Goal: Task Accomplishment & Management: Manage account settings

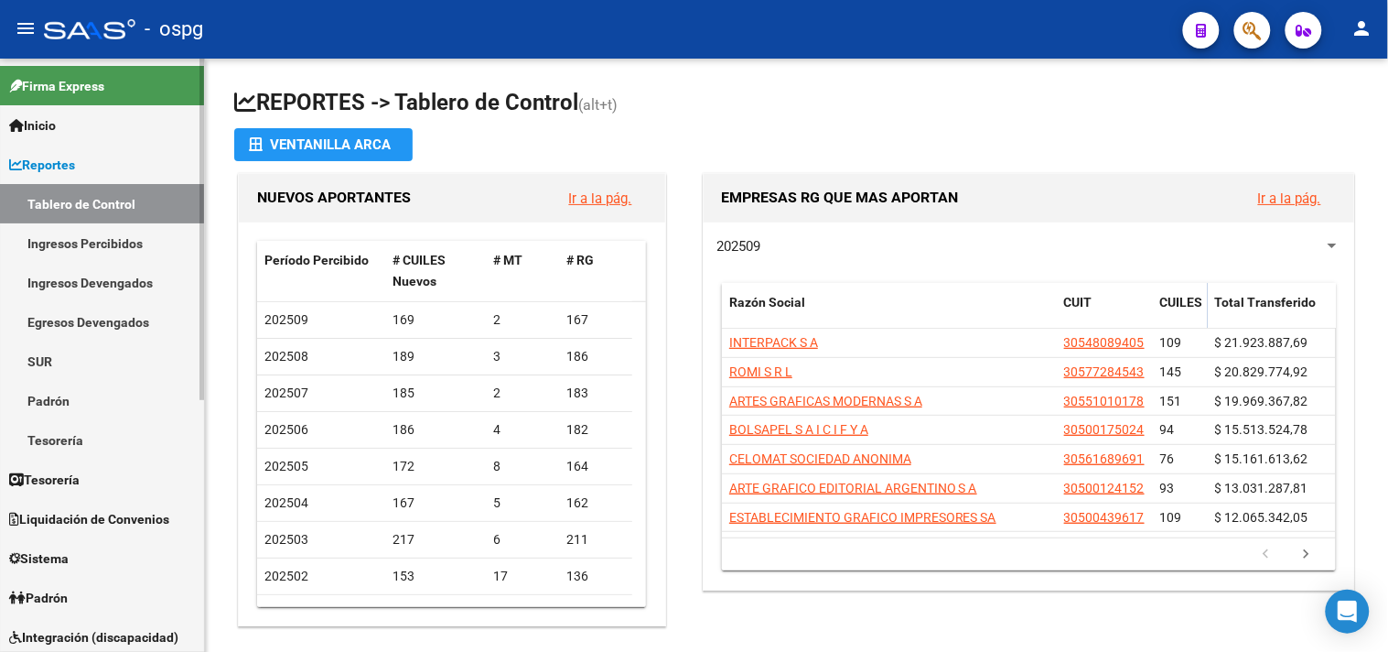
click at [64, 199] on link "Tablero de Control" at bounding box center [102, 203] width 204 height 39
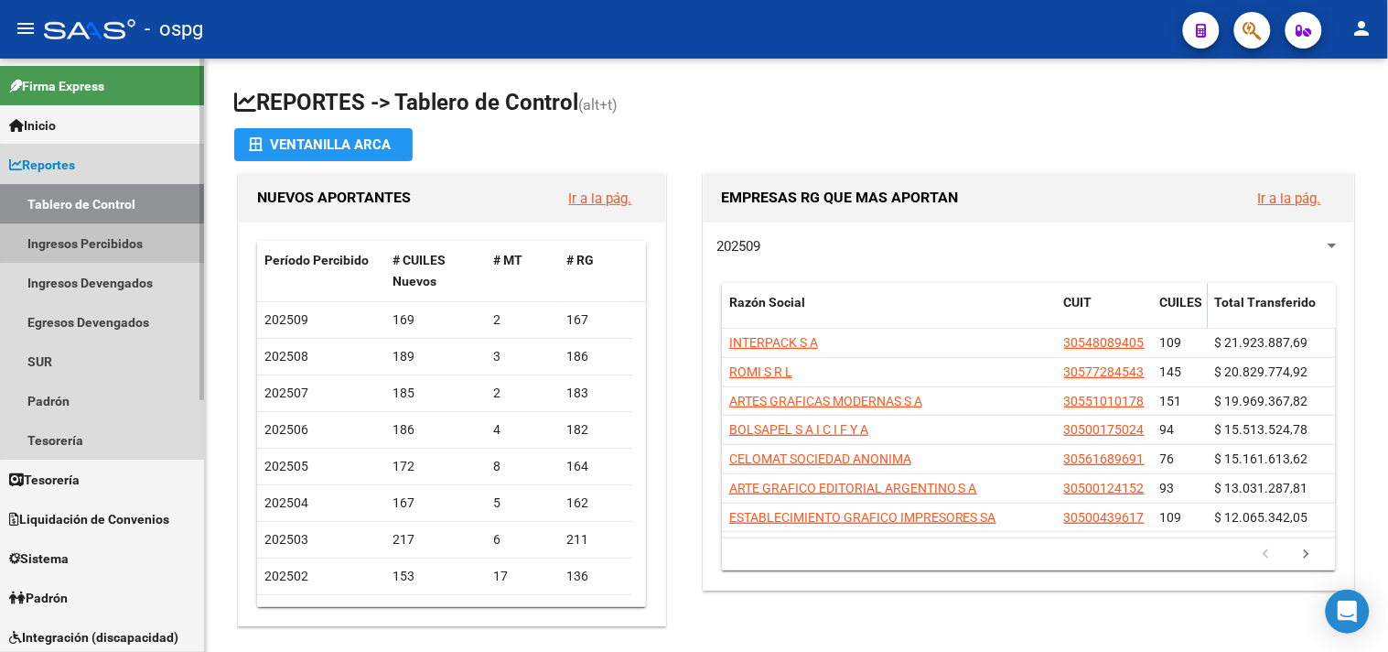
click at [89, 240] on link "Ingresos Percibidos" at bounding box center [102, 242] width 204 height 39
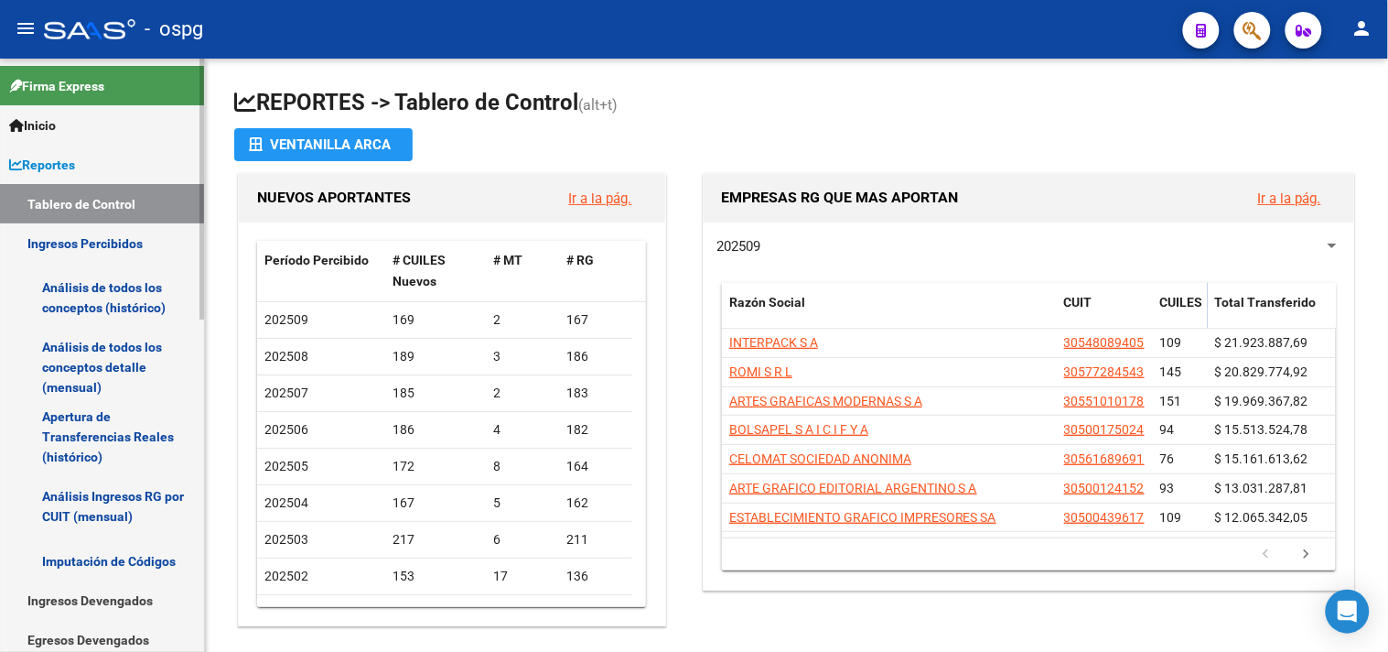
click at [92, 294] on link "Análisis de todos los conceptos (histórico)" at bounding box center [102, 298] width 204 height 70
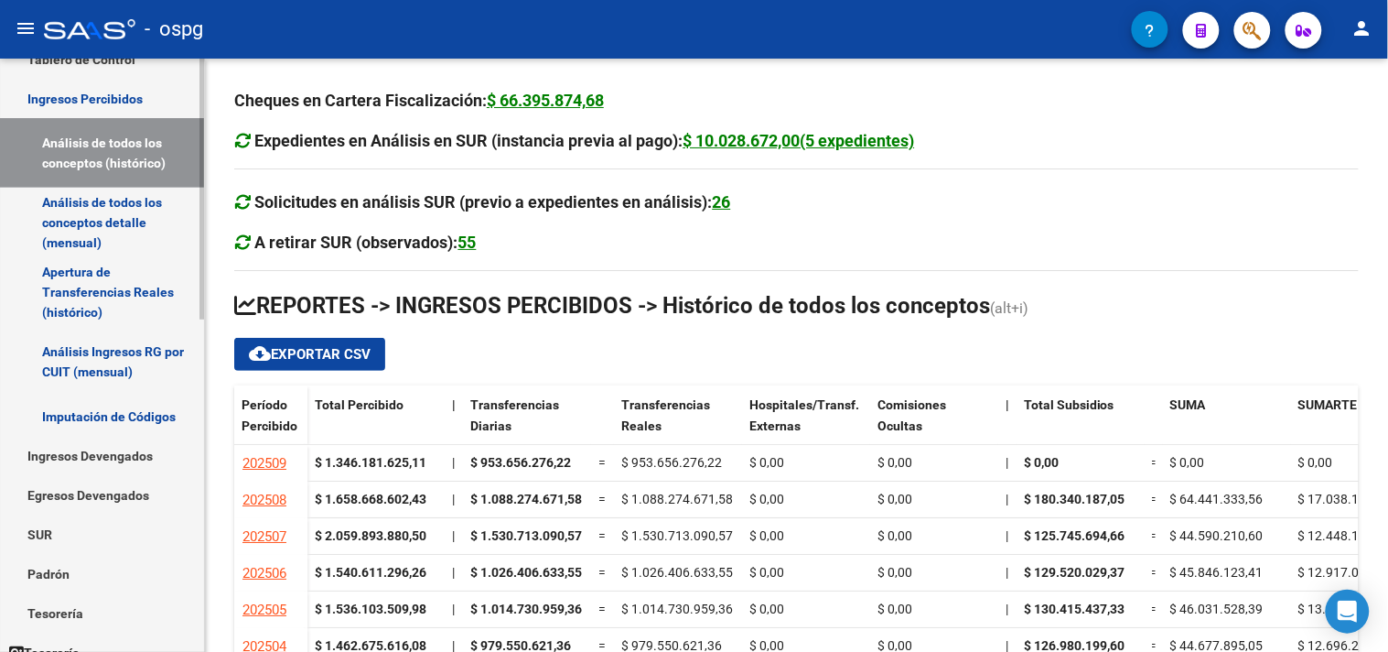
scroll to position [305, 0]
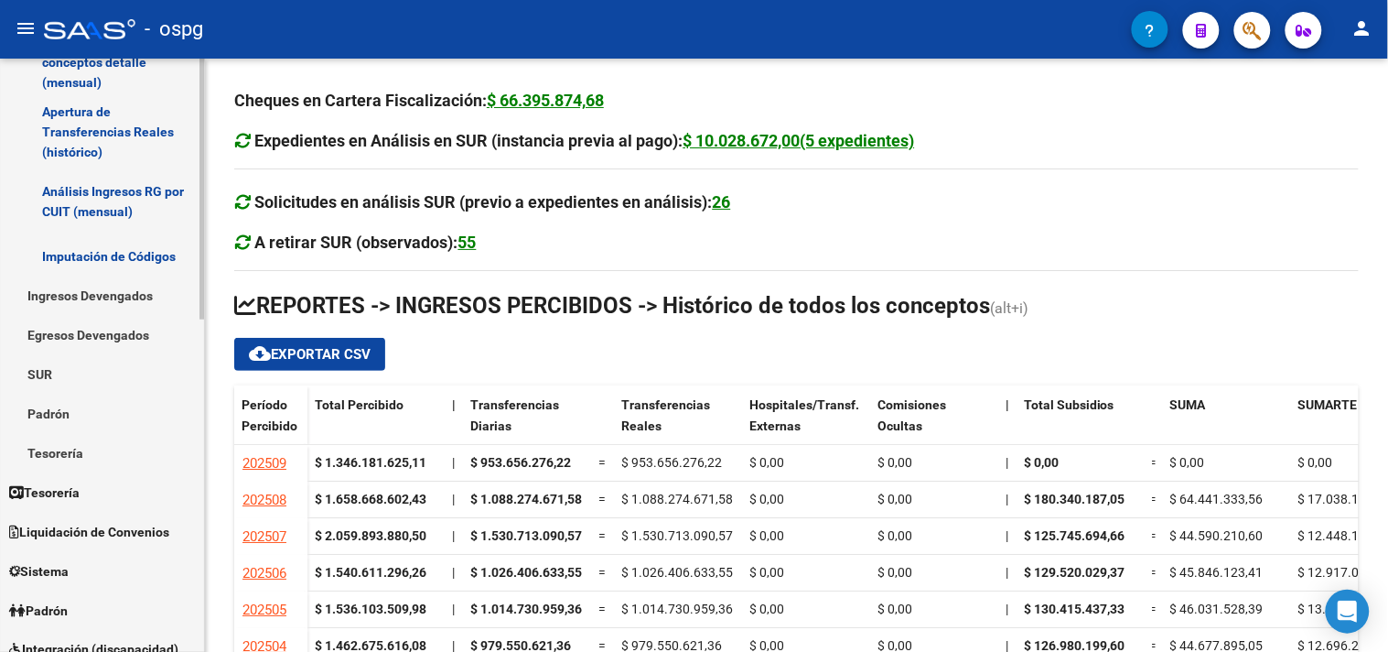
click at [50, 405] on link "Padrón" at bounding box center [102, 413] width 204 height 39
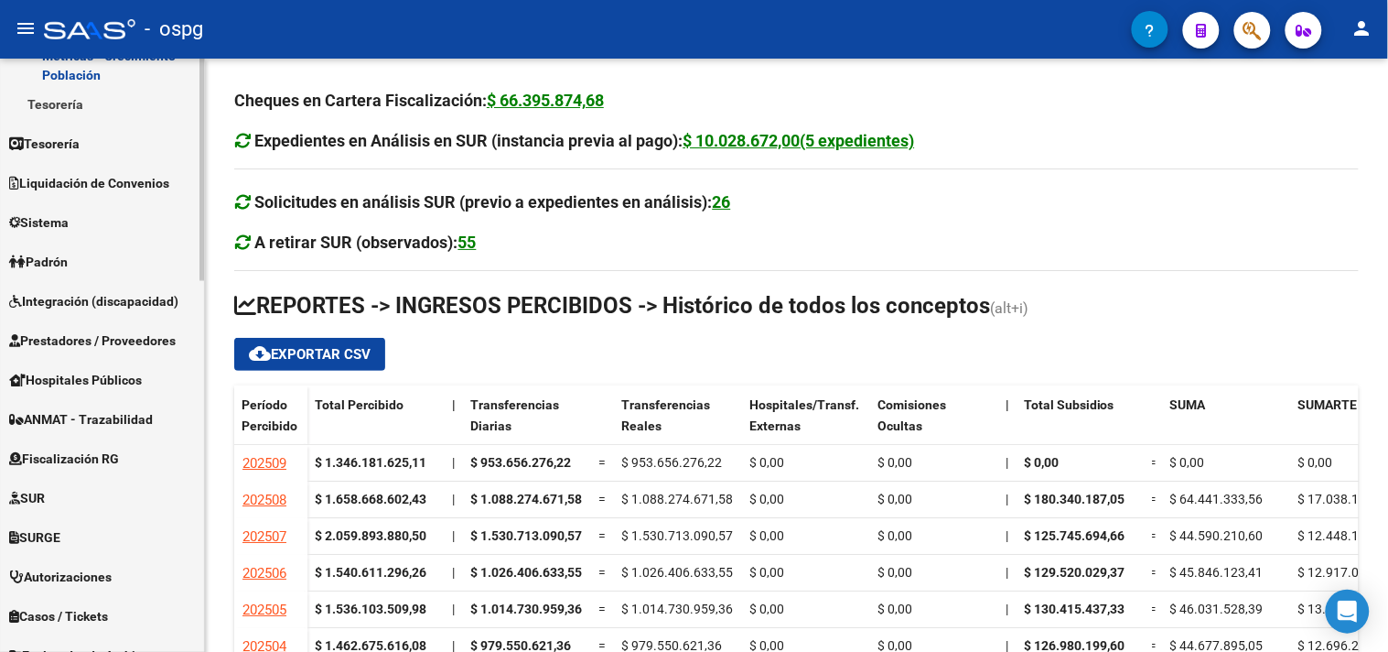
click at [58, 256] on span "Padrón" at bounding box center [38, 263] width 59 height 20
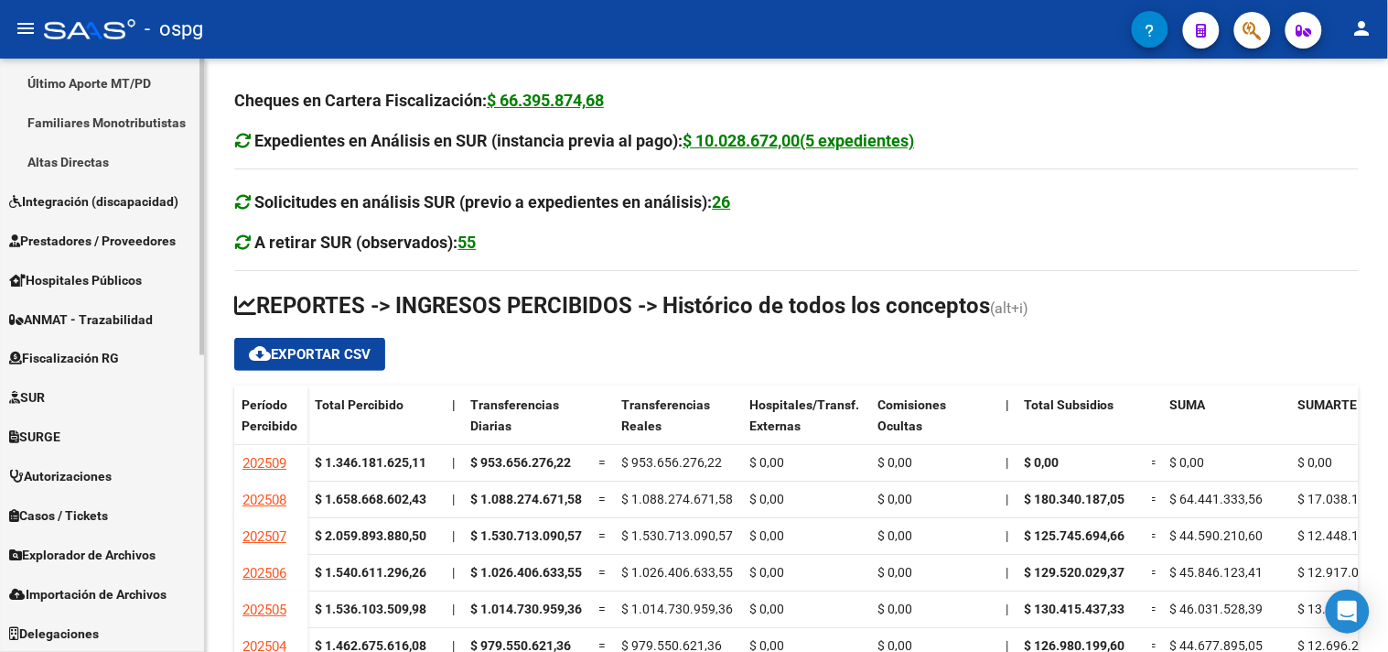
scroll to position [288, 0]
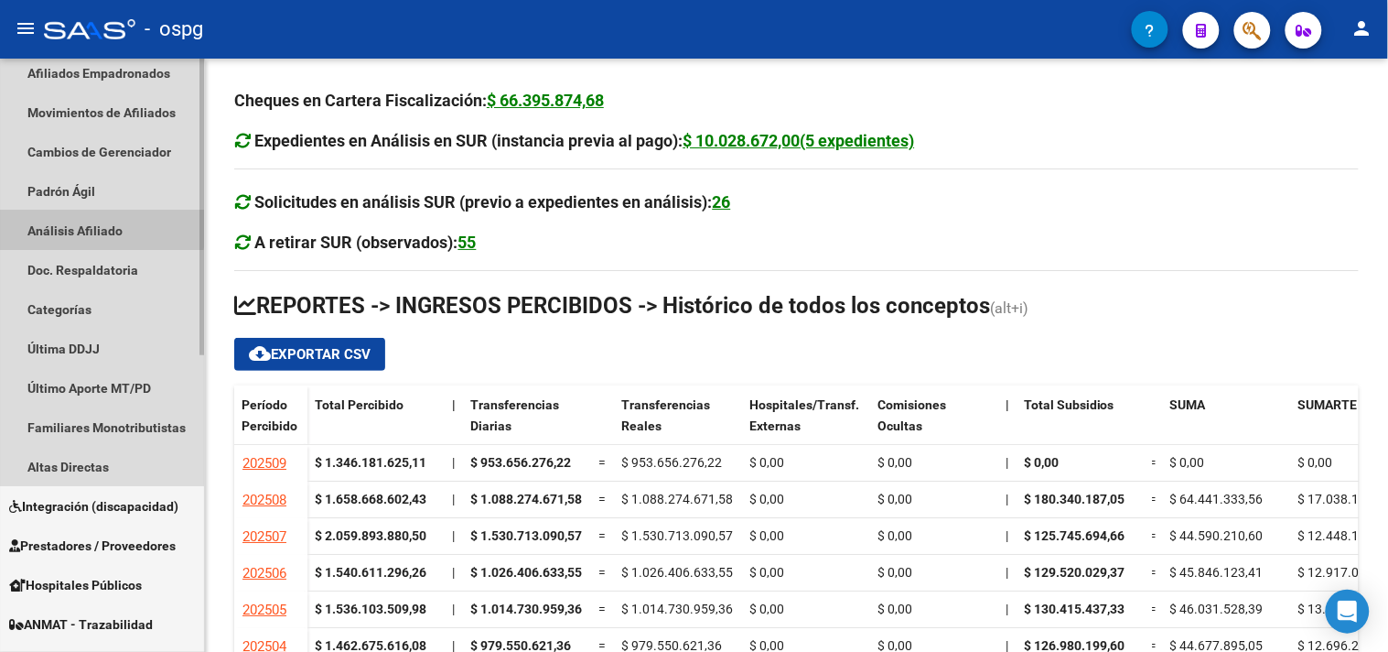
click at [82, 227] on link "Análisis Afiliado" at bounding box center [102, 230] width 204 height 39
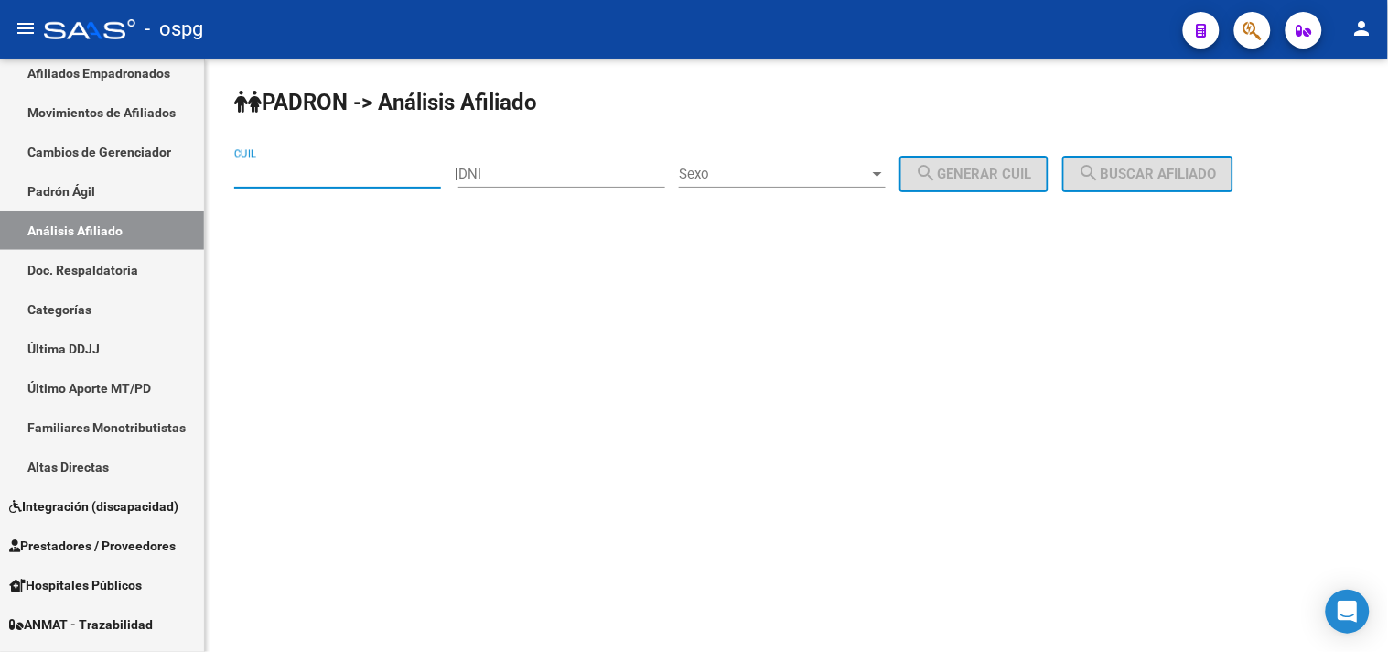
paste input "23-30462572-4"
click at [1170, 180] on span "search Buscar afiliado" at bounding box center [1148, 174] width 138 height 16
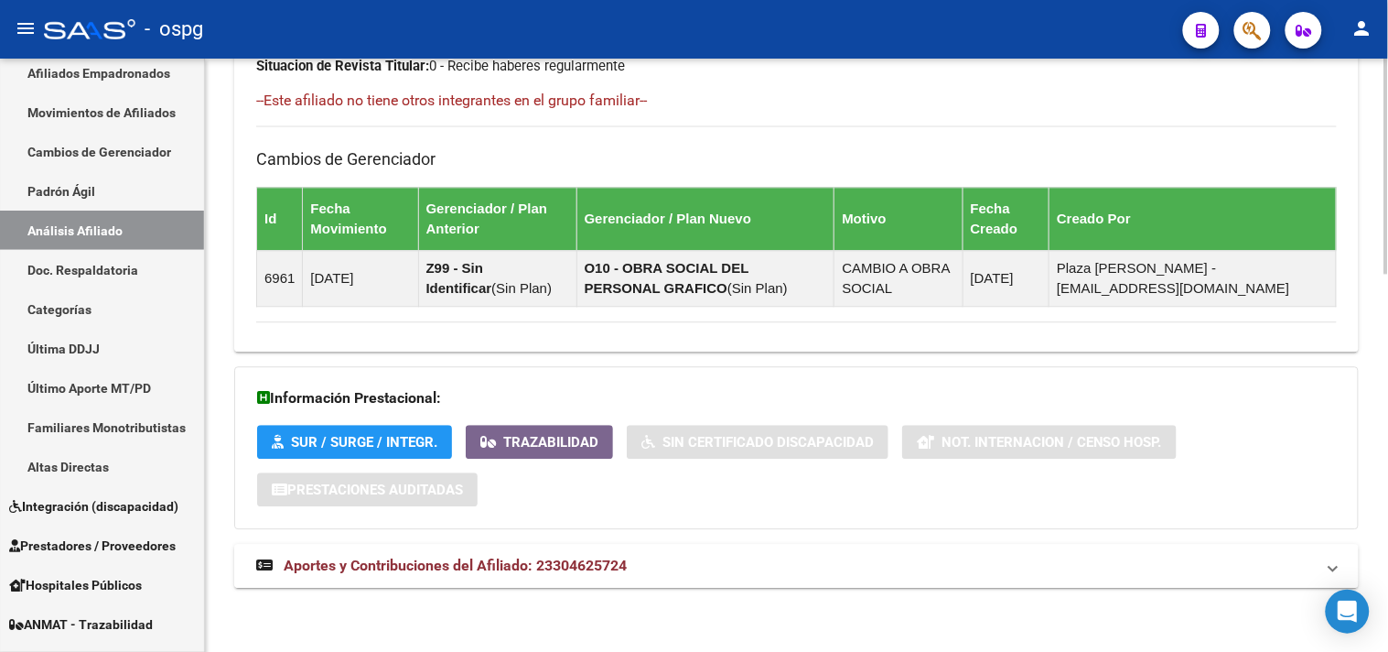
drag, startPoint x: 780, startPoint y: 554, endPoint x: 1018, endPoint y: 543, distance: 238.2
click at [782, 555] on mat-expansion-panel-header "Aportes y Contribuciones del Afiliado: 23304625724" at bounding box center [796, 566] width 1125 height 44
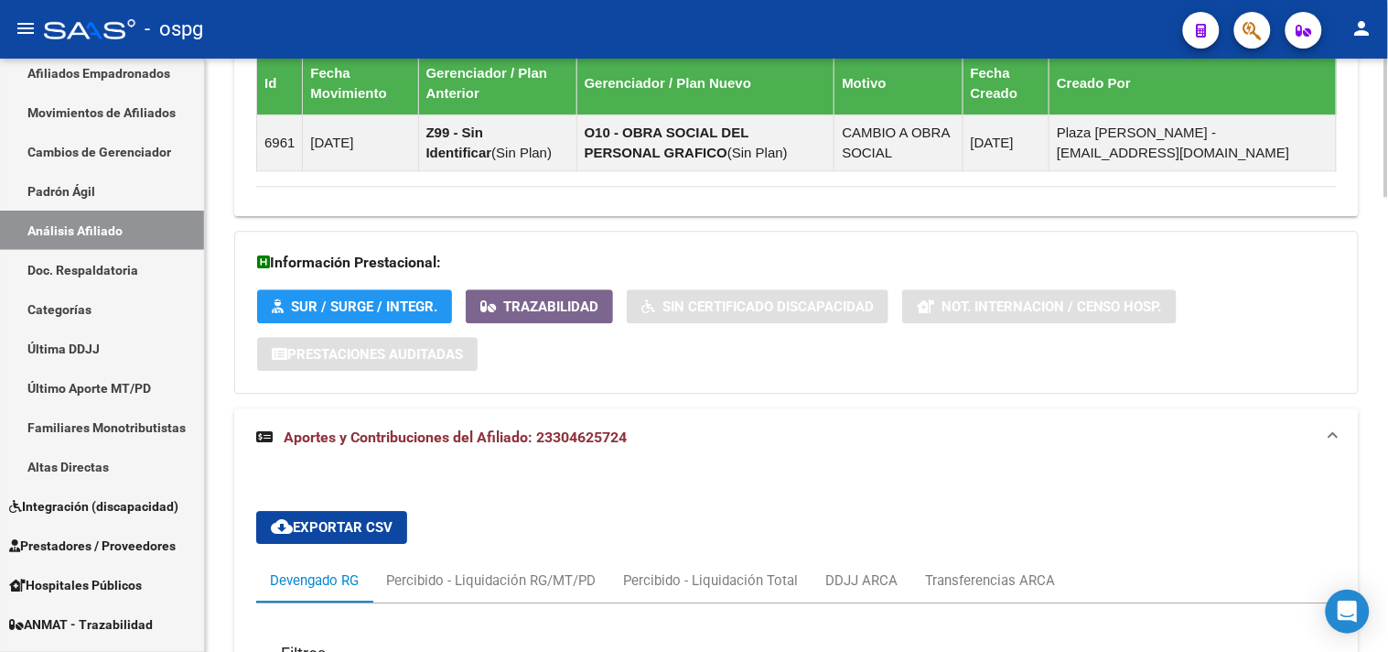
scroll to position [1626, 0]
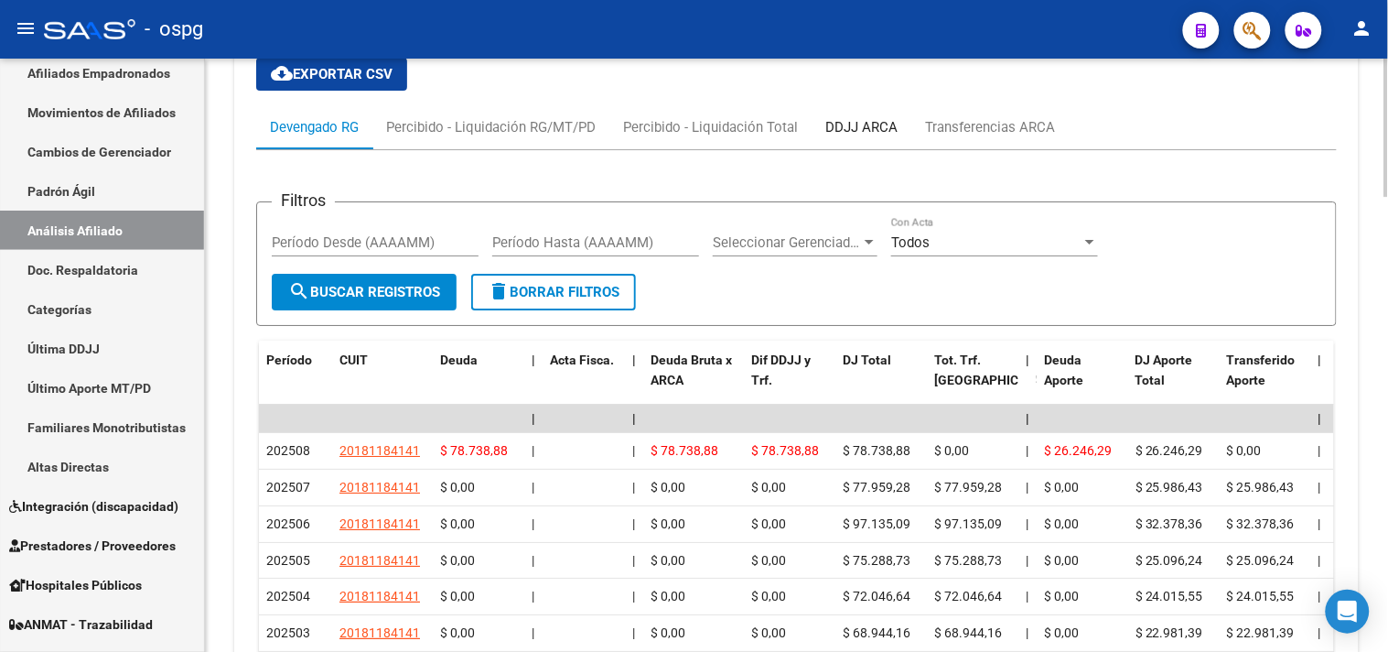
click at [869, 129] on div "DDJJ ARCA" at bounding box center [862, 127] width 72 height 20
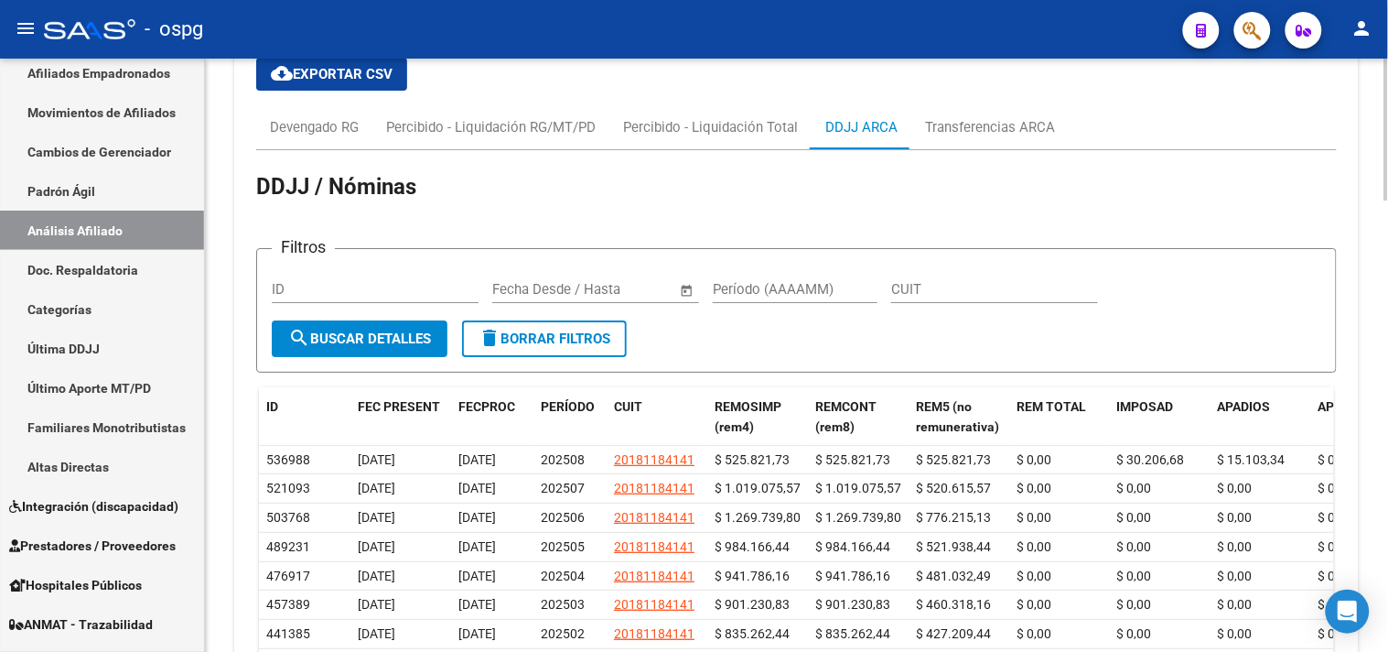
click at [1149, 112] on div "Devengado RG Percibido - Liquidación RG/MT/PD Percibido - Liquidación Total DDJ…" at bounding box center [796, 127] width 1081 height 44
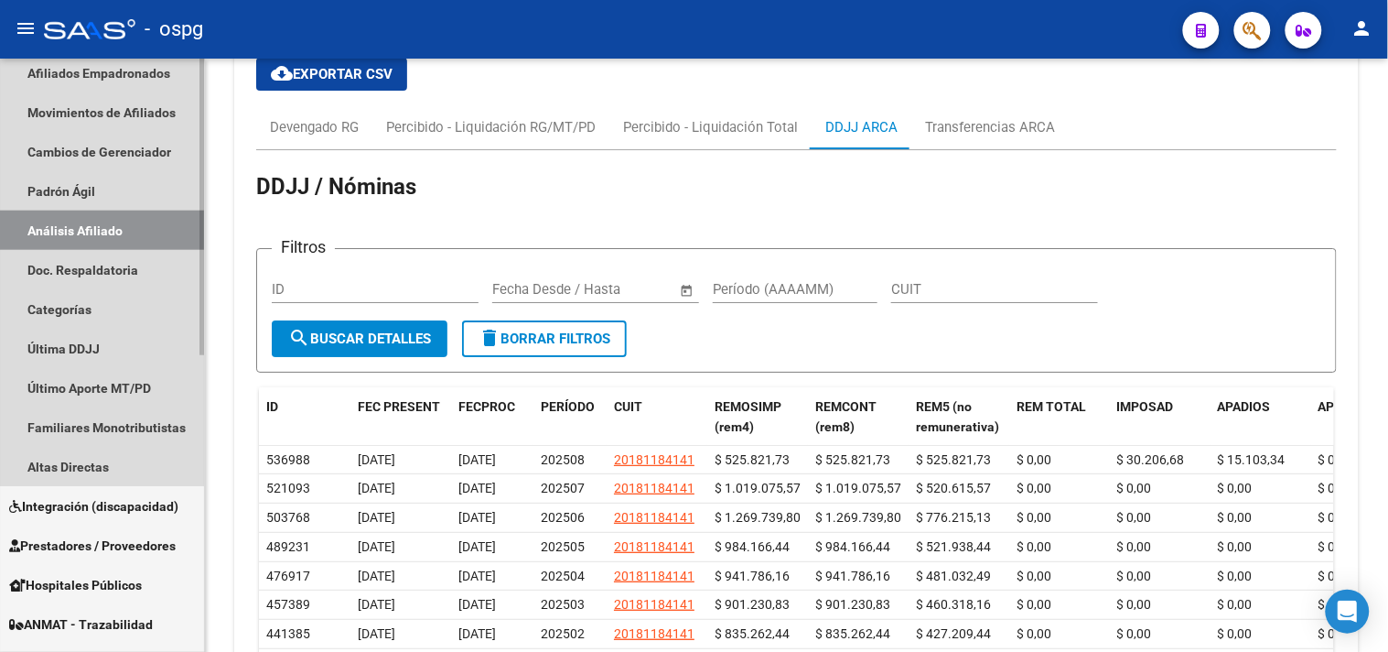
click at [92, 217] on link "Análisis Afiliado" at bounding box center [102, 230] width 204 height 39
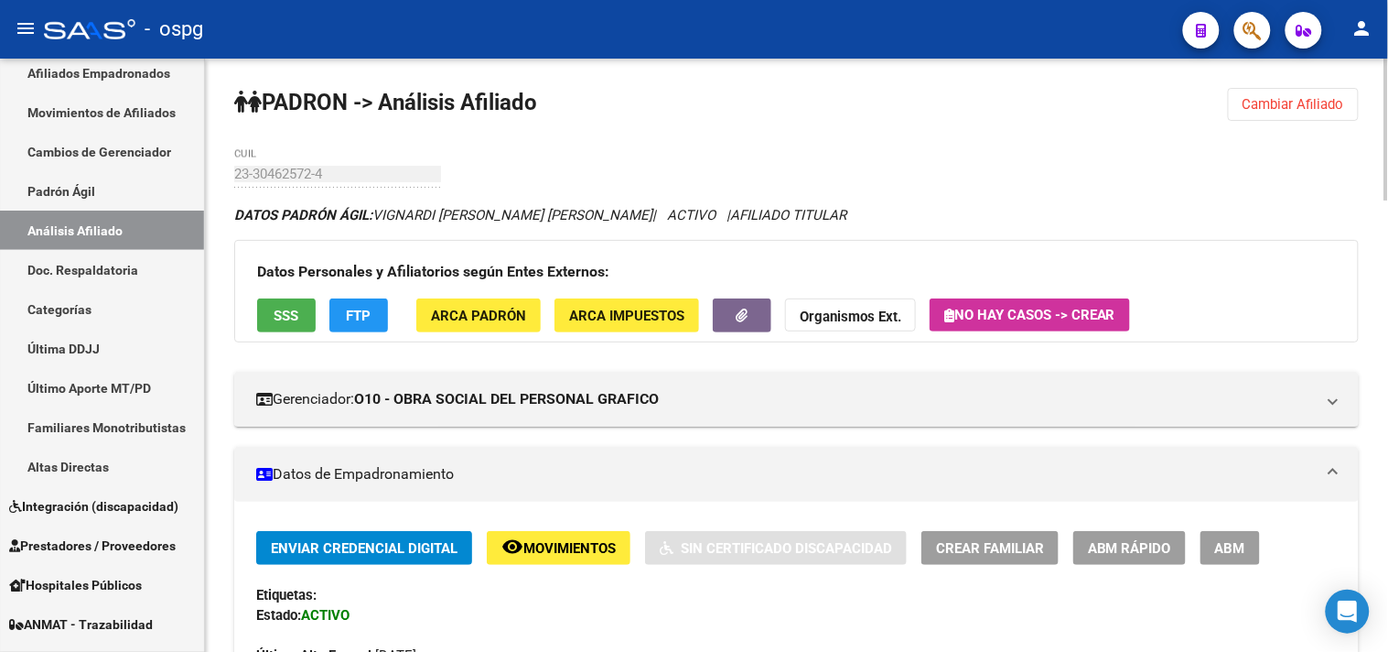
drag, startPoint x: 1268, startPoint y: 120, endPoint x: 939, endPoint y: 130, distance: 329.6
click at [1249, 117] on button "Cambiar Afiliado" at bounding box center [1293, 104] width 131 height 33
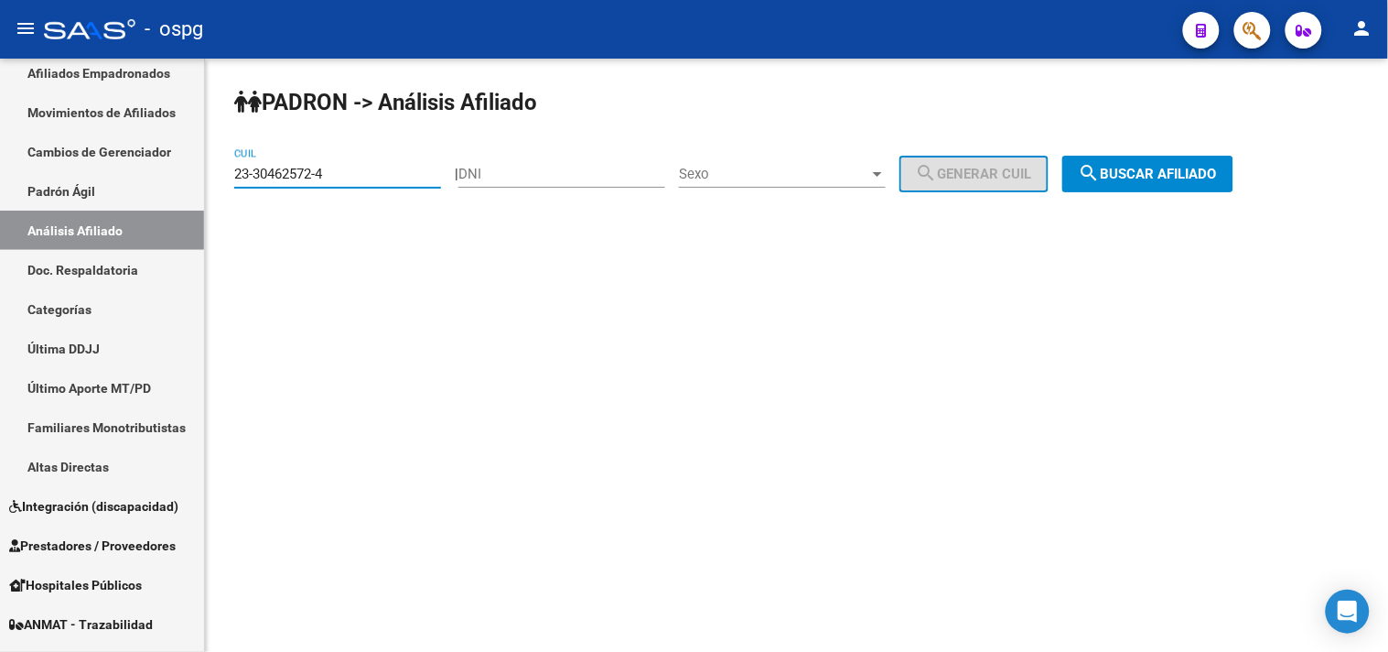
drag, startPoint x: 416, startPoint y: 167, endPoint x: 298, endPoint y: 178, distance: 118.6
click at [5, 174] on mat-sidenav-container "Firma Express Inicio Calendario SSS Instructivos Contacto OS Reportes Tablero d…" at bounding box center [694, 355] width 1388 height 593
paste input "7-22645310-0"
drag, startPoint x: 1124, startPoint y: 156, endPoint x: 1073, endPoint y: 157, distance: 51.3
click at [1124, 157] on button "search Buscar afiliado" at bounding box center [1148, 174] width 171 height 37
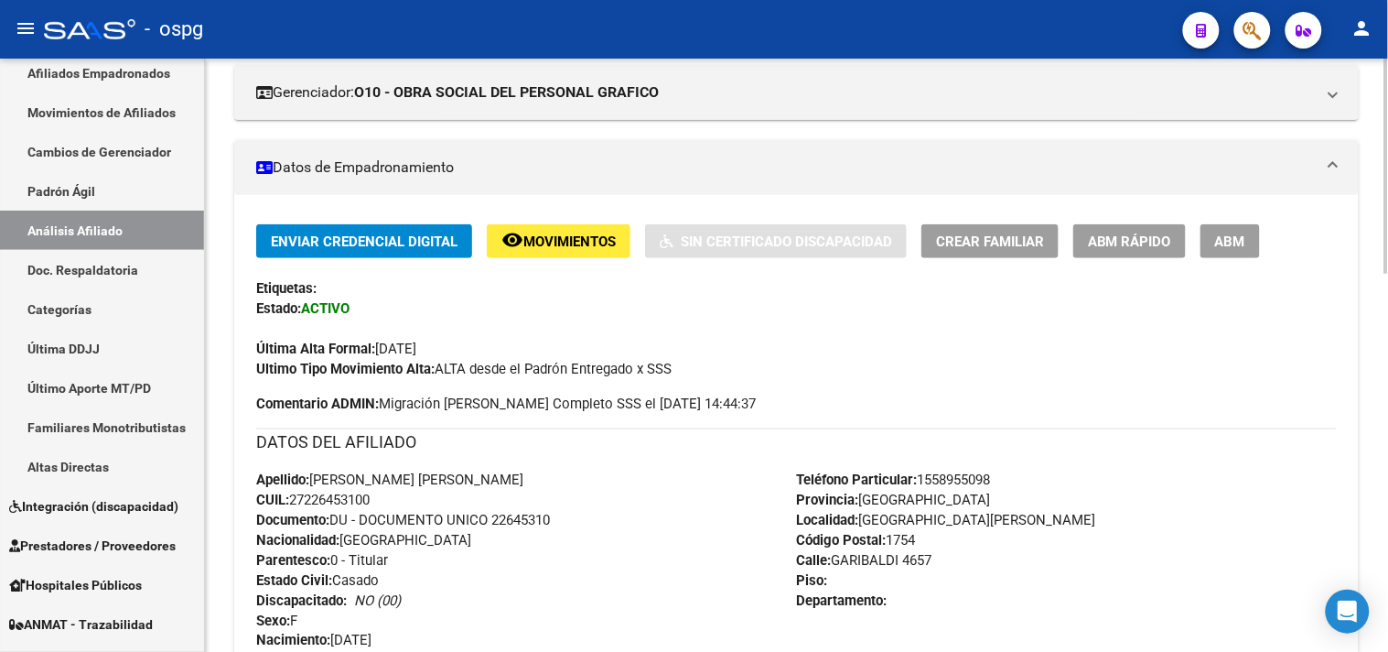
scroll to position [1040, 0]
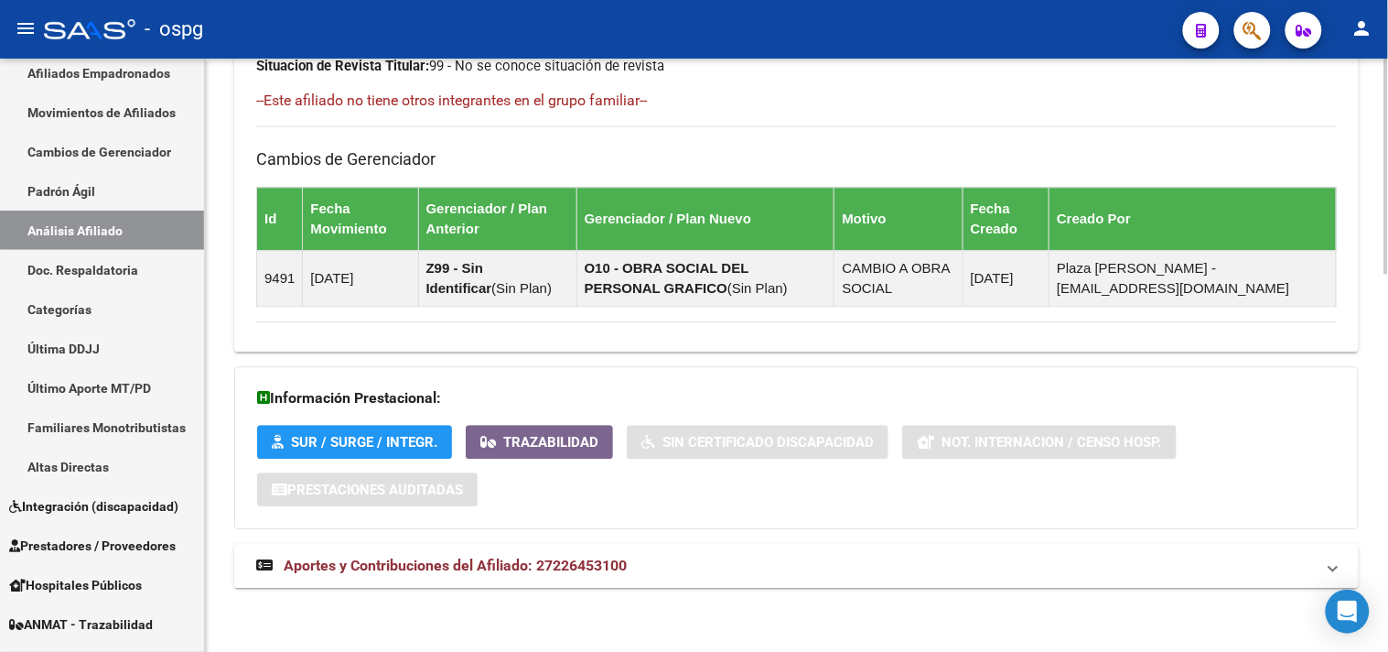
click at [792, 555] on mat-panel-title "Aportes y Contribuciones del Afiliado: 27226453100" at bounding box center [785, 566] width 1059 height 20
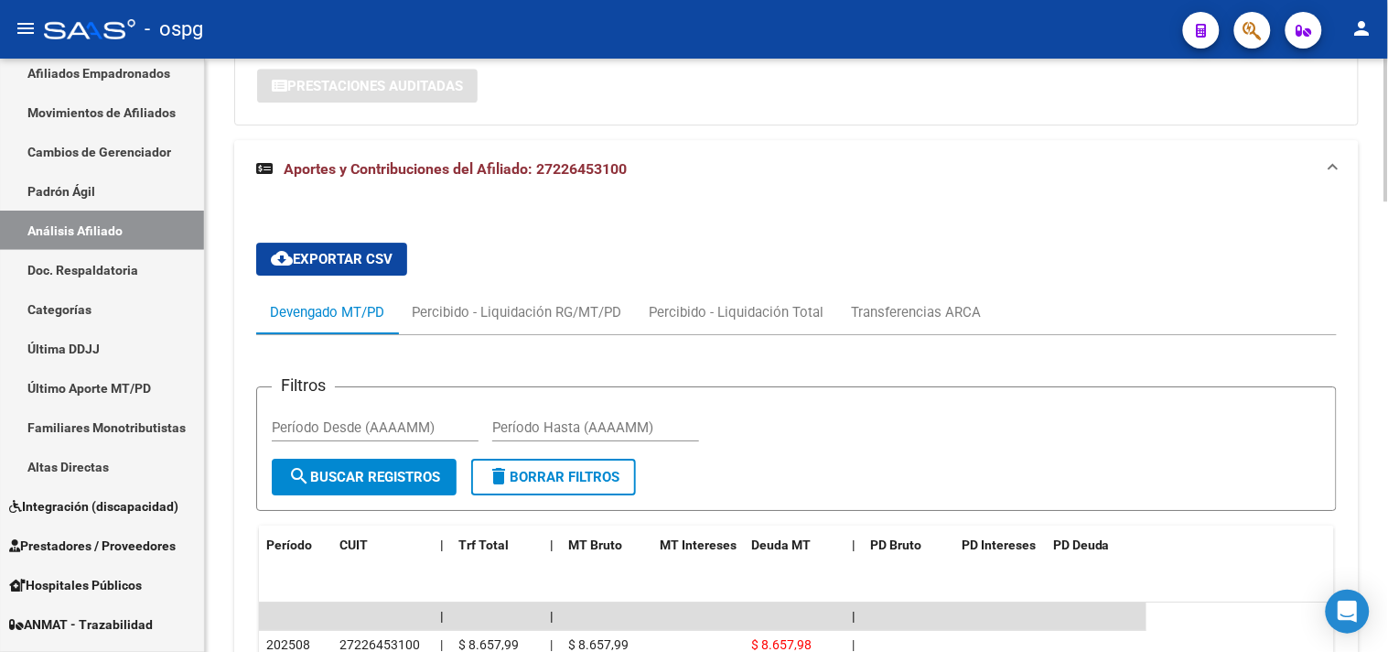
scroll to position [1420, 0]
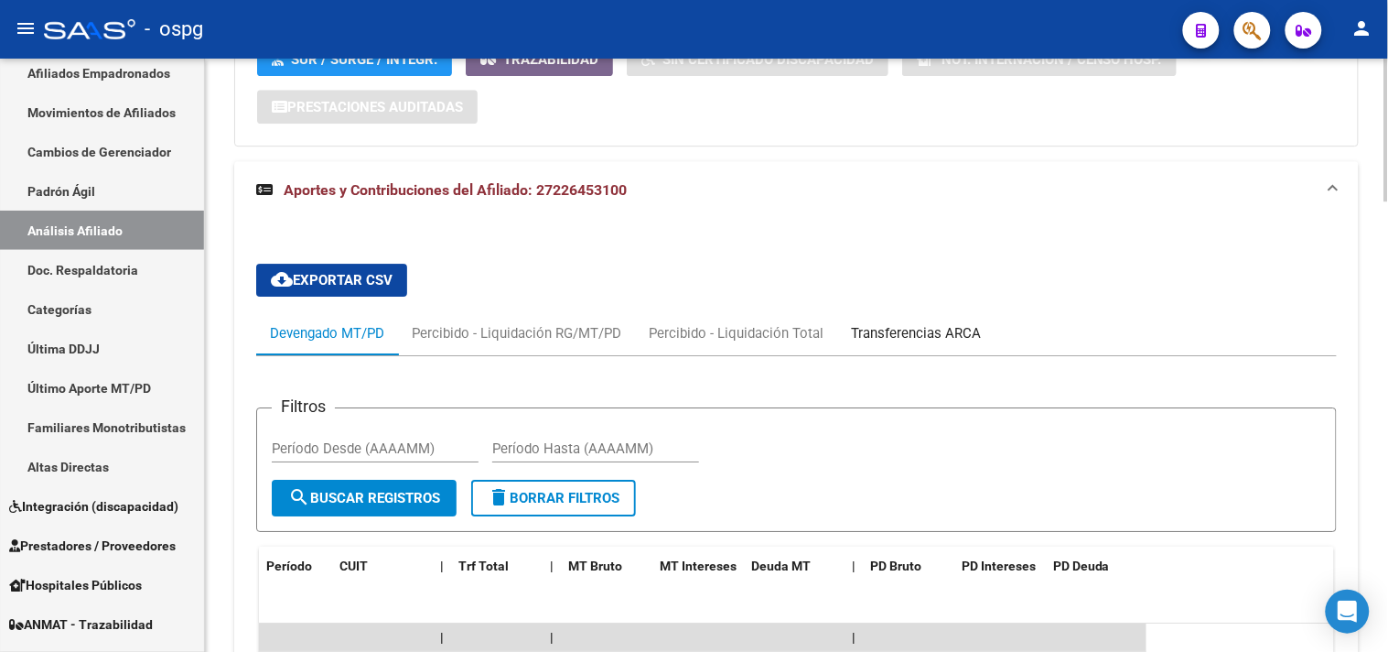
click at [977, 334] on div "Transferencias ARCA" at bounding box center [915, 333] width 157 height 44
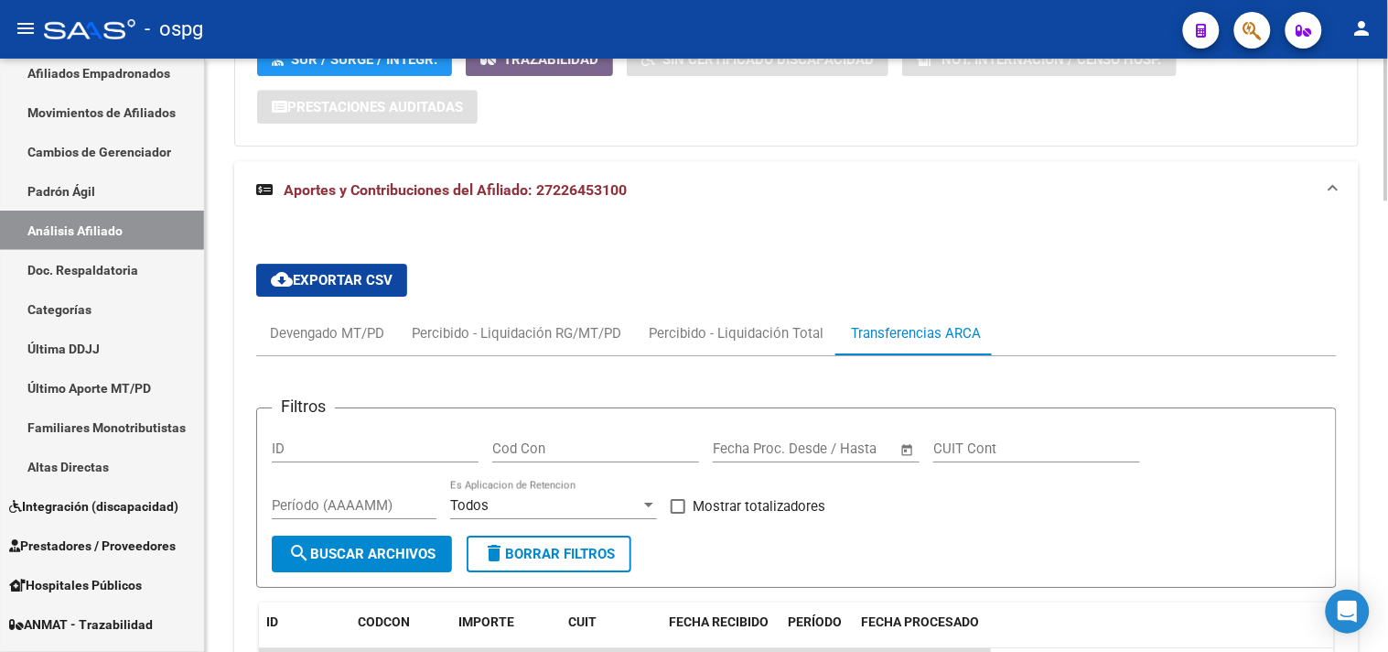
scroll to position [1878, 0]
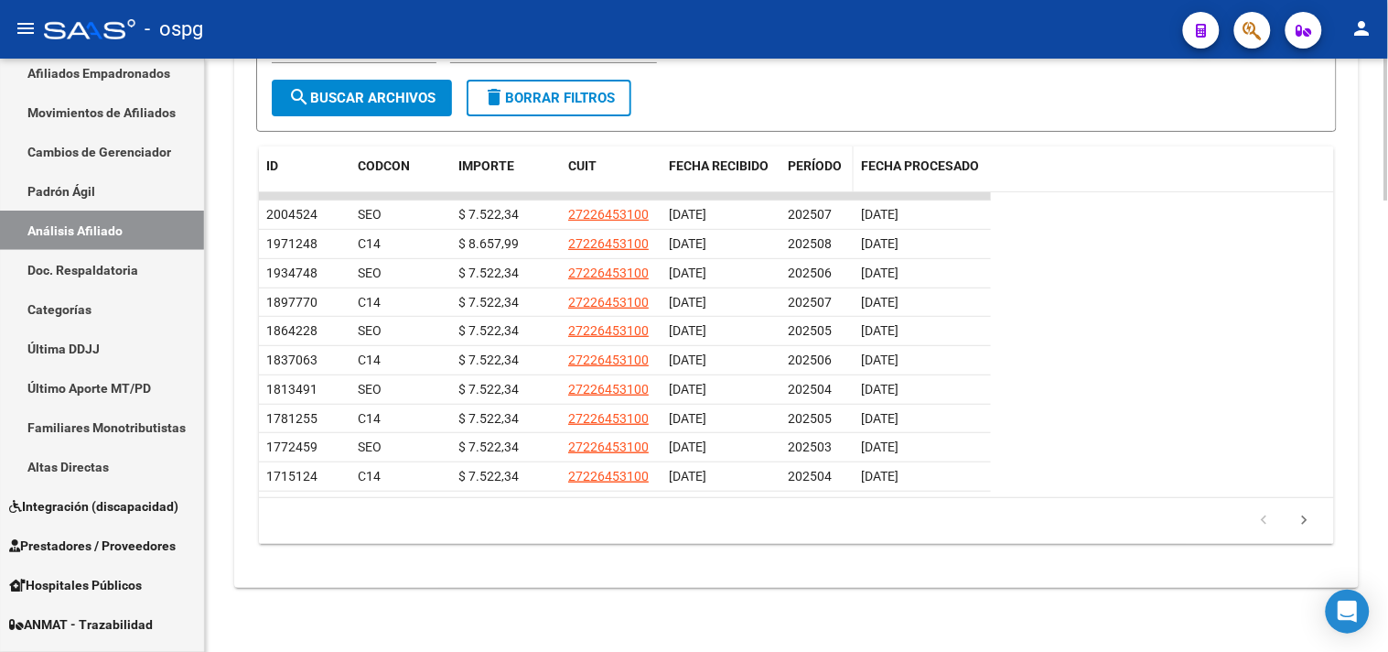
click at [819, 152] on datatable-header-cell "PERÍODO" at bounding box center [817, 176] width 73 height 60
click at [815, 172] on span "PERÍODO" at bounding box center [815, 165] width 54 height 15
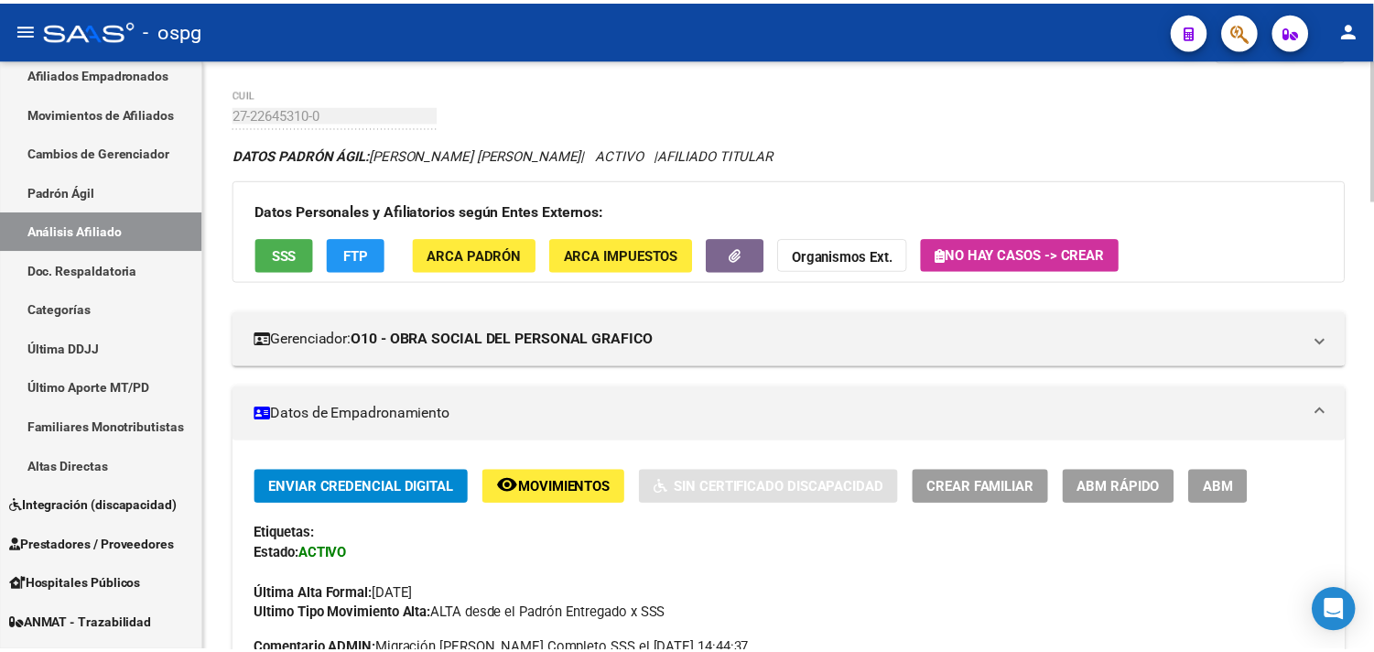
scroll to position [0, 0]
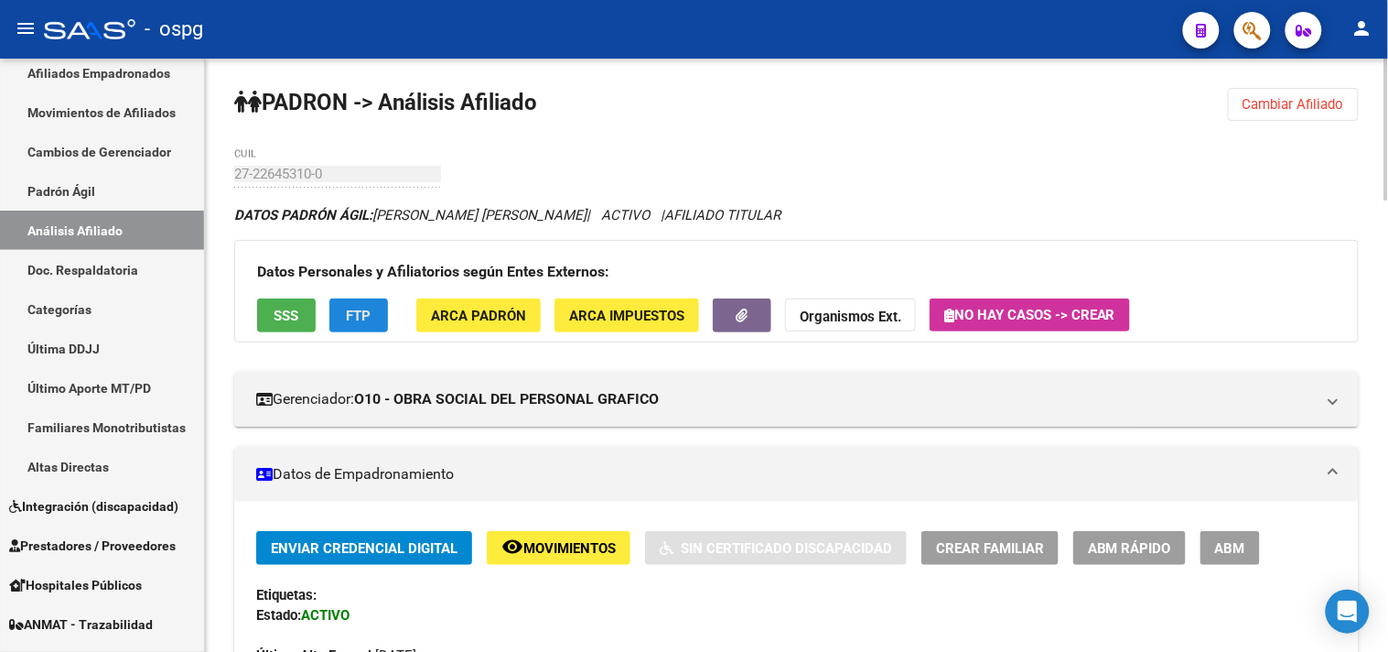
click at [382, 324] on button "FTP" at bounding box center [358, 315] width 59 height 34
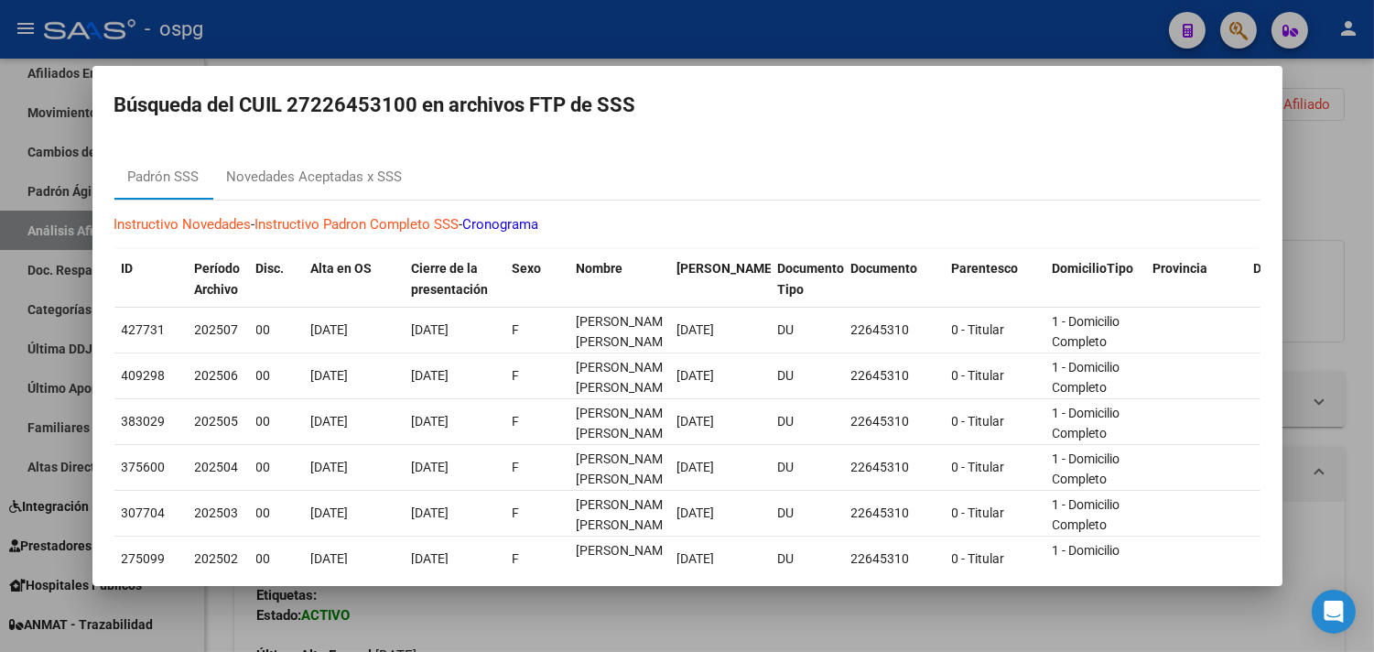
click at [870, 555] on div at bounding box center [687, 326] width 1374 height 652
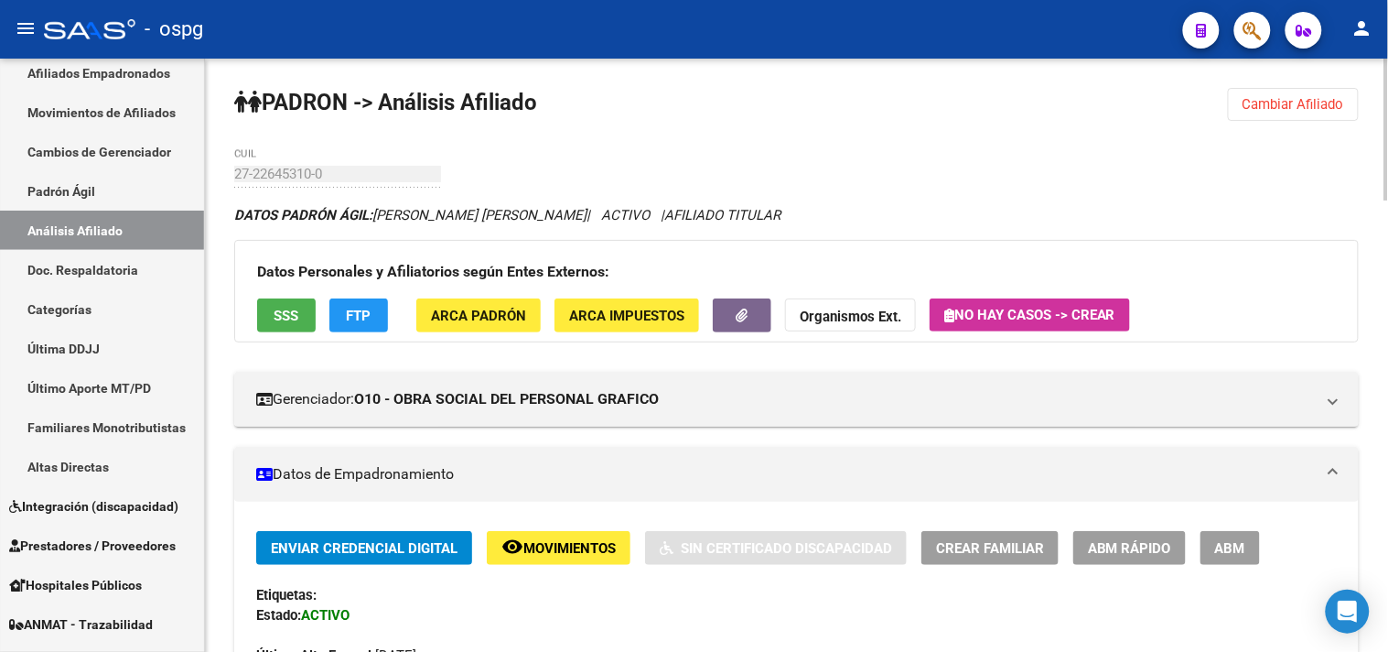
click at [277, 313] on span "SSS" at bounding box center [287, 316] width 25 height 16
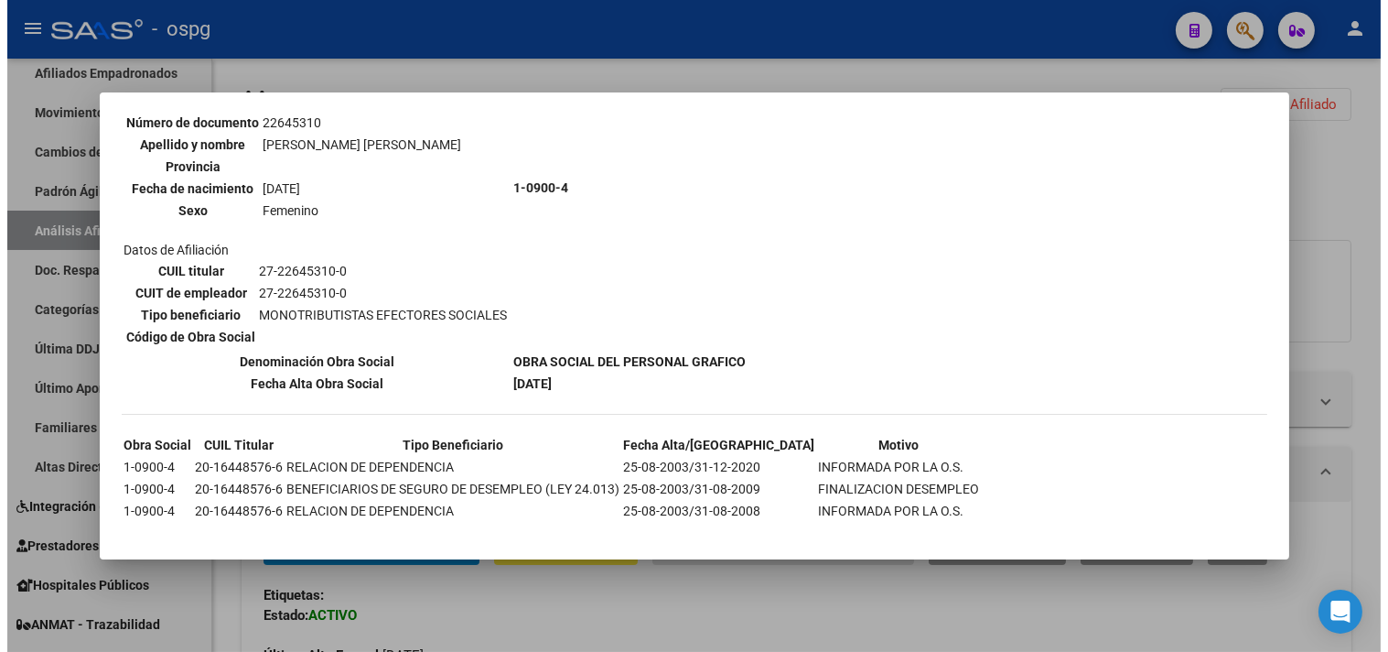
scroll to position [184, 0]
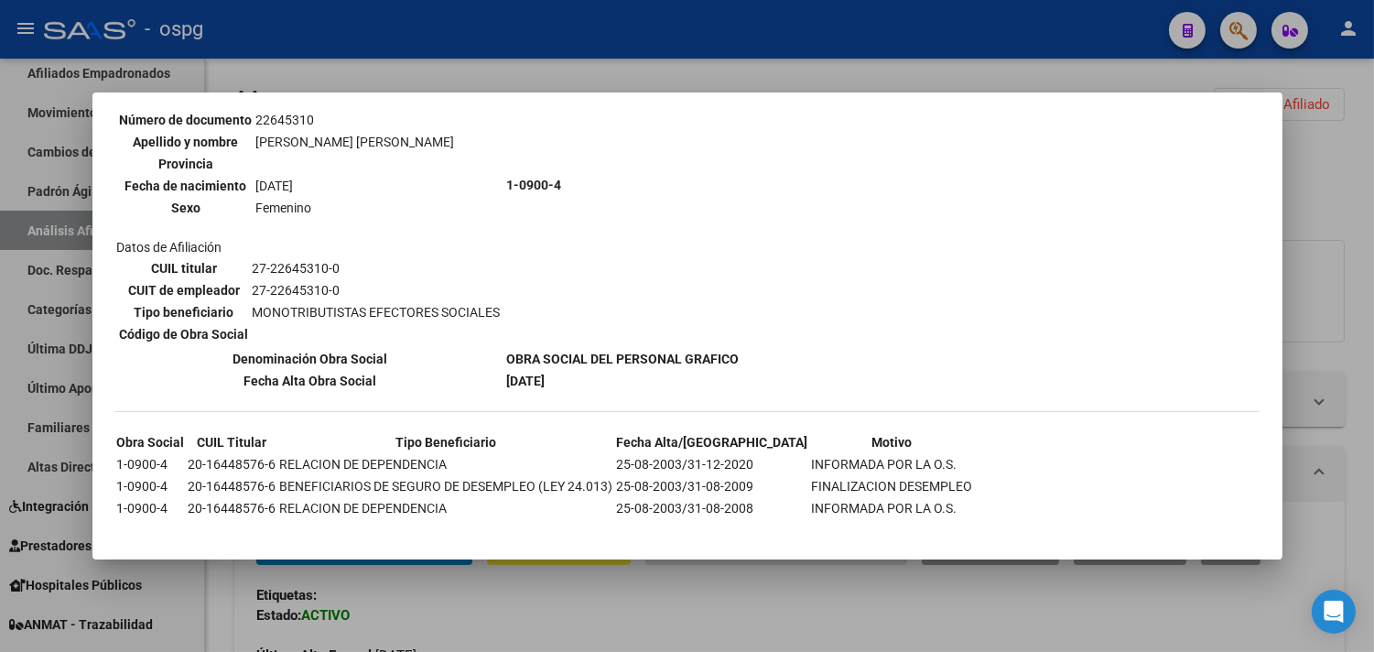
click at [737, 555] on div at bounding box center [687, 326] width 1374 height 652
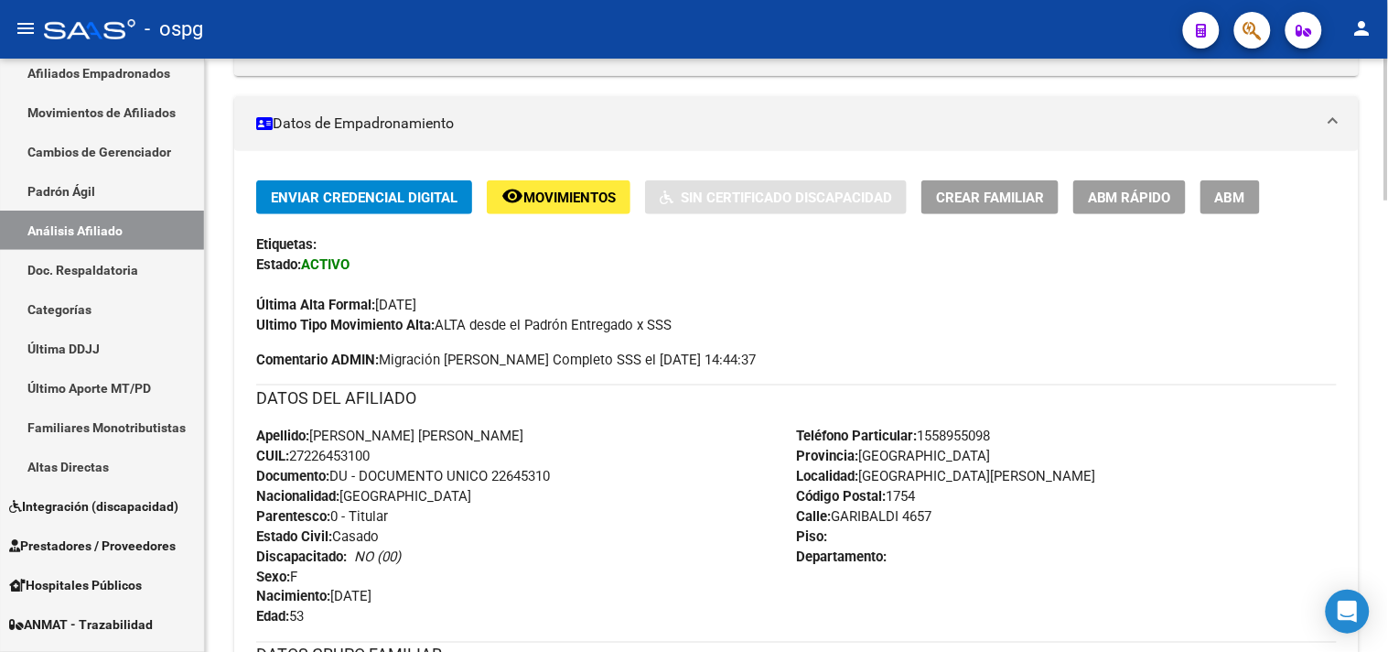
scroll to position [0, 0]
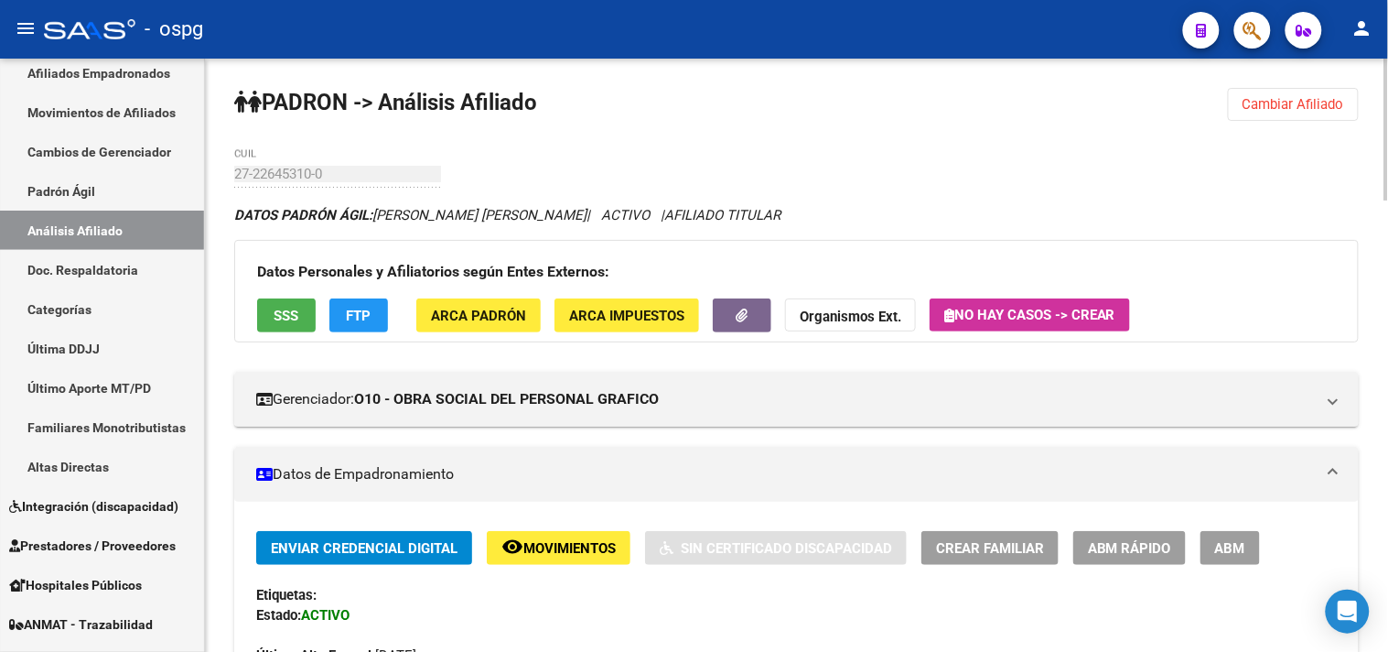
drag, startPoint x: 1292, startPoint y: 105, endPoint x: 889, endPoint y: 108, distance: 403.6
click at [1249, 105] on span "Cambiar Afiliado" at bounding box center [1294, 104] width 102 height 16
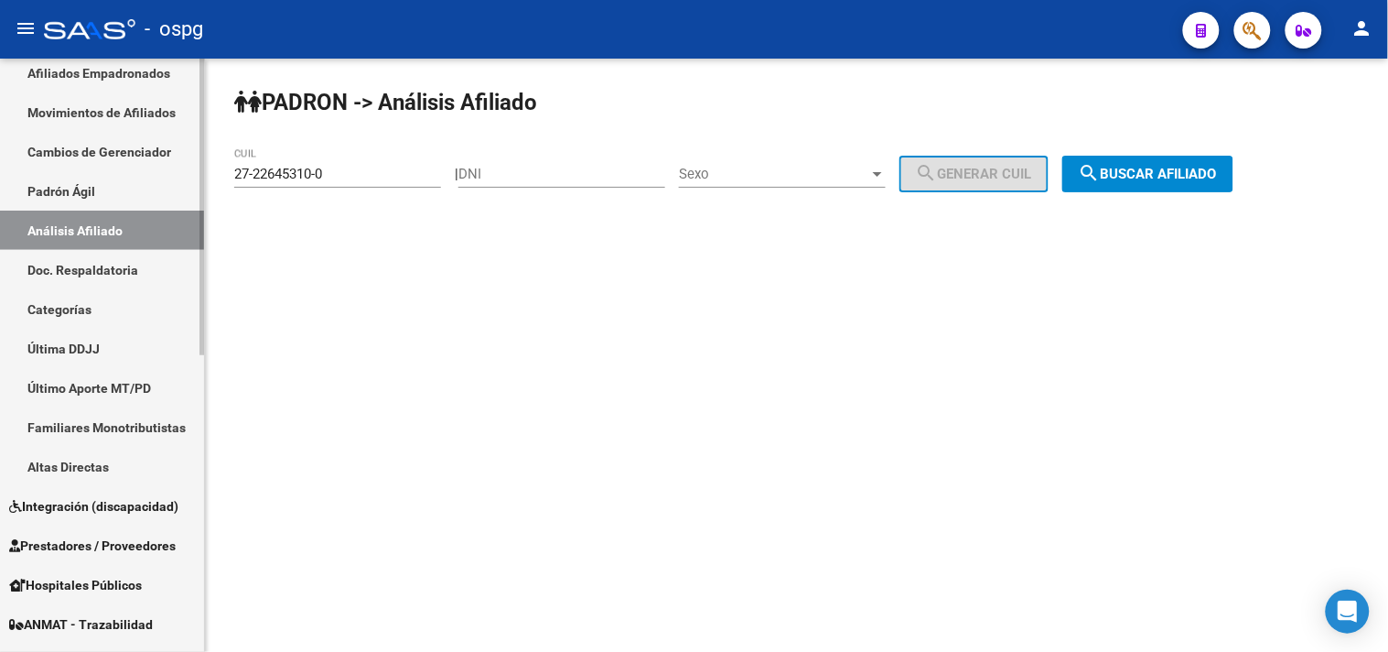
click at [199, 142] on mat-sidenav-container "Firma Express Inicio Calendario SSS Instructivos Contacto OS Reportes Tablero d…" at bounding box center [694, 355] width 1388 height 593
paste input "0-20928505-4"
type input "20-20928505-4"
click at [1133, 167] on span "search Buscar afiliado" at bounding box center [1148, 174] width 138 height 16
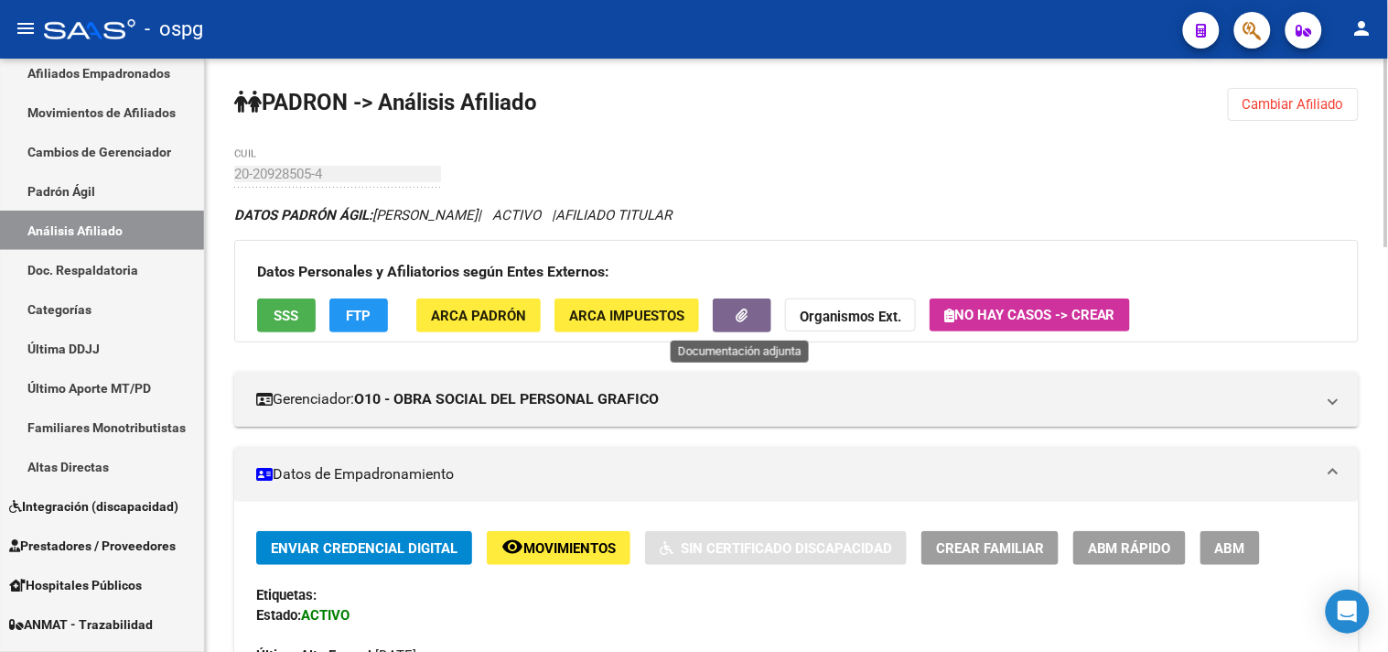
click at [761, 330] on button "button" at bounding box center [742, 315] width 59 height 34
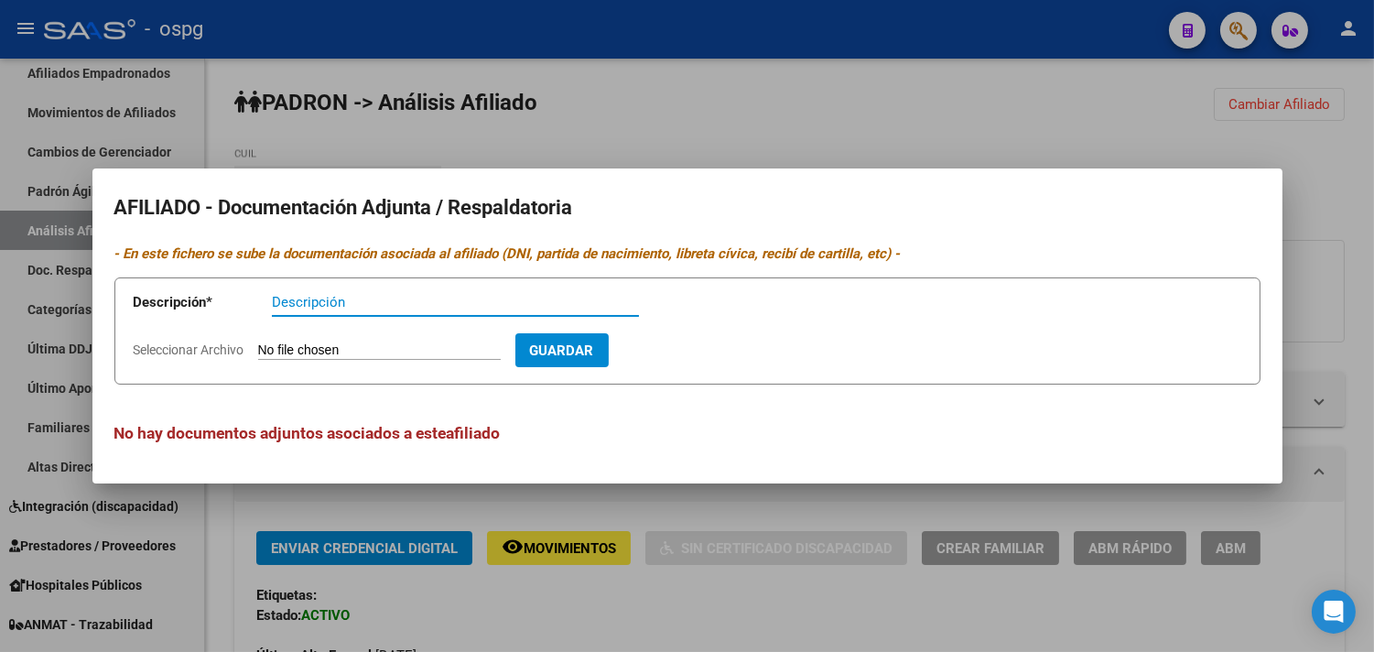
click at [1087, 111] on div at bounding box center [687, 326] width 1374 height 652
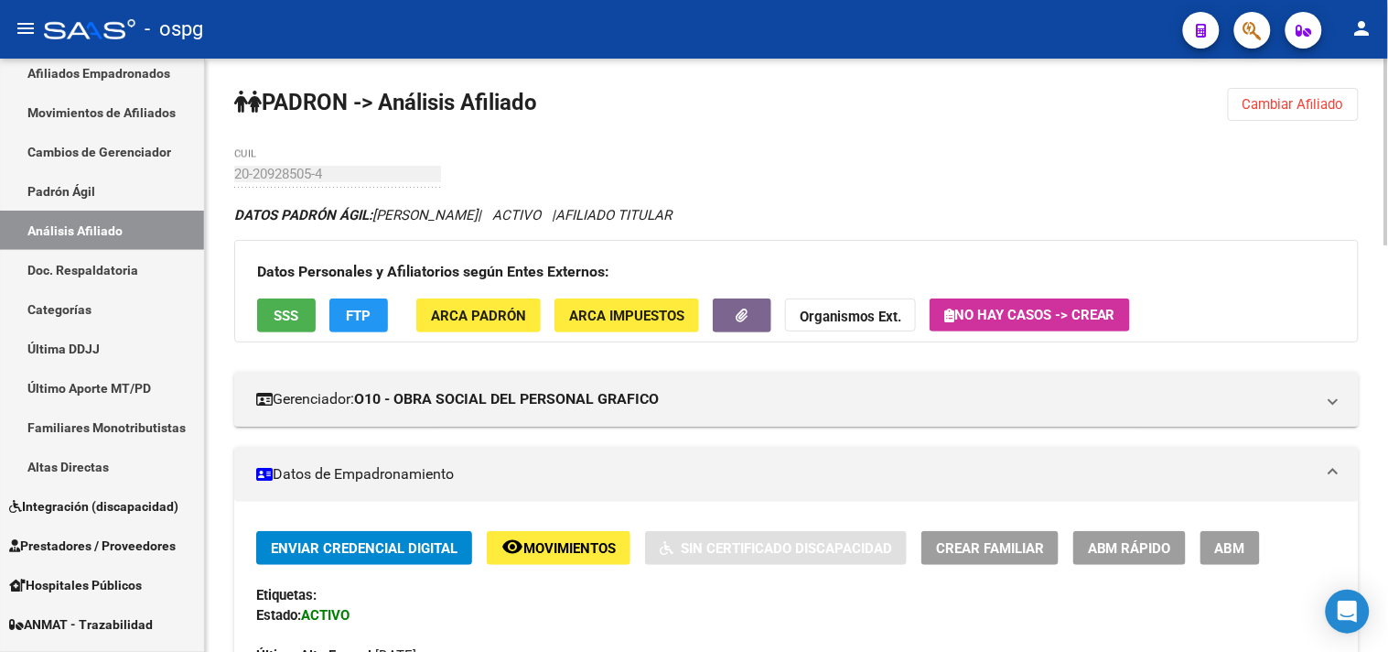
click at [839, 316] on strong "Organismos Ext." at bounding box center [851, 316] width 102 height 16
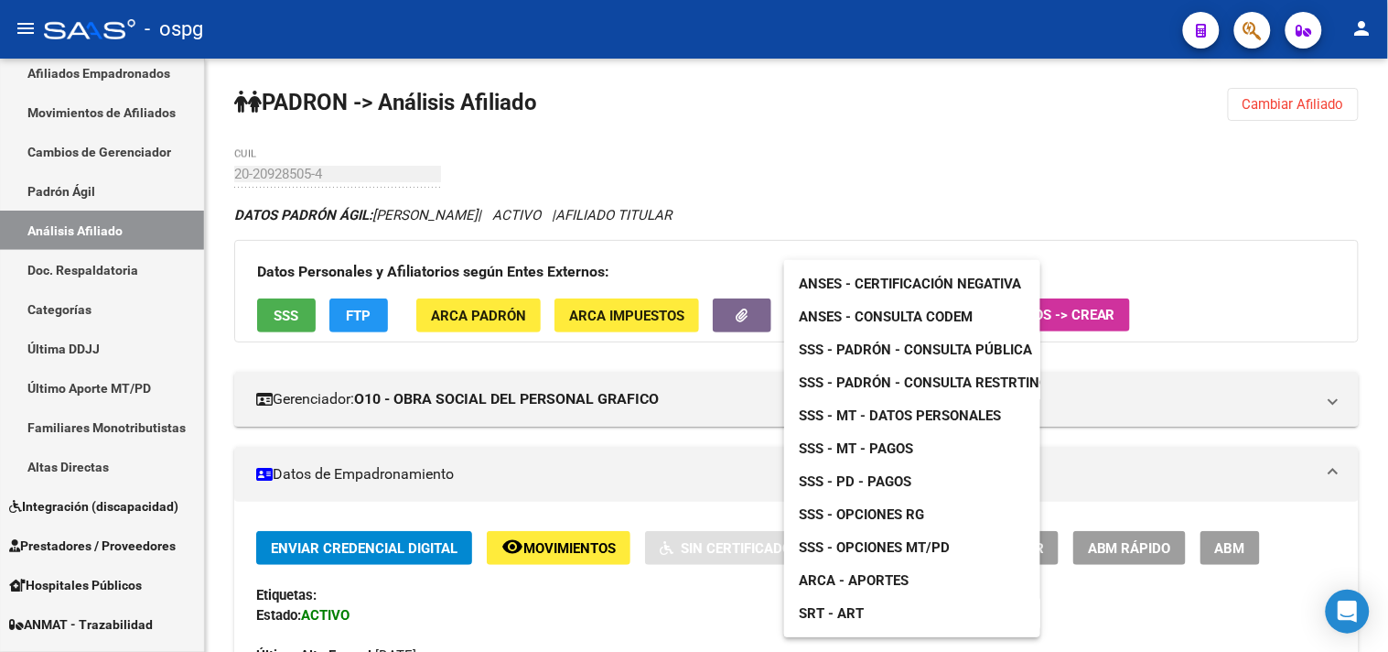
click at [924, 280] on span "ANSES - Certificación Negativa" at bounding box center [910, 283] width 222 height 16
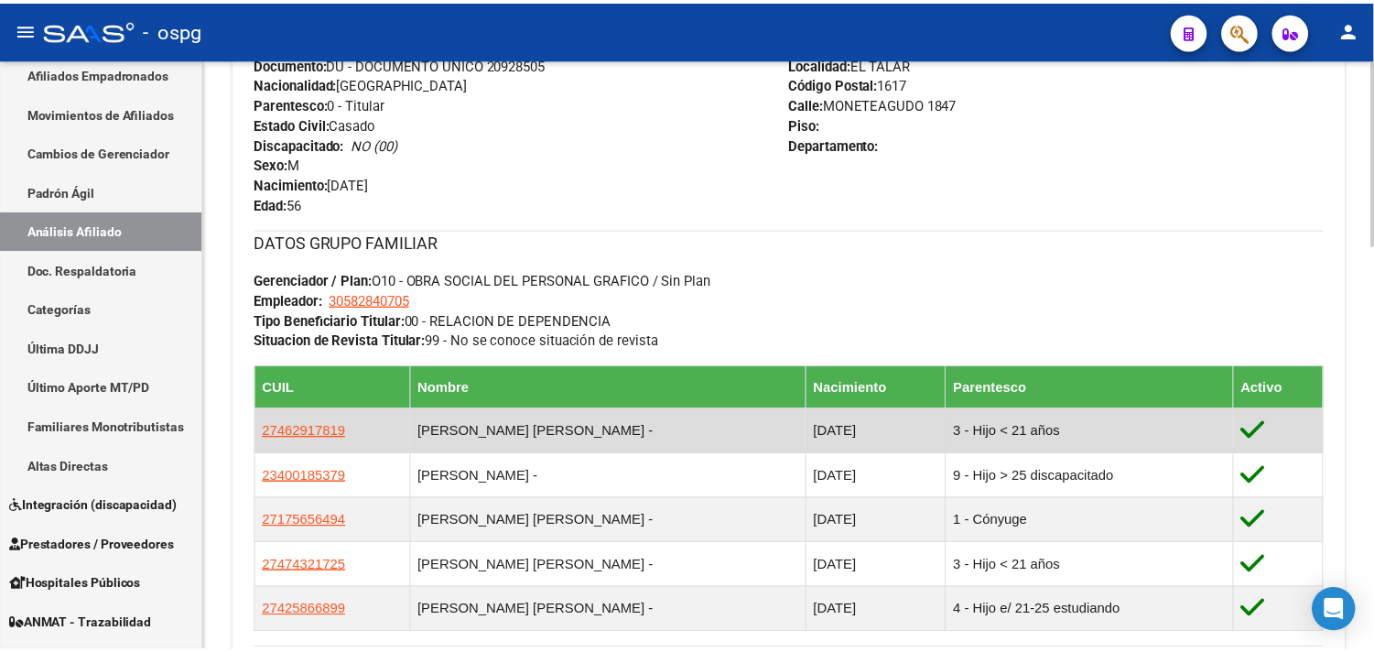
scroll to position [813, 0]
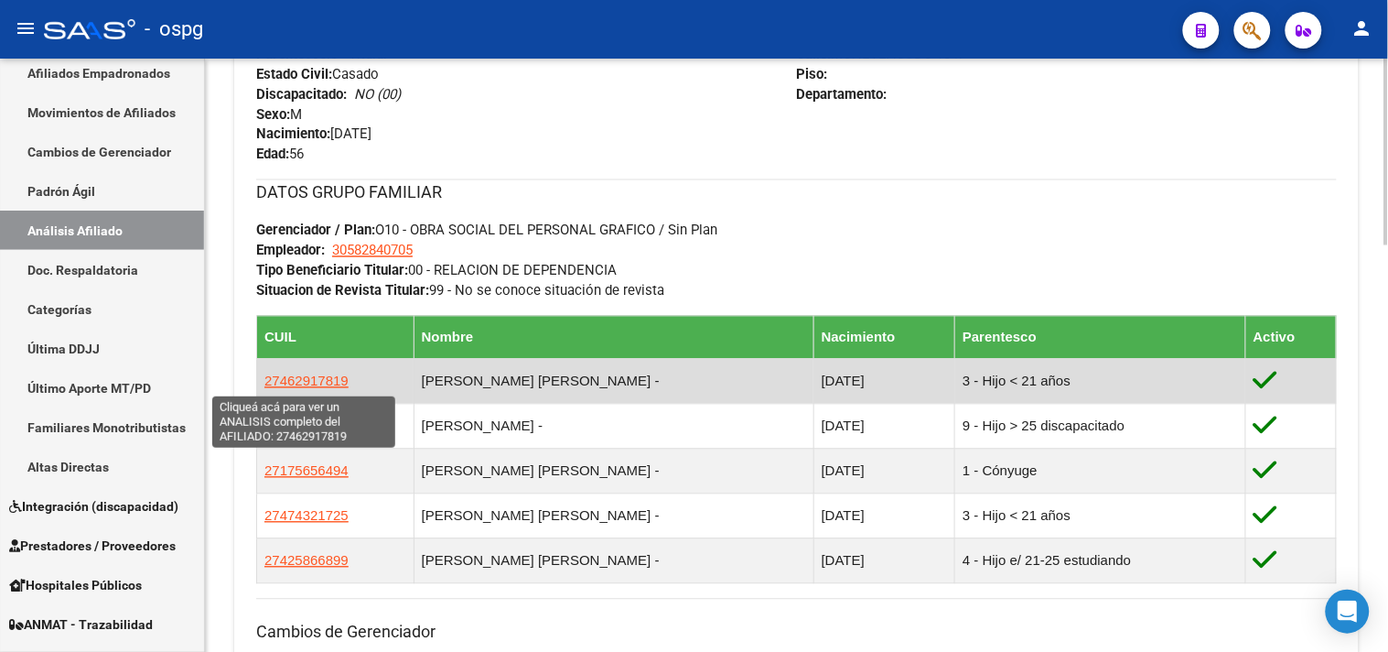
click at [313, 382] on span "27462917819" at bounding box center [306, 381] width 84 height 16
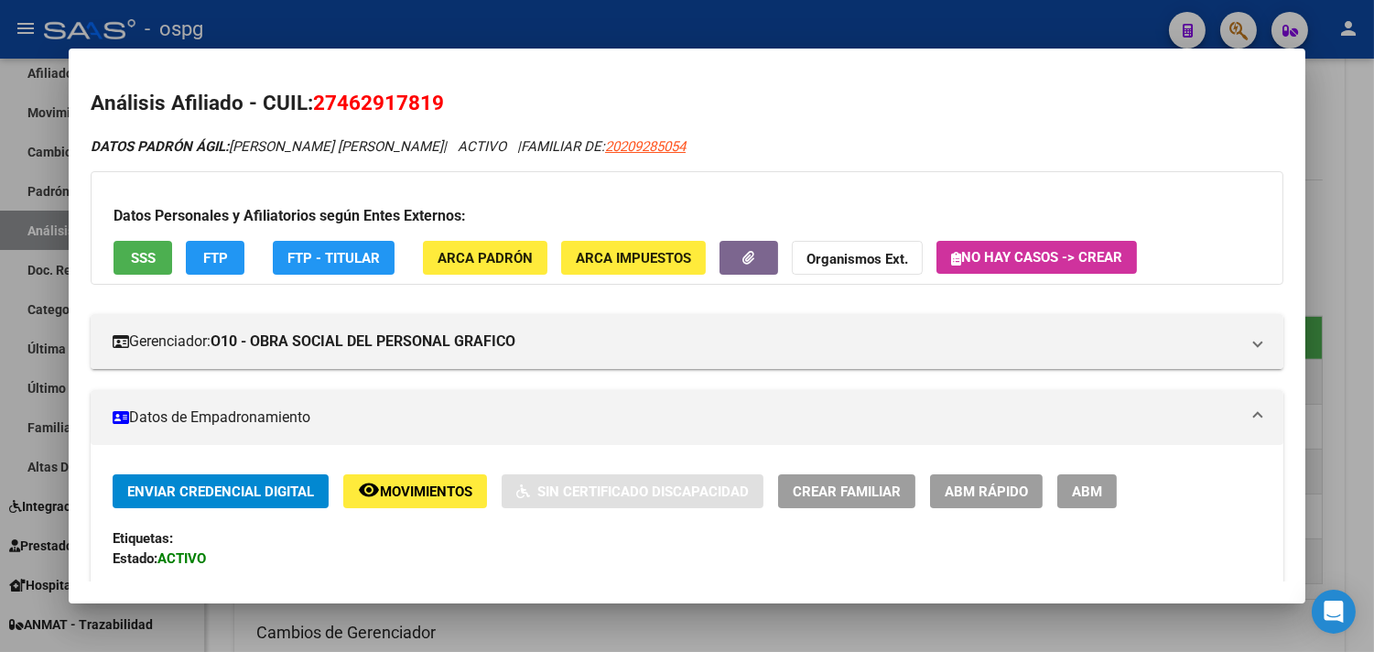
click at [1099, 495] on button "ABM" at bounding box center [1086, 491] width 59 height 34
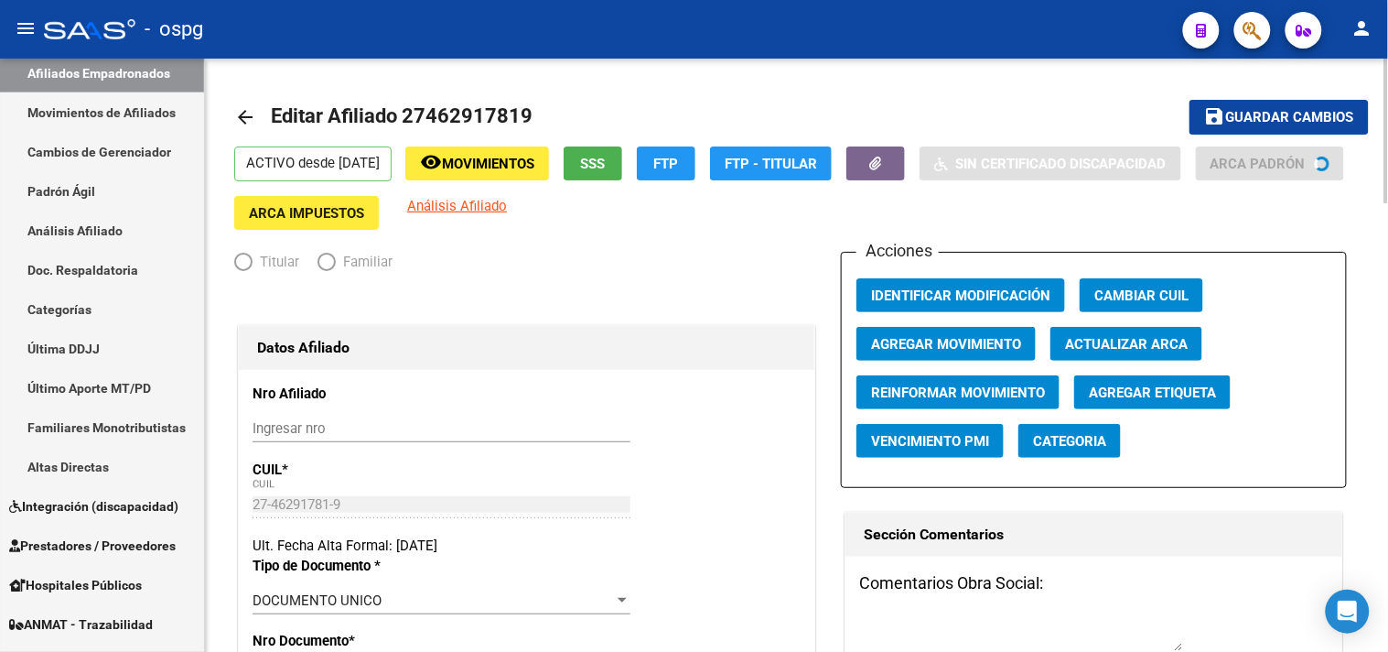
radio input "true"
type input "30-58284070-5"
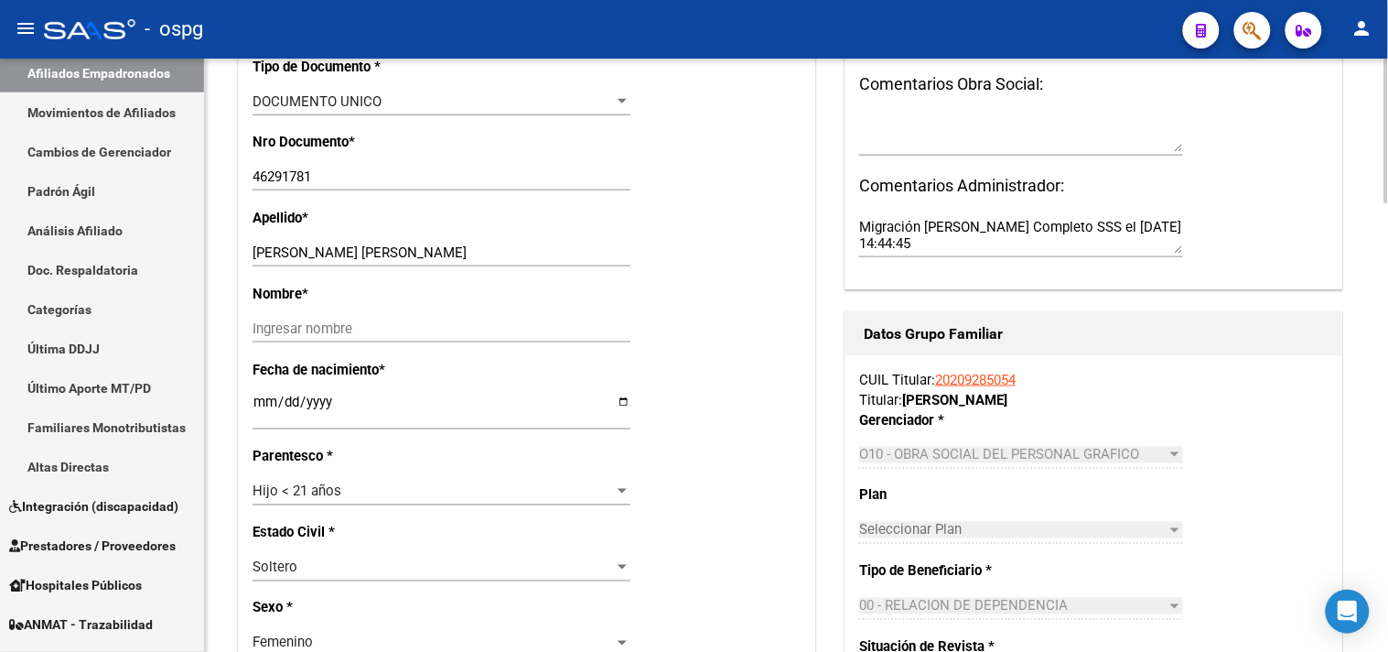
scroll to position [508, 0]
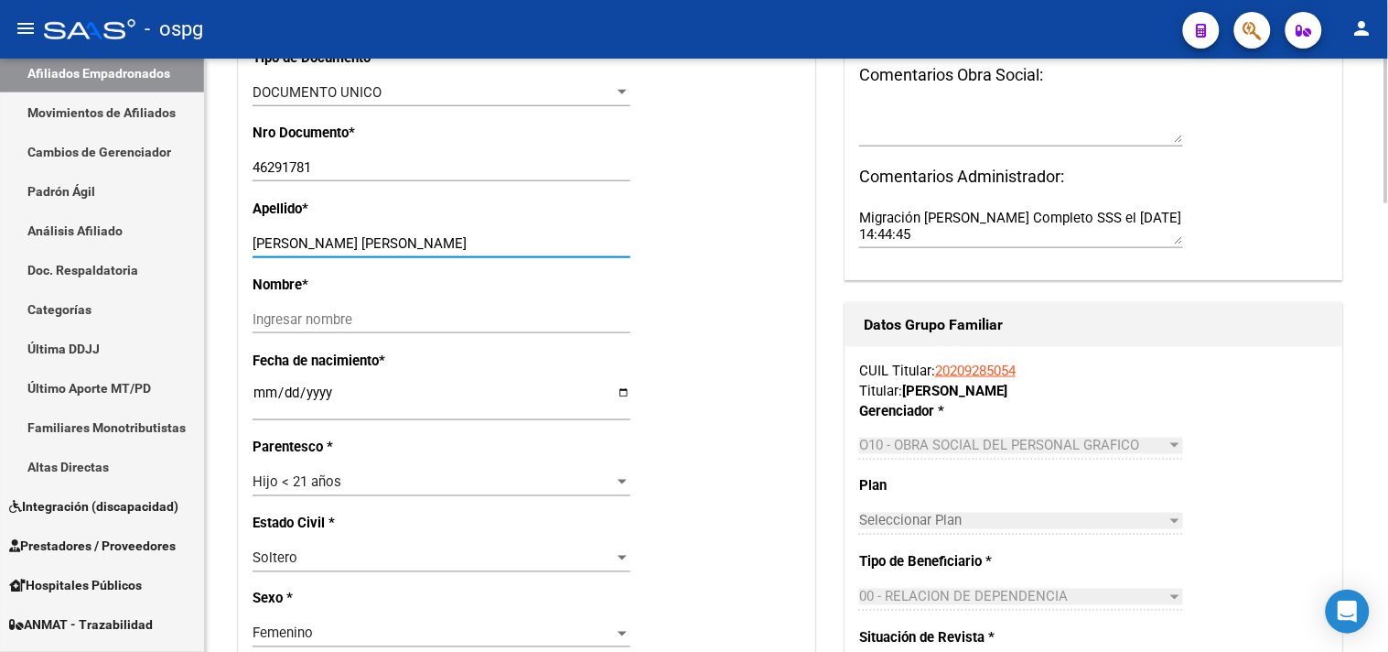
drag, startPoint x: 343, startPoint y: 244, endPoint x: 491, endPoint y: 247, distance: 148.3
click at [491, 247] on input "GUTIERREZ KIMBERLY GUADALUPE" at bounding box center [442, 243] width 378 height 16
type input "GUTIERREZ"
click at [285, 314] on input "Ingresar nombre" at bounding box center [442, 319] width 378 height 16
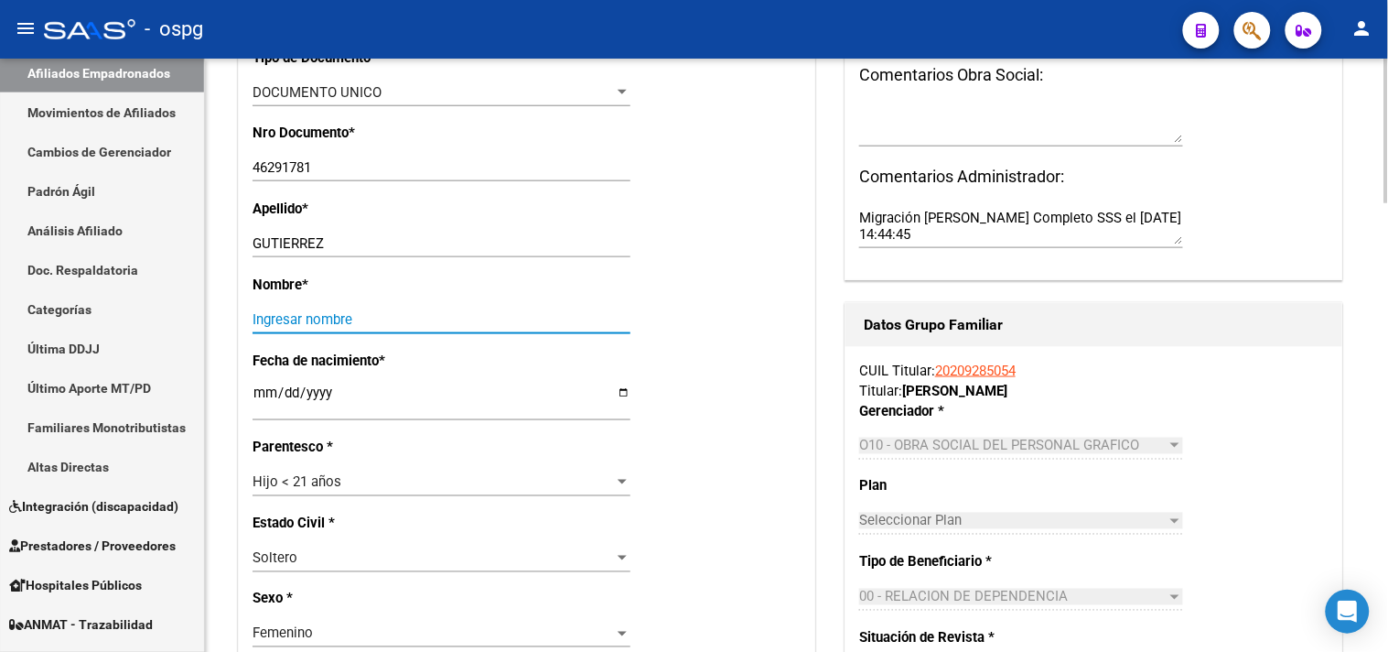
paste input "KIMBERLY GUADALUPE"
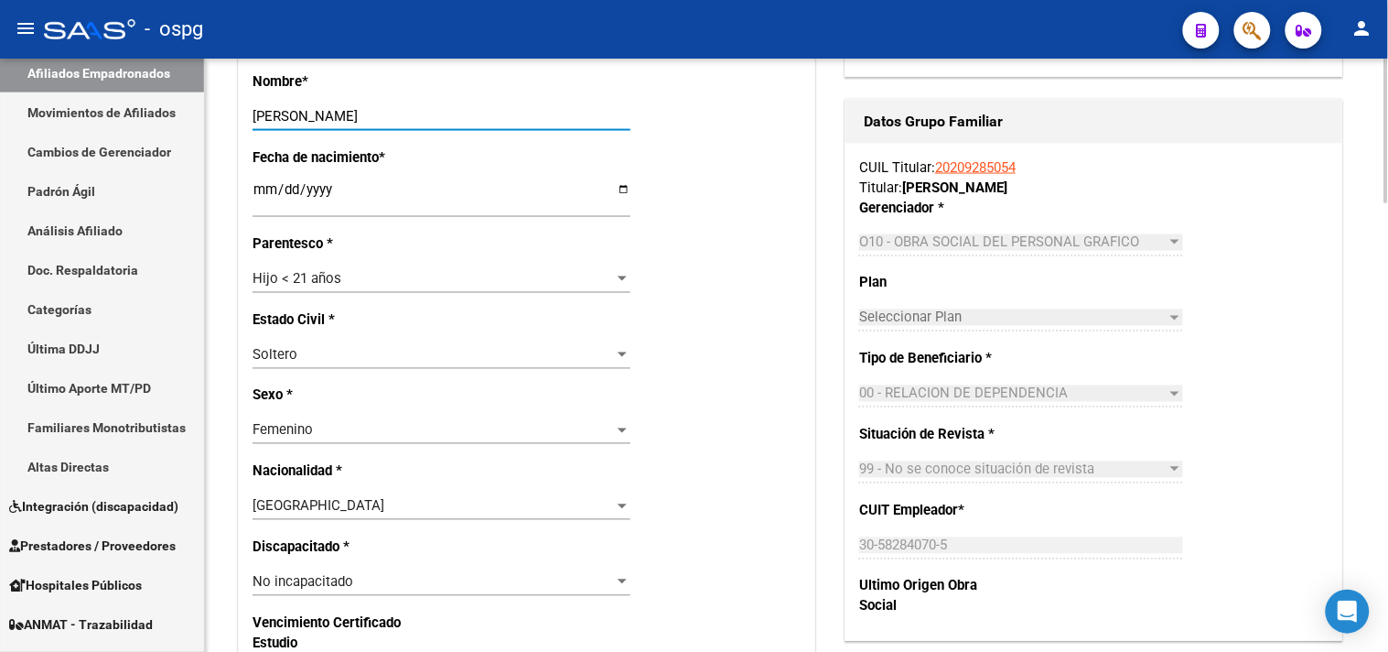
scroll to position [813, 0]
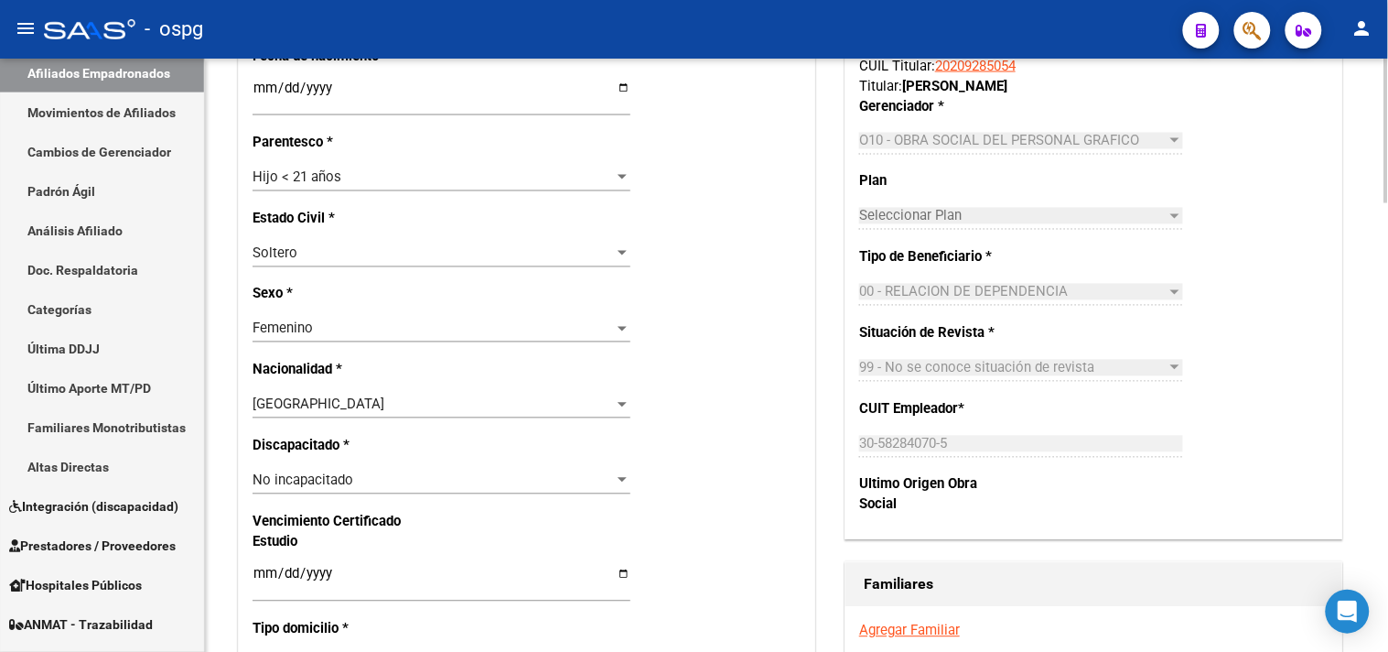
type input "KIMBERLY GUADALUPE"
click at [360, 480] on div "No incapacitado" at bounding box center [434, 480] width 362 height 16
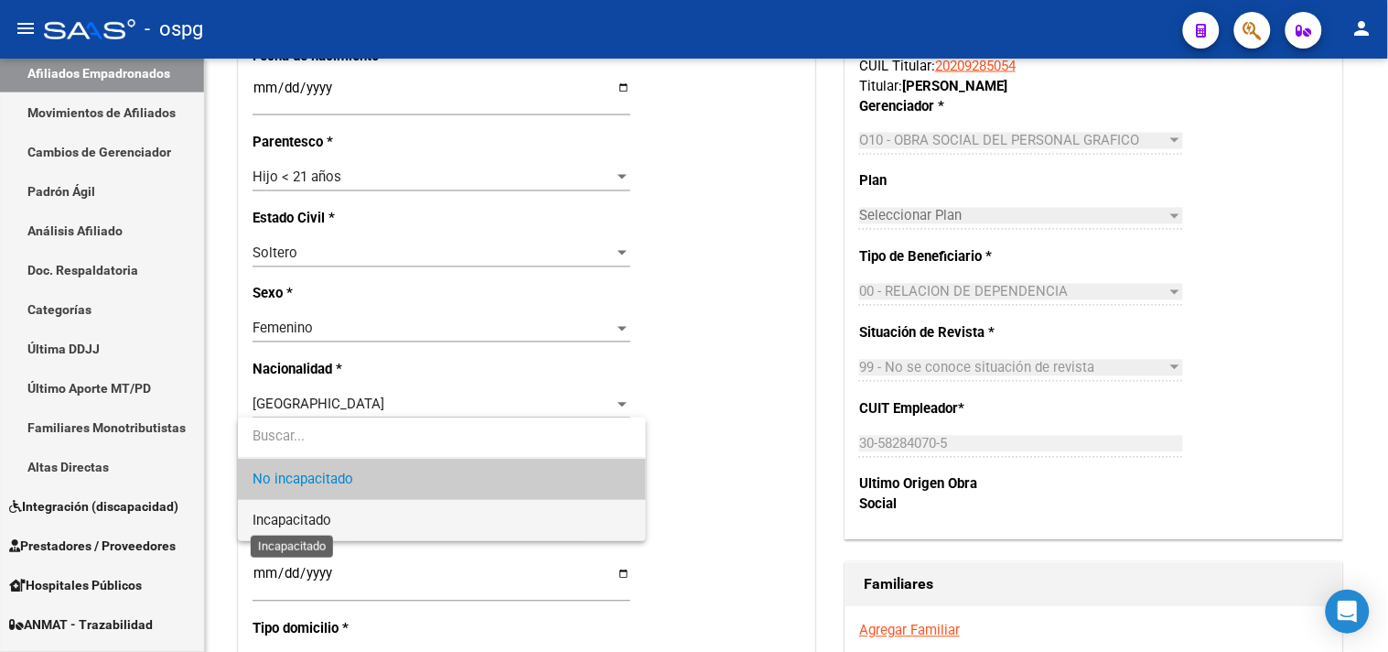
click at [308, 519] on span "Incapacitado" at bounding box center [292, 520] width 79 height 16
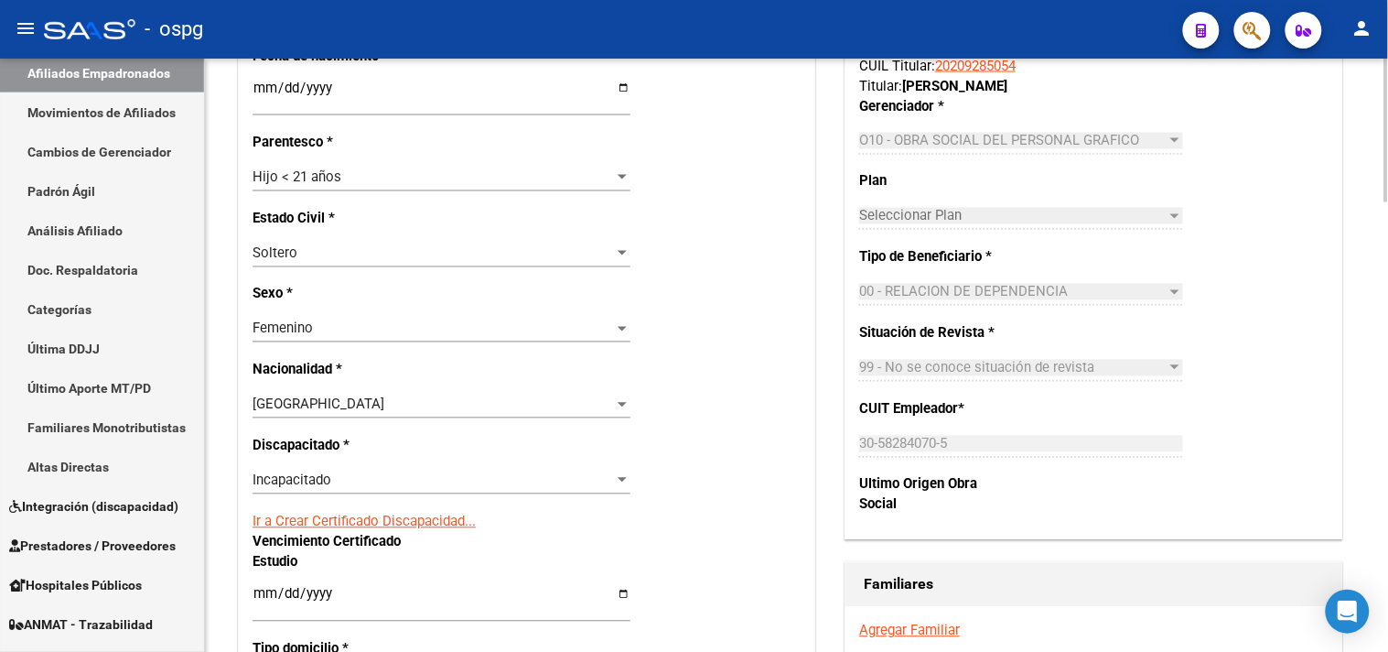
click at [308, 523] on link "Ir a Crear Certificado Discapacidad..." at bounding box center [364, 521] width 223 height 16
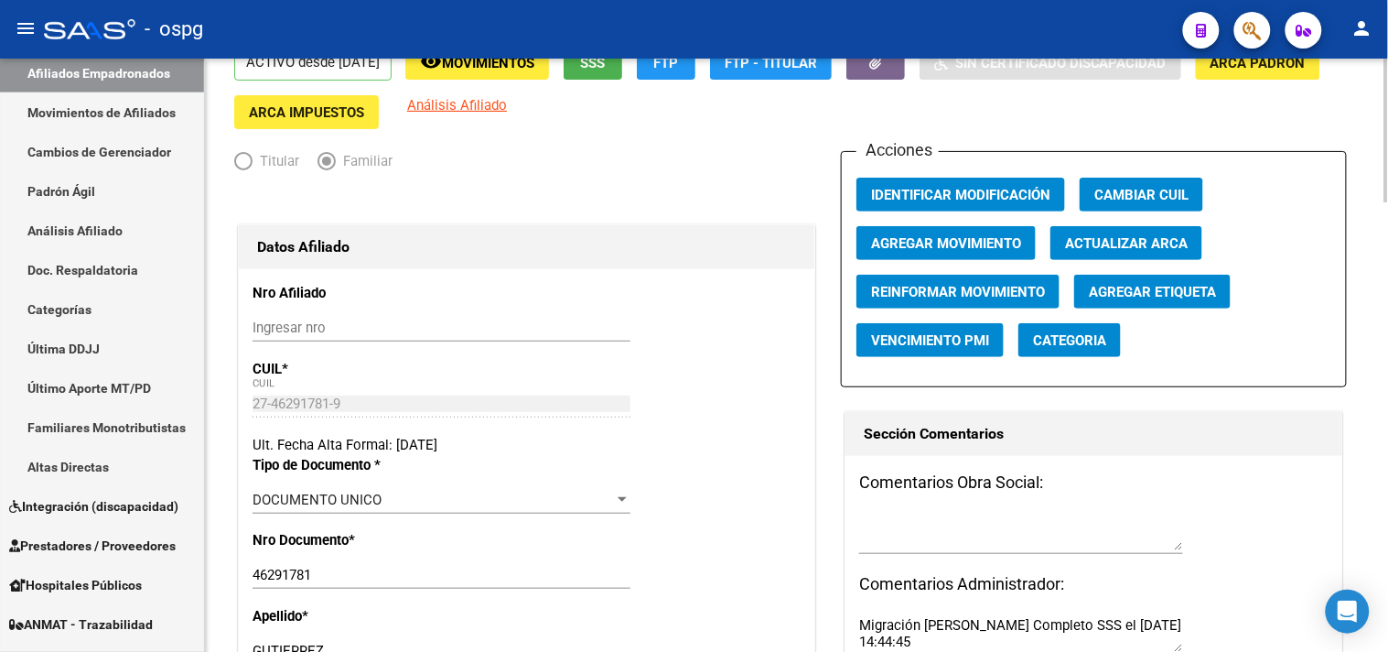
scroll to position [0, 0]
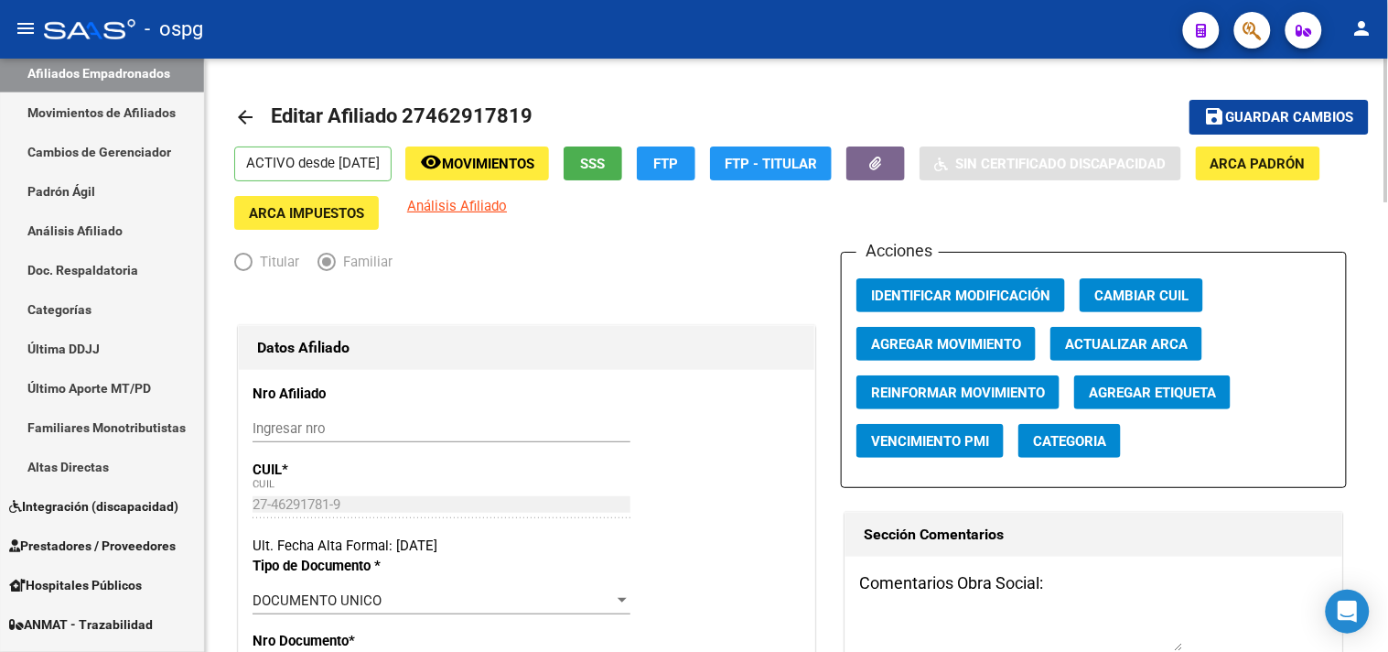
click at [1249, 120] on span "Guardar cambios" at bounding box center [1290, 118] width 128 height 16
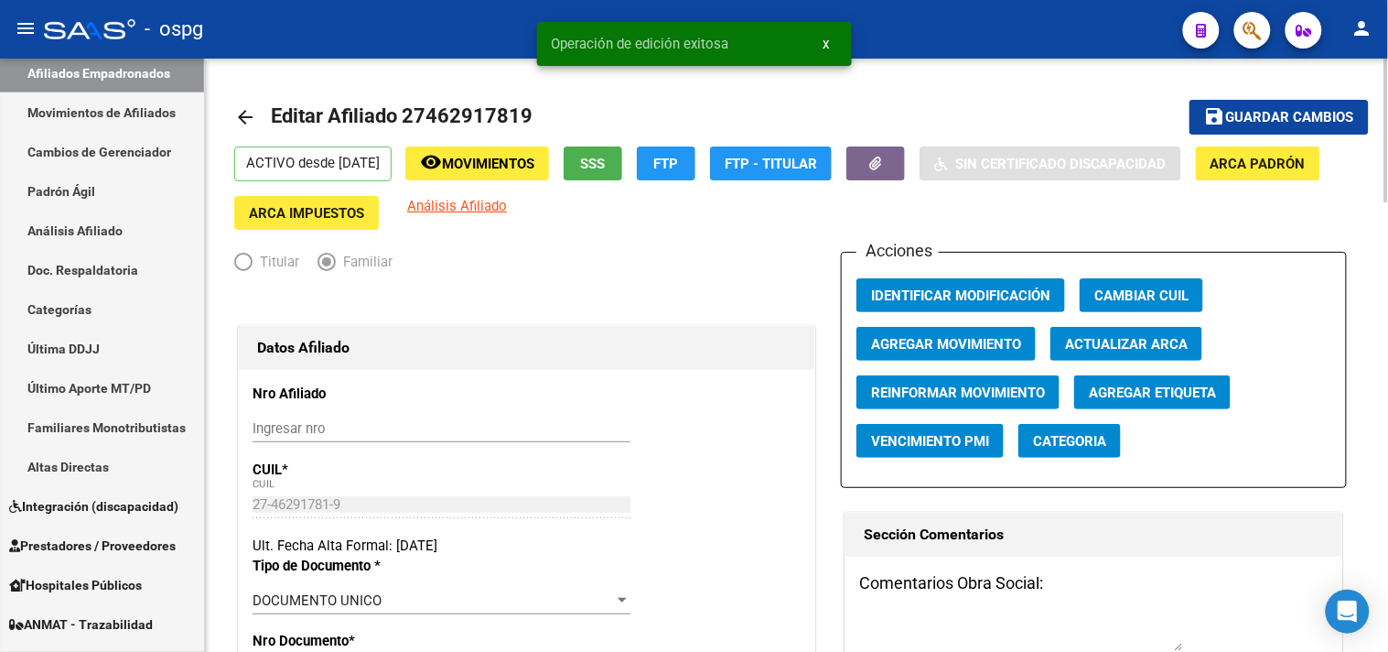
click at [252, 114] on mat-icon "arrow_back" at bounding box center [245, 117] width 22 height 22
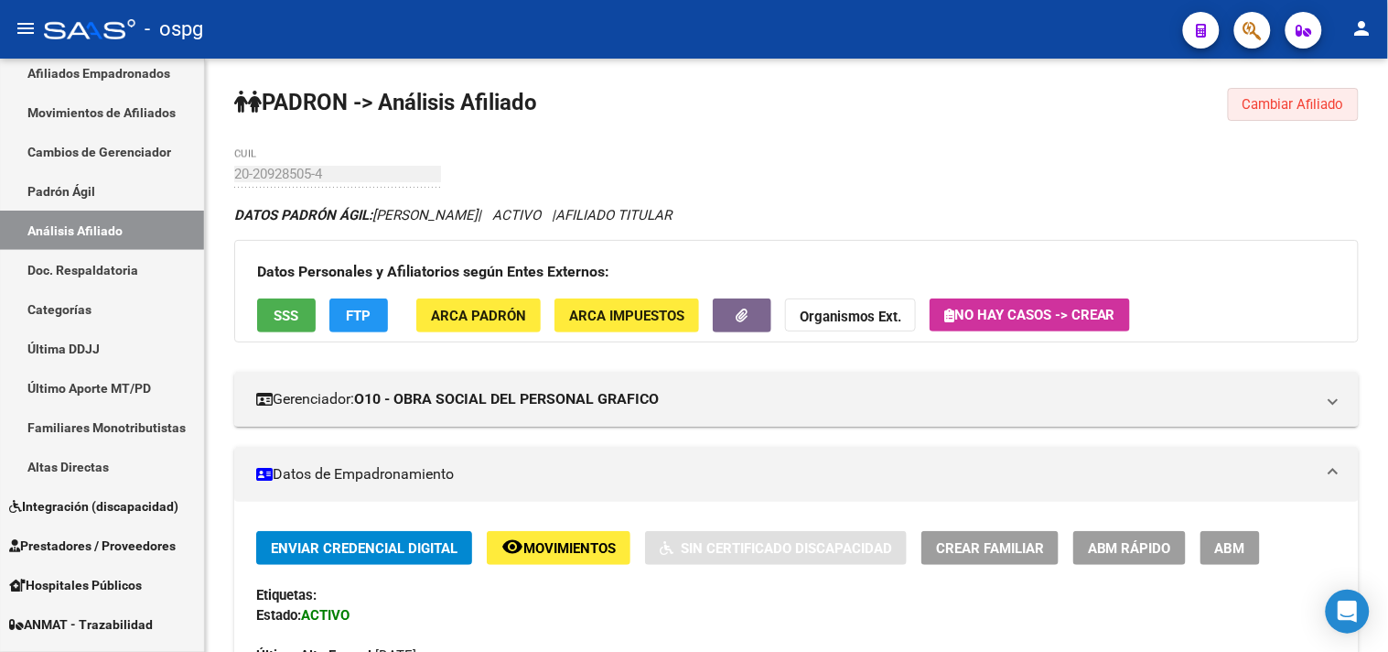
drag, startPoint x: 1325, startPoint y: 97, endPoint x: 1036, endPoint y: 98, distance: 289.2
click at [1249, 98] on span "Cambiar Afiliado" at bounding box center [1294, 104] width 102 height 16
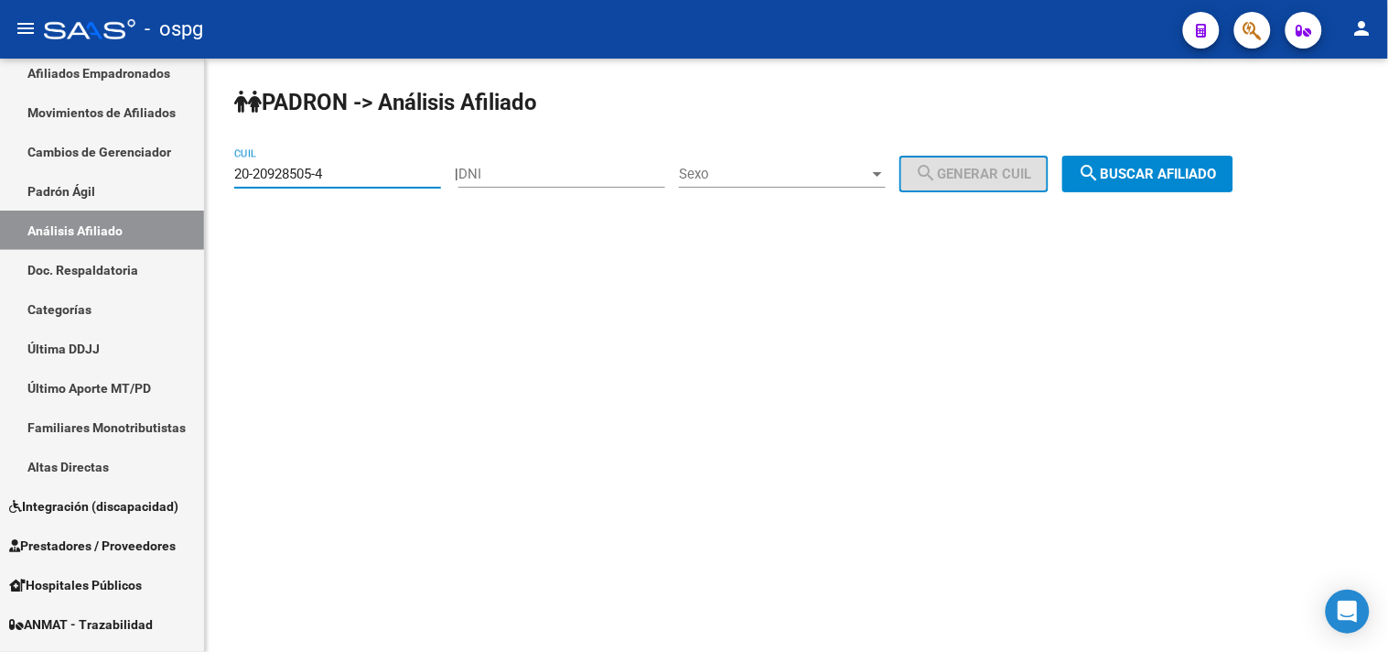
drag, startPoint x: 125, startPoint y: 170, endPoint x: 665, endPoint y: 175, distance: 540.0
click at [94, 176] on mat-sidenav-container "Firma Express Inicio Calendario SSS Instructivos Contacto OS Reportes Tablero d…" at bounding box center [694, 355] width 1388 height 593
paste input "30027222"
click at [1135, 171] on span "search Buscar afiliado" at bounding box center [1148, 174] width 138 height 16
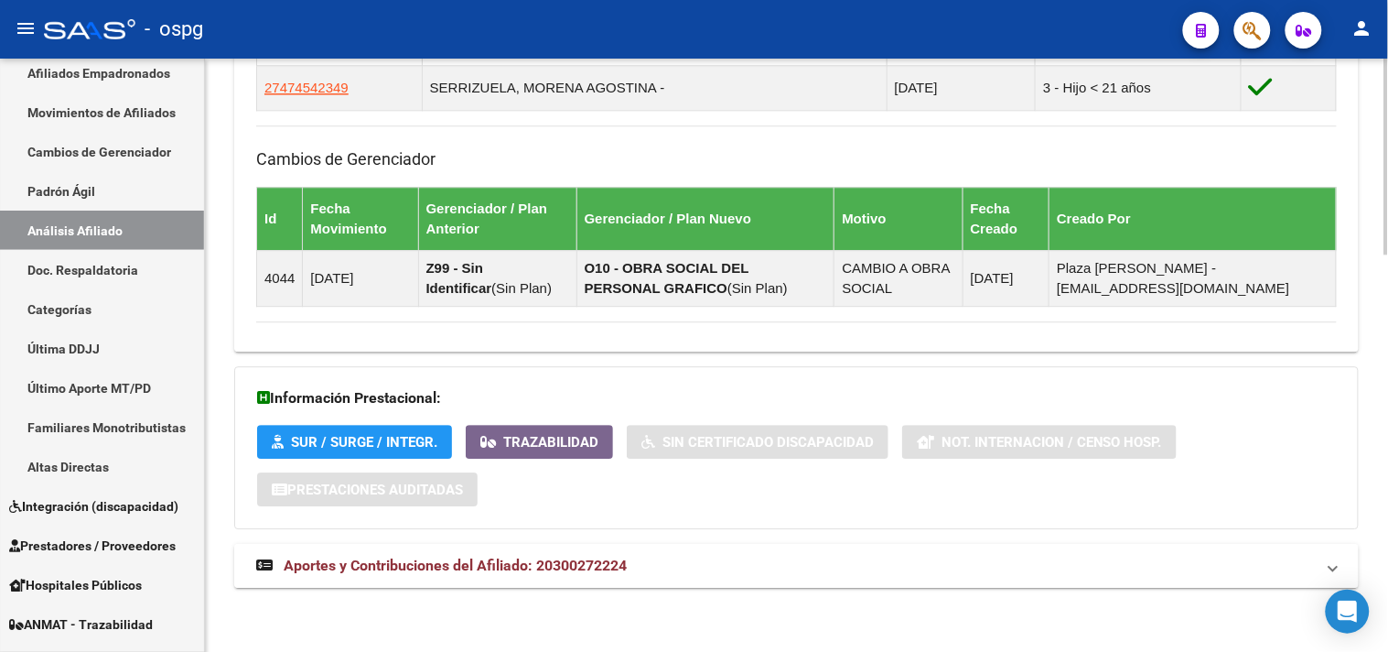
drag, startPoint x: 900, startPoint y: 579, endPoint x: 1007, endPoint y: 579, distance: 107.1
click at [901, 555] on mat-expansion-panel-header "Aportes y Contribuciones del Afiliado: 20300272224" at bounding box center [796, 566] width 1125 height 44
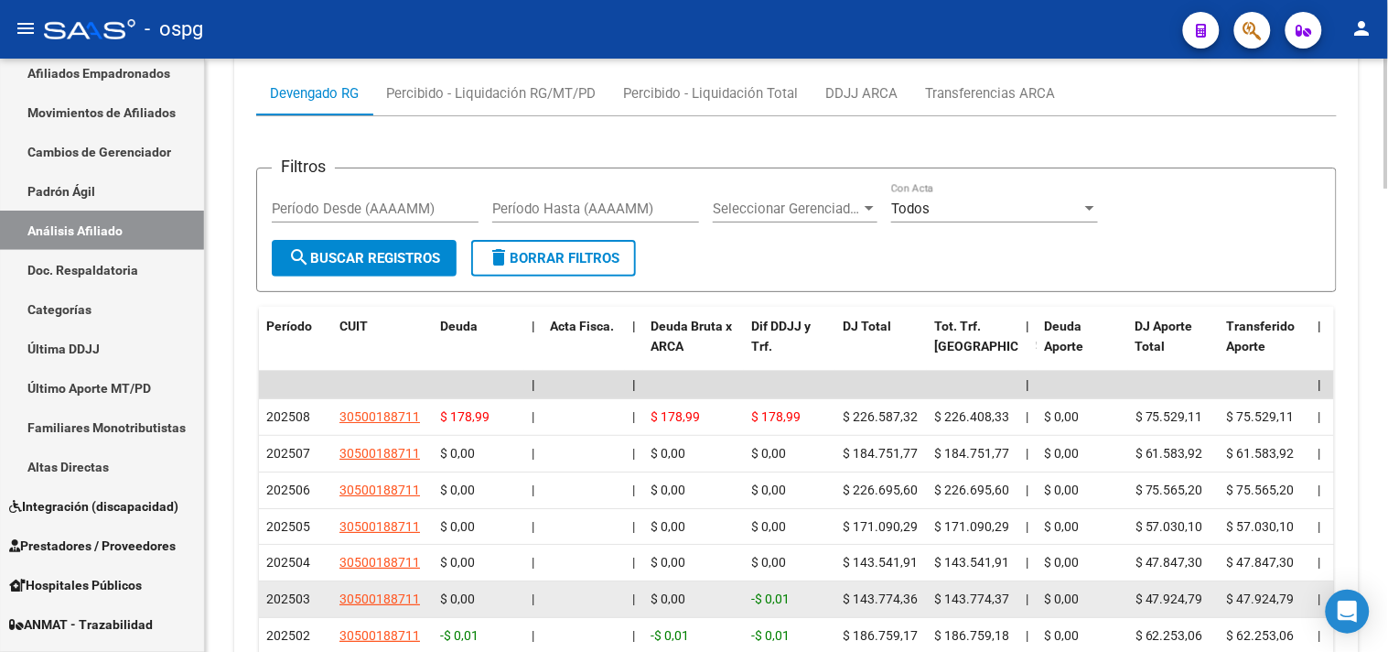
scroll to position [1770, 0]
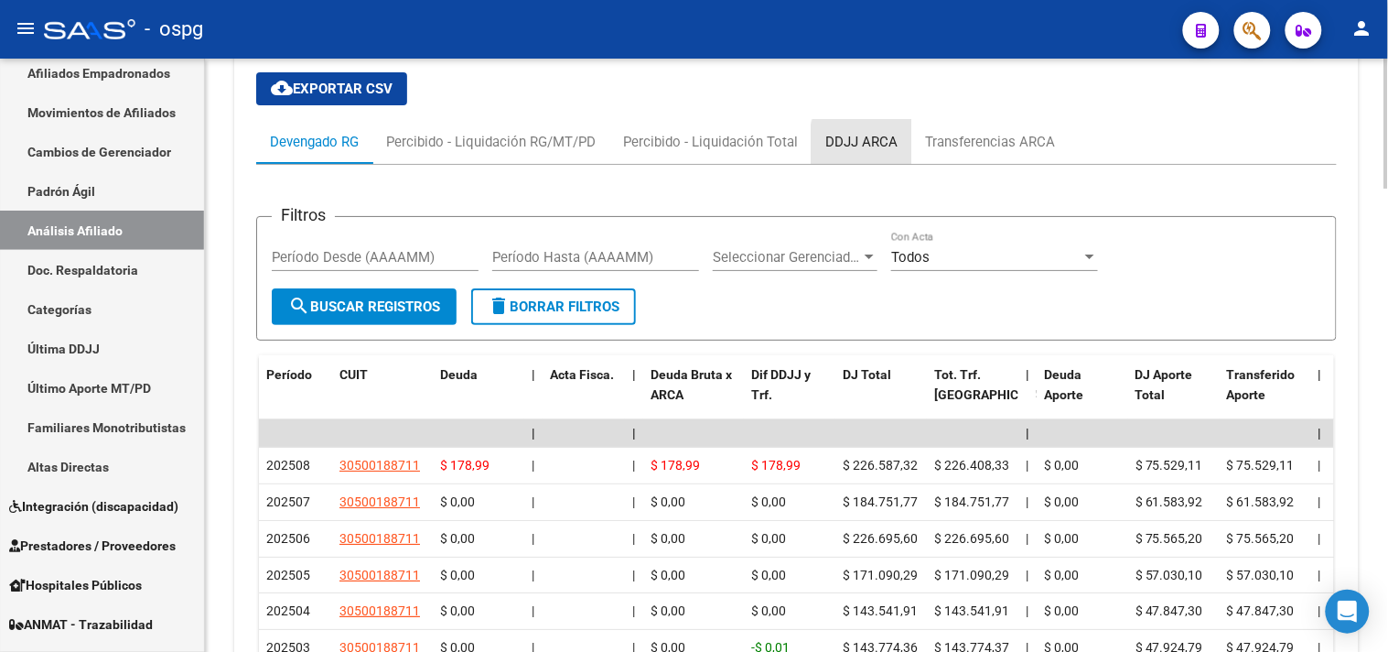
click at [888, 147] on div "DDJJ ARCA" at bounding box center [862, 142] width 72 height 20
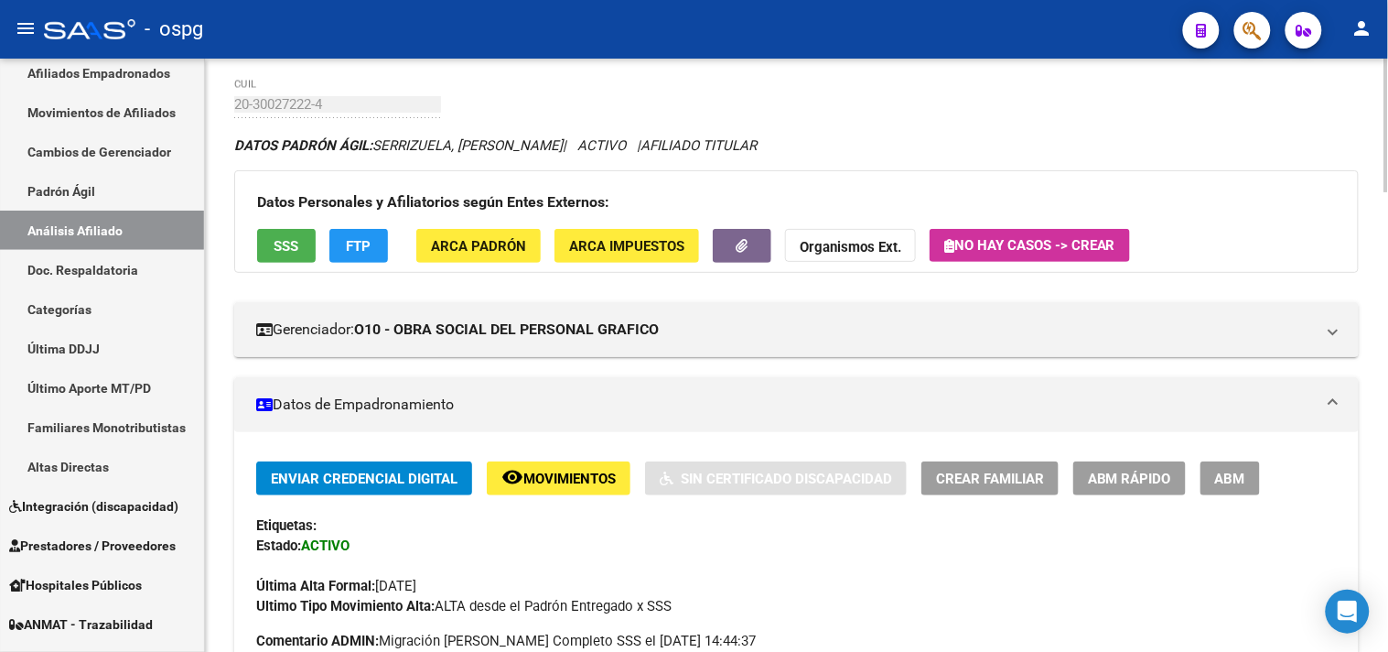
scroll to position [0, 0]
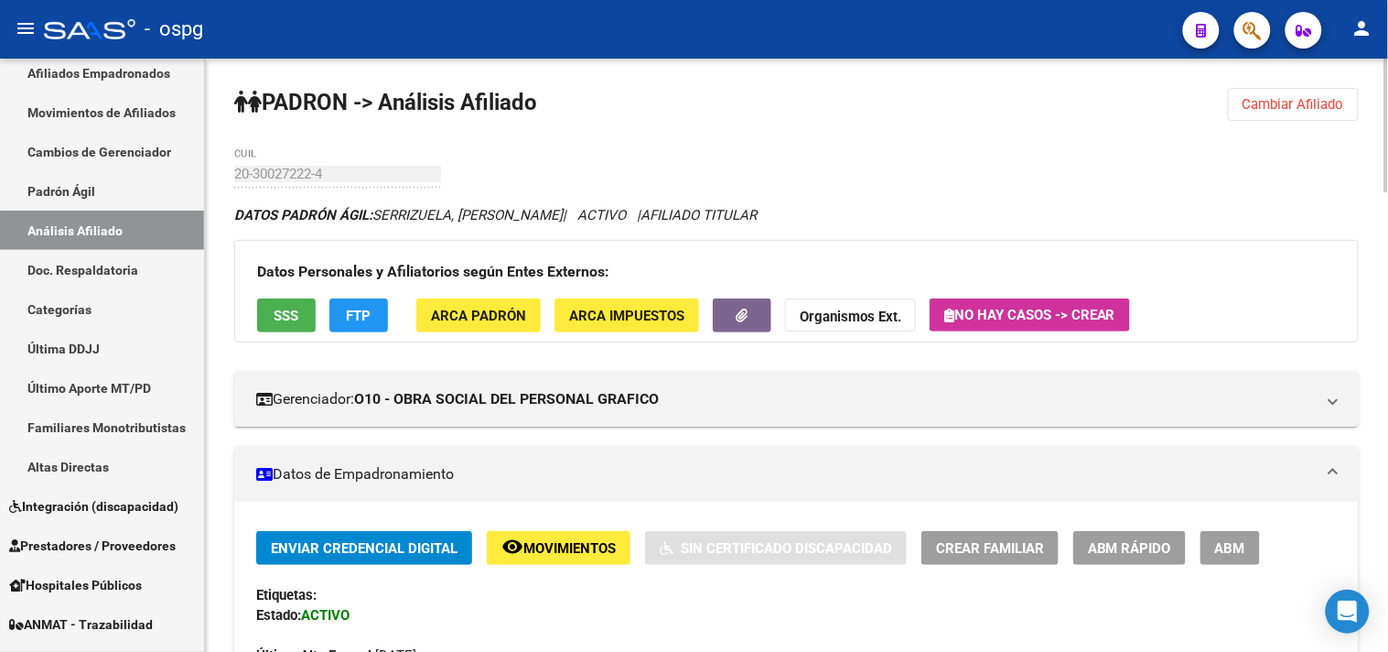
drag, startPoint x: 1349, startPoint y: 108, endPoint x: 1073, endPoint y: 161, distance: 281.4
click at [1249, 110] on button "Cambiar Afiliado" at bounding box center [1293, 104] width 131 height 33
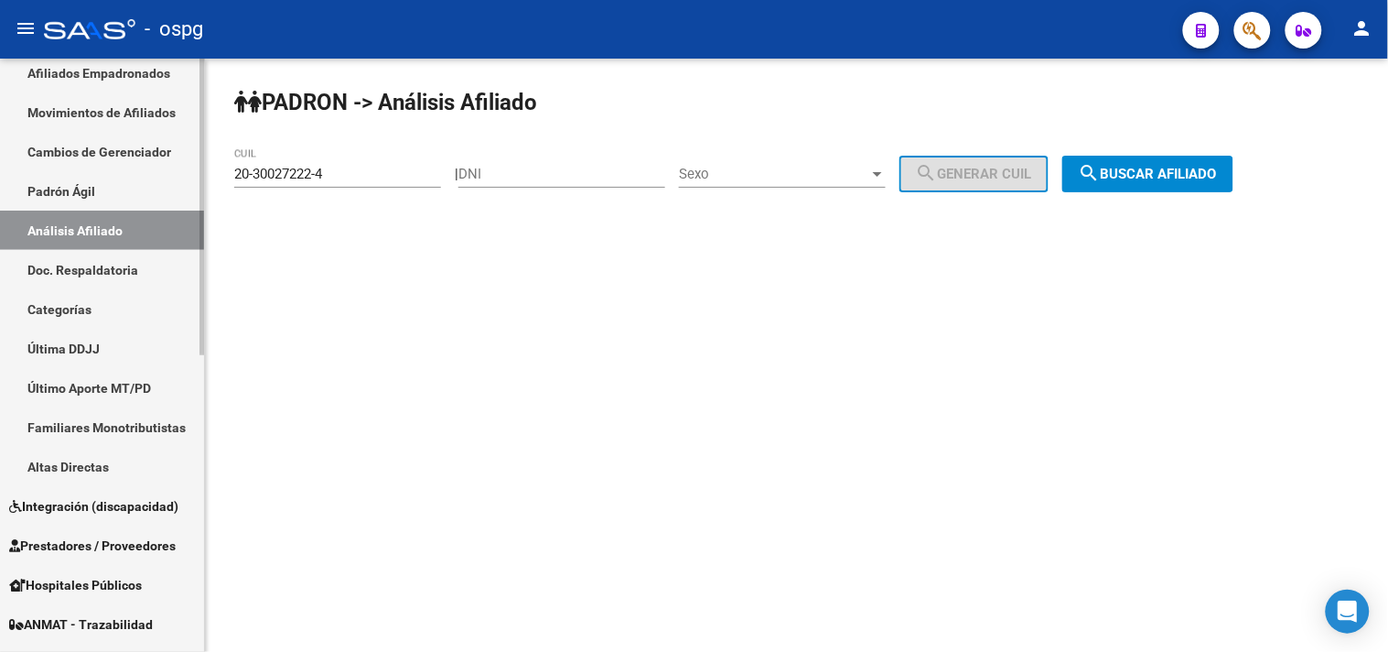
drag, startPoint x: 60, startPoint y: 171, endPoint x: 48, endPoint y: 167, distance: 13.6
click at [49, 168] on mat-sidenav-container "Firma Express Inicio Calendario SSS Instructivos Contacto OS Reportes Tablero d…" at bounding box center [694, 355] width 1388 height 593
paste input "7-04472385"
click at [1146, 178] on span "search Buscar afiliado" at bounding box center [1148, 174] width 138 height 16
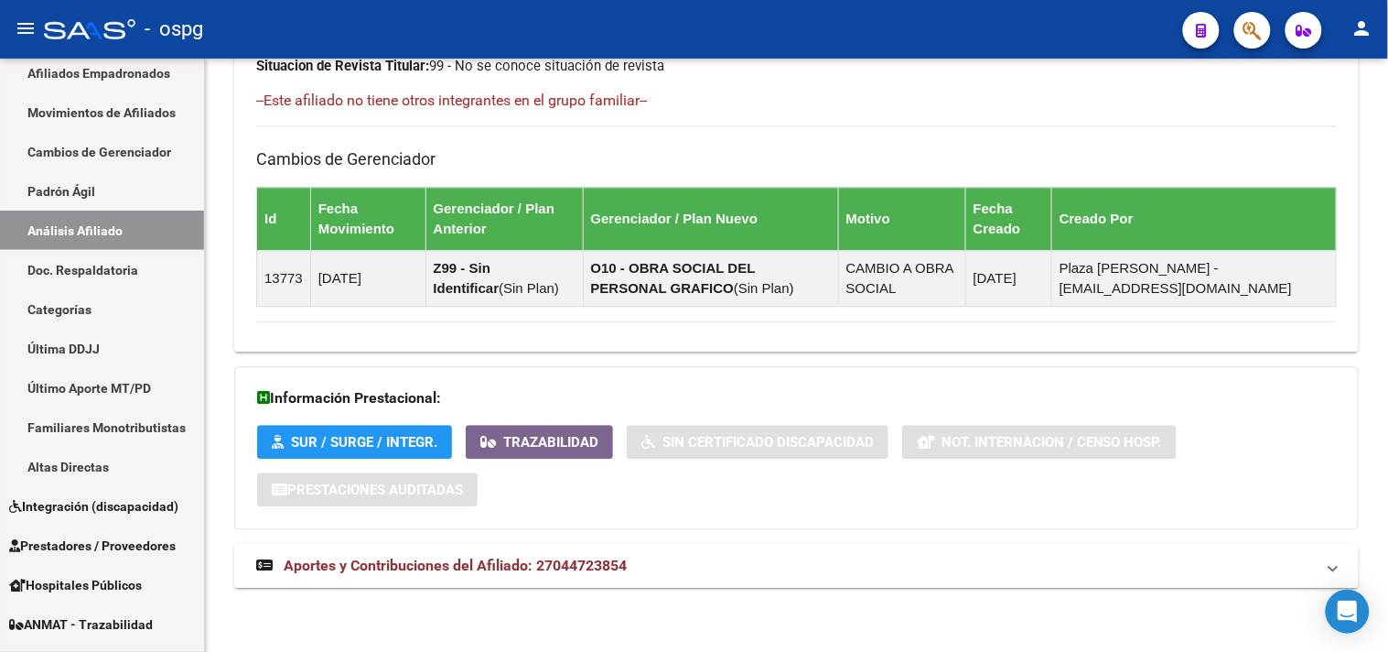
drag, startPoint x: 900, startPoint y: 575, endPoint x: 934, endPoint y: 566, distance: 35.1
click at [900, 555] on mat-expansion-panel-header "Aportes y Contribuciones del Afiliado: 27044723854" at bounding box center [796, 566] width 1125 height 44
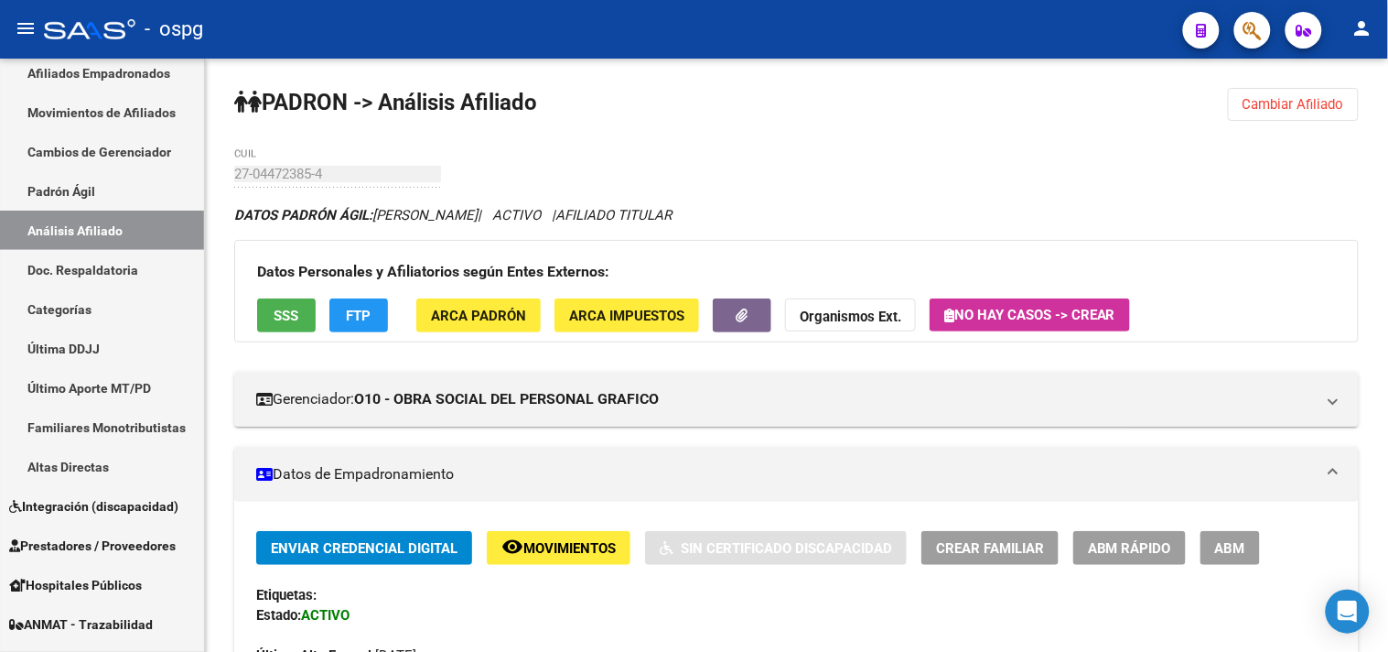
click at [347, 311] on span "FTP" at bounding box center [359, 316] width 25 height 16
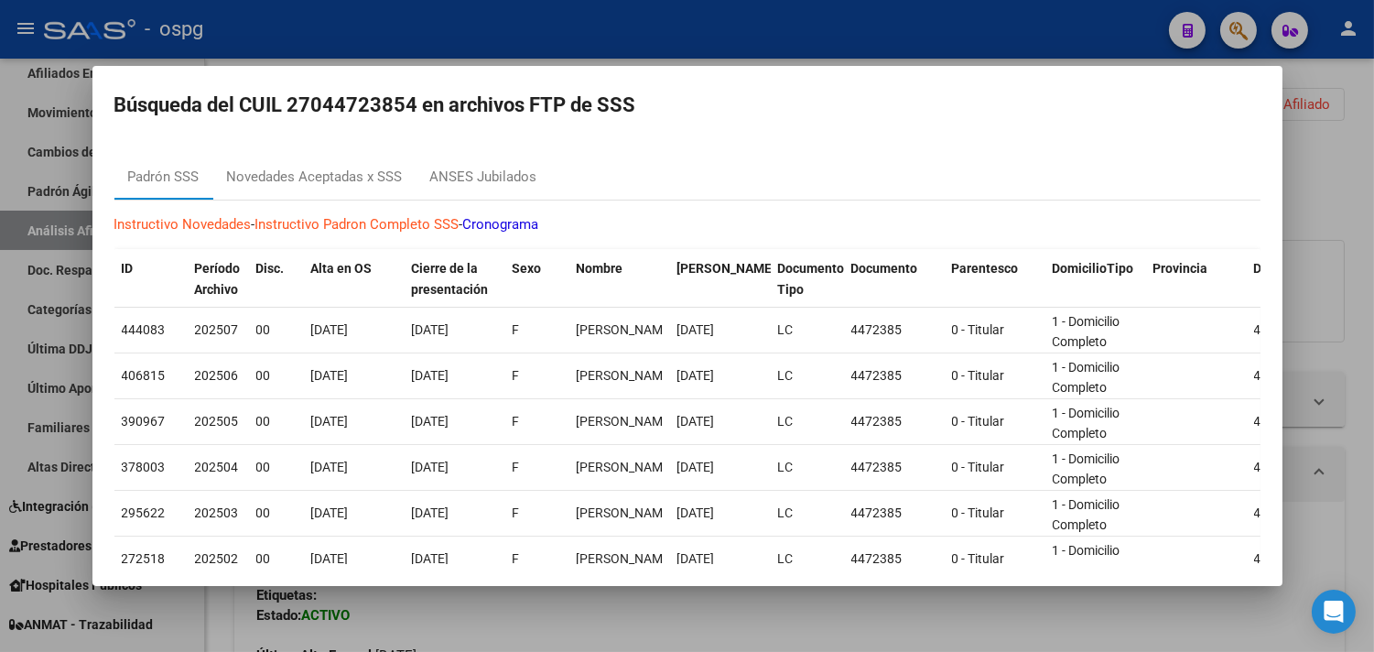
drag, startPoint x: 1352, startPoint y: 265, endPoint x: 655, endPoint y: 10, distance: 741.8
click at [1249, 260] on div at bounding box center [687, 326] width 1374 height 652
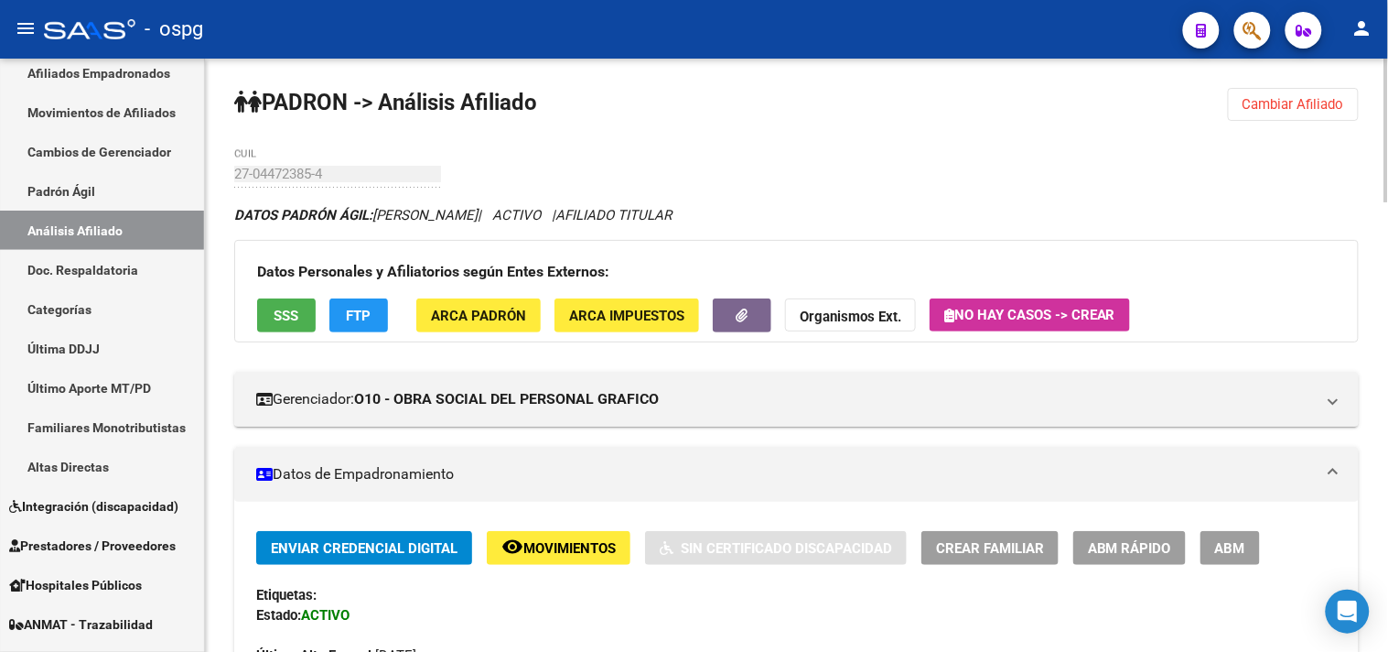
click at [1249, 96] on button "Cambiar Afiliado" at bounding box center [1293, 104] width 131 height 33
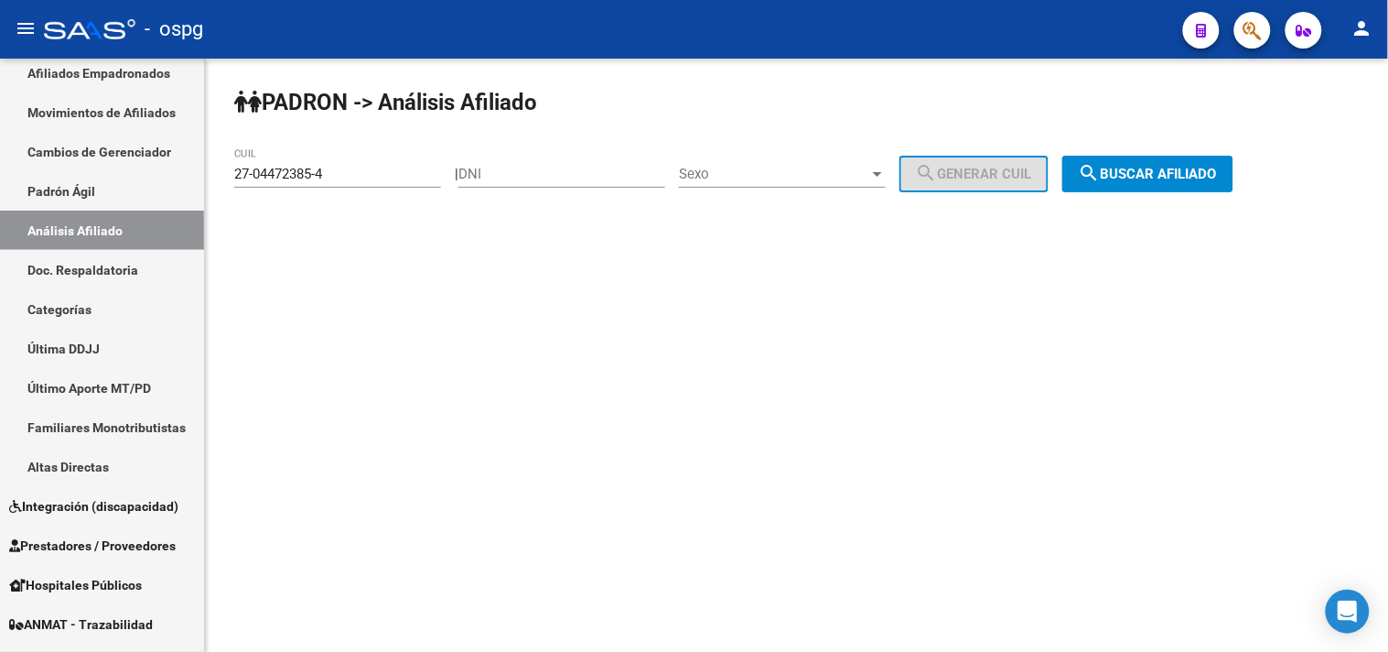
click at [1249, 101] on div "PADRON -> Análisis Afiliado 27-04472385-4 CUIL | DNI Sexo Sexo search Generar C…" at bounding box center [796, 155] width 1183 height 192
drag, startPoint x: 388, startPoint y: 168, endPoint x: 104, endPoint y: 172, distance: 283.7
click at [103, 174] on mat-sidenav-container "Firma Express Inicio Calendario SSS Instructivos Contacto OS Reportes Tablero d…" at bounding box center [694, 355] width 1388 height 593
paste input "0-37926463-9"
type input "20-37926463-9"
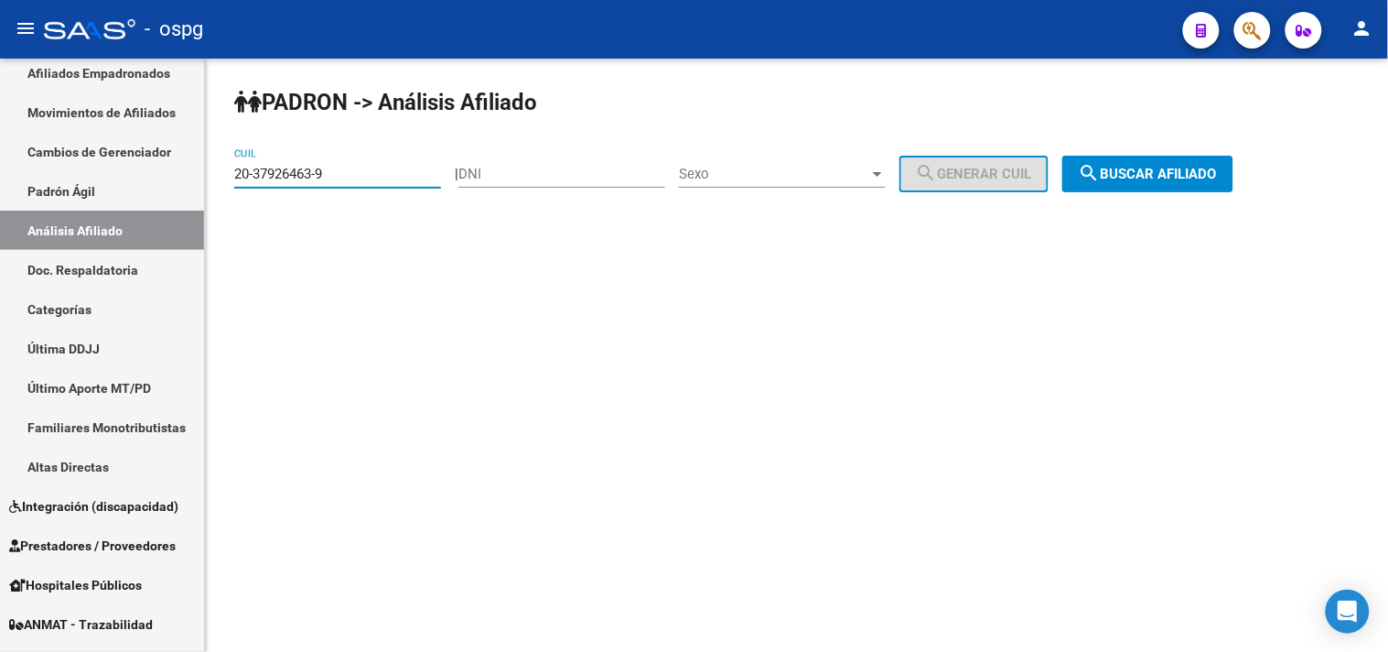
click at [1154, 175] on span "search Buscar afiliado" at bounding box center [1148, 174] width 138 height 16
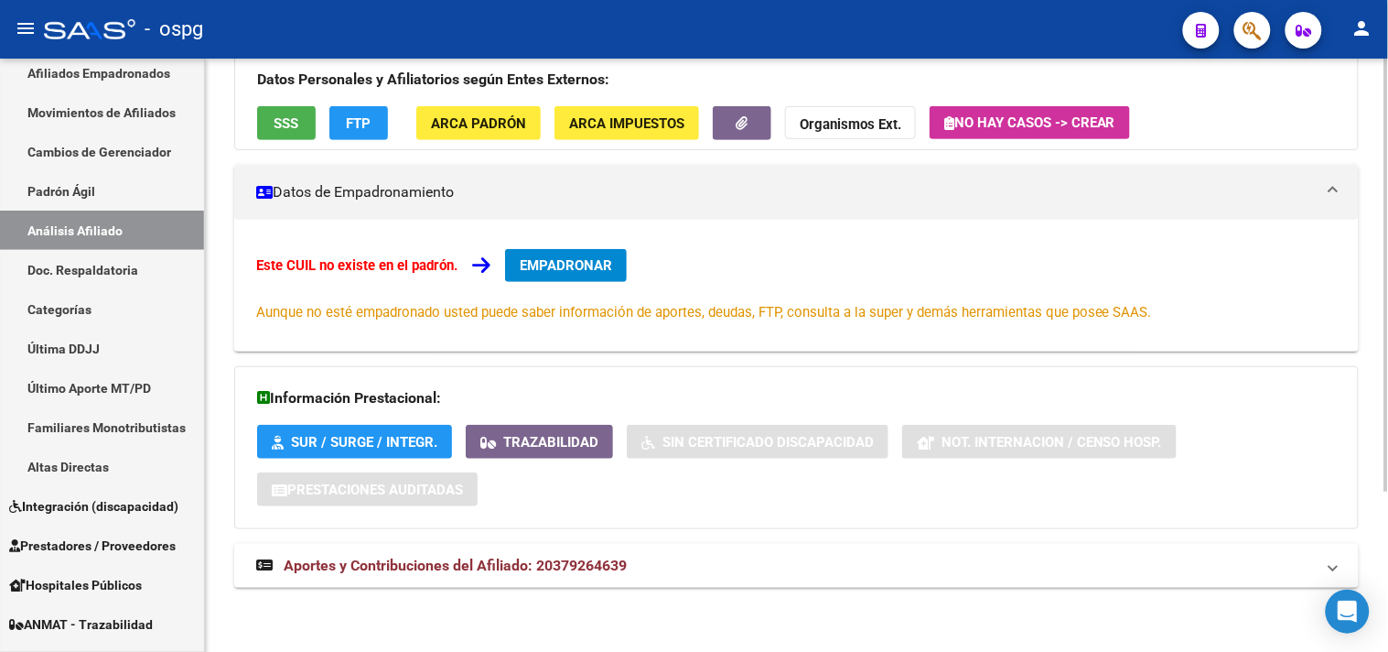
click at [854, 555] on mat-panel-title "Aportes y Contribuciones del Afiliado: 20379264639" at bounding box center [785, 566] width 1059 height 20
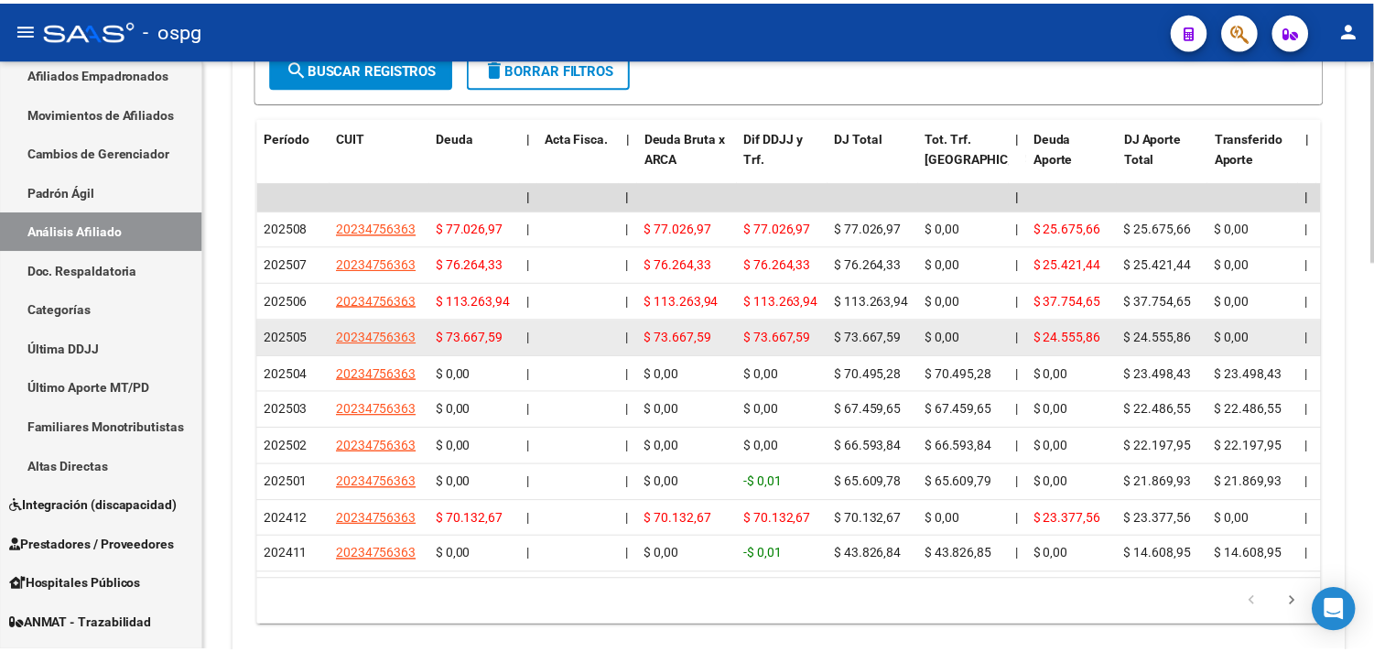
scroll to position [1095, 0]
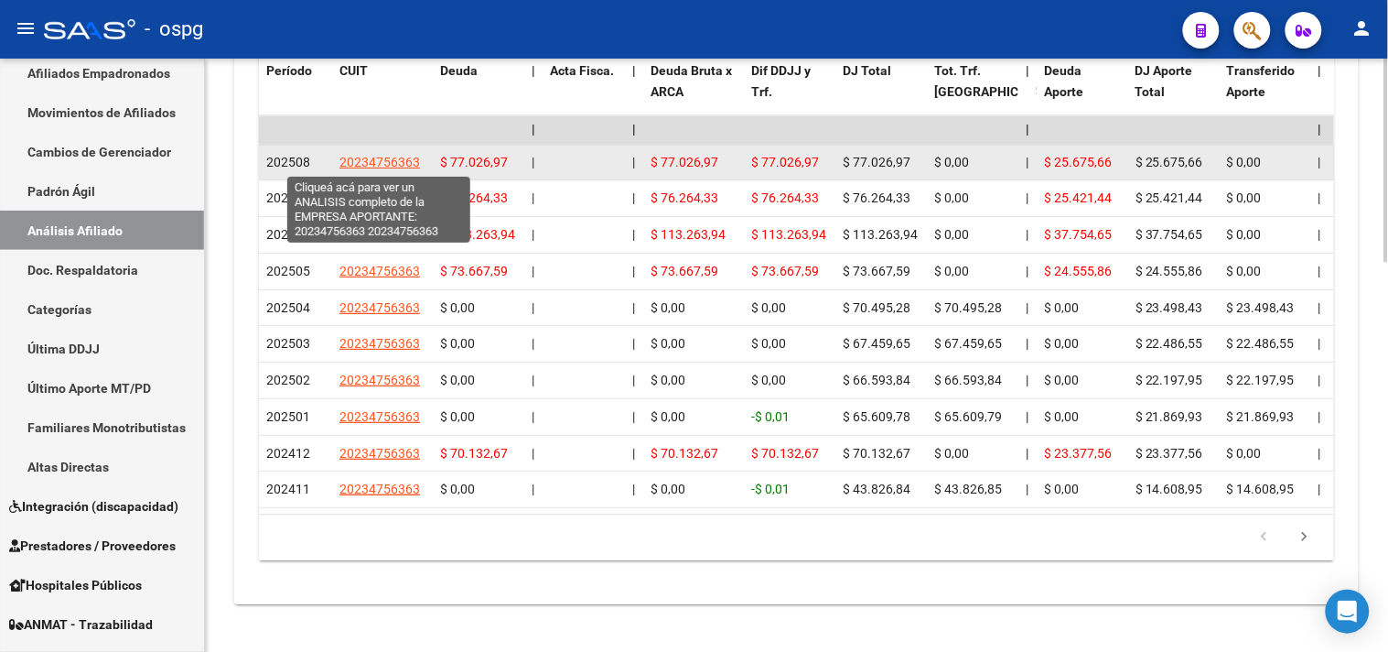
click at [384, 161] on span "20234756363" at bounding box center [380, 162] width 81 height 15
type textarea "20234756363"
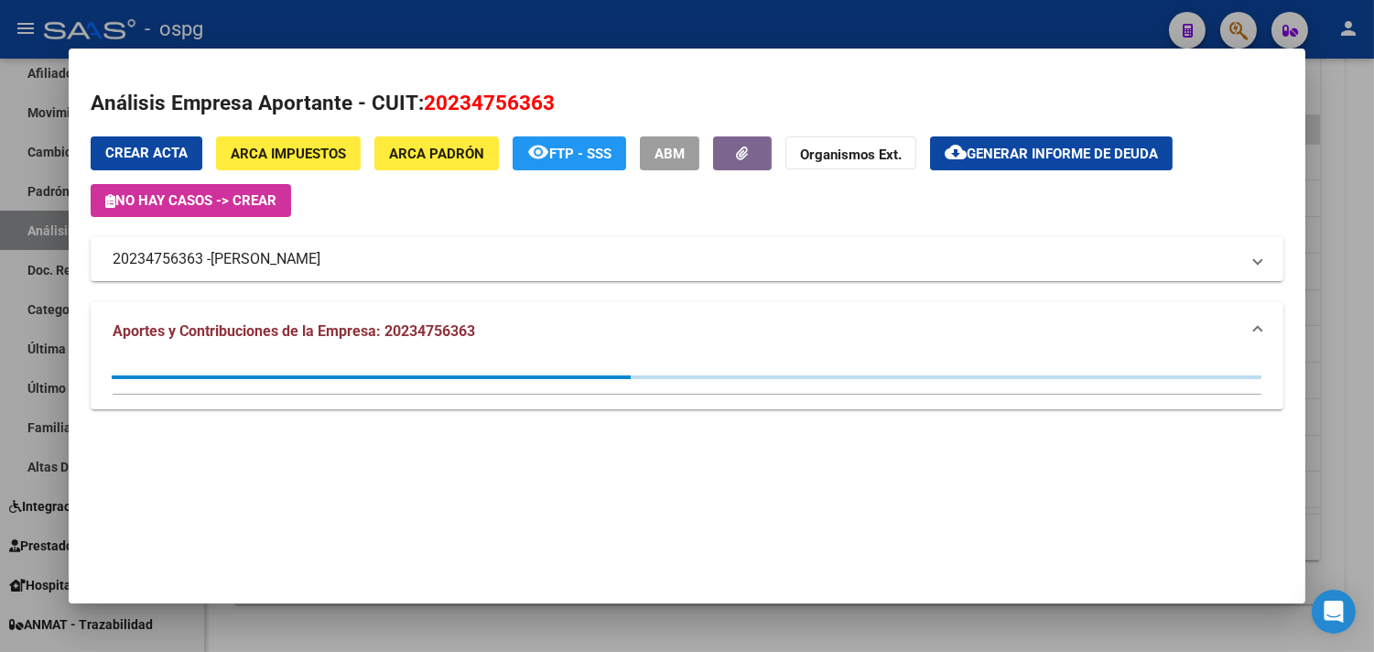
drag, startPoint x: 417, startPoint y: 95, endPoint x: 551, endPoint y: 107, distance: 134.2
click at [655, 110] on h2 "Análisis Empresa Aportante - CUIT: 20234756363" at bounding box center [687, 103] width 1193 height 31
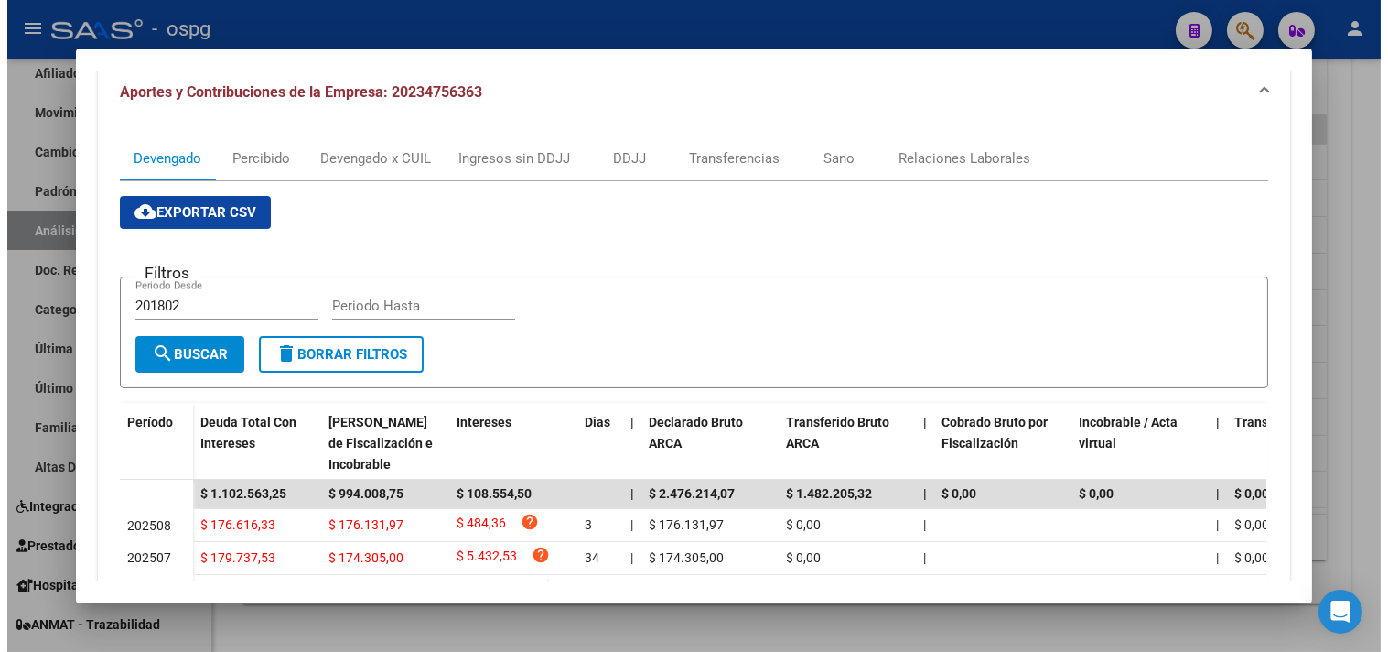
scroll to position [0, 0]
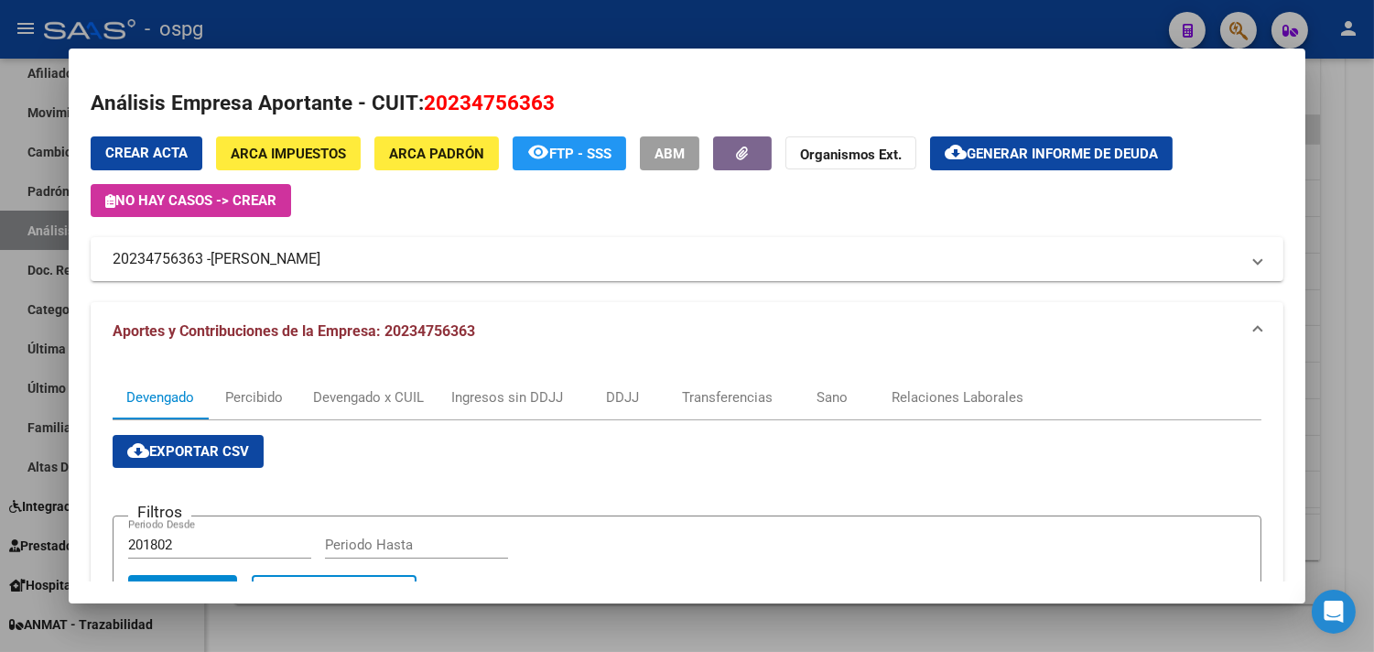
click at [1249, 282] on div at bounding box center [687, 326] width 1374 height 652
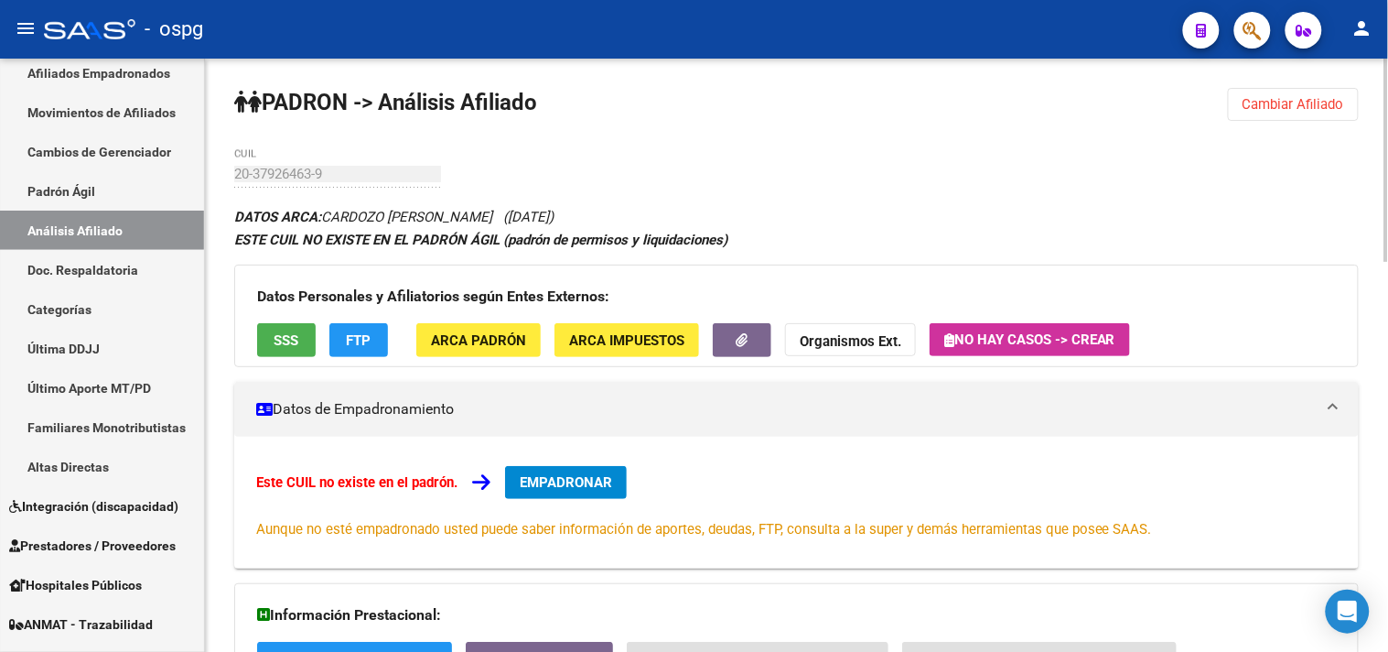
click at [349, 337] on span "FTP" at bounding box center [359, 340] width 25 height 16
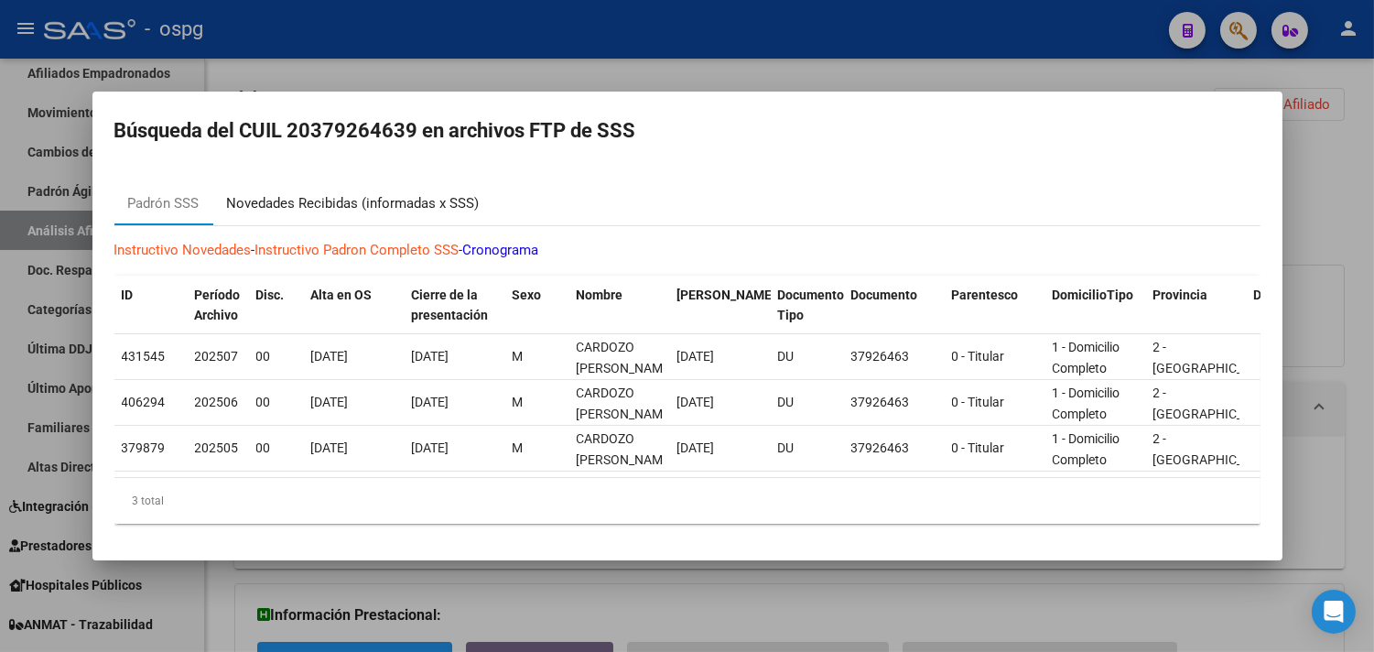
click at [316, 193] on div "Novedades Recibidas (informadas x SSS)" at bounding box center [353, 203] width 253 height 21
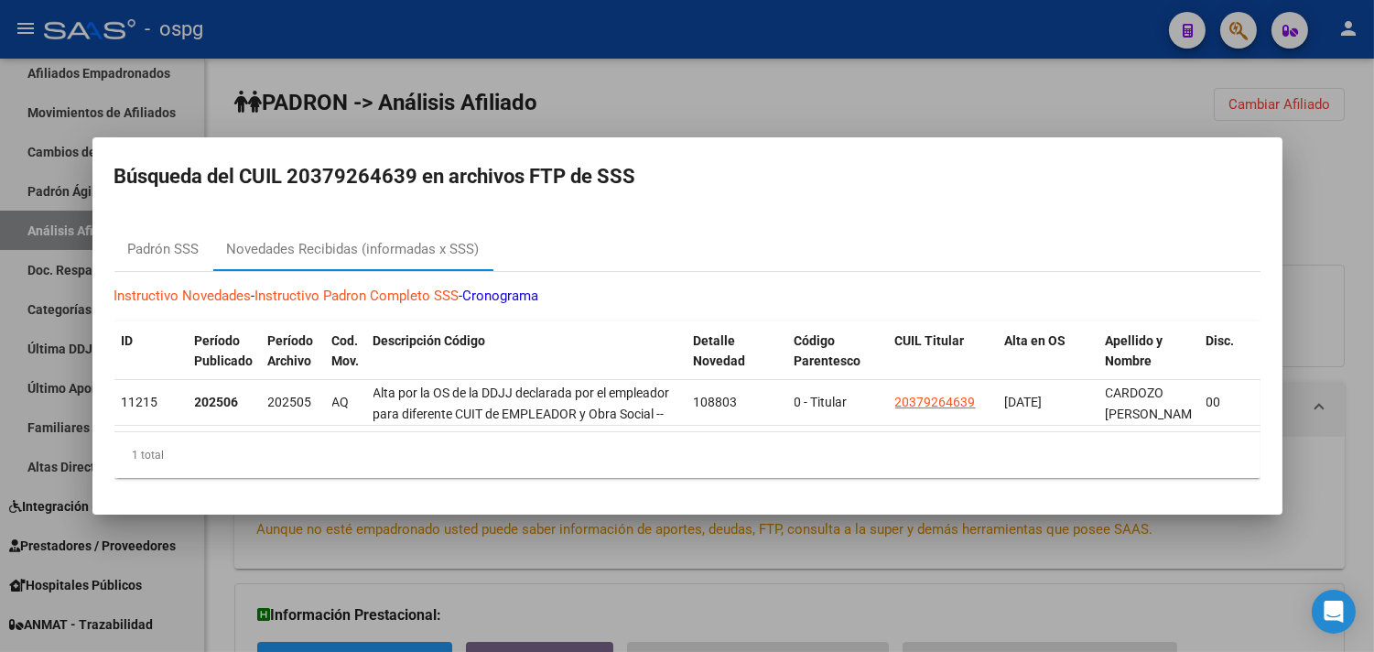
click at [540, 555] on div at bounding box center [687, 326] width 1374 height 652
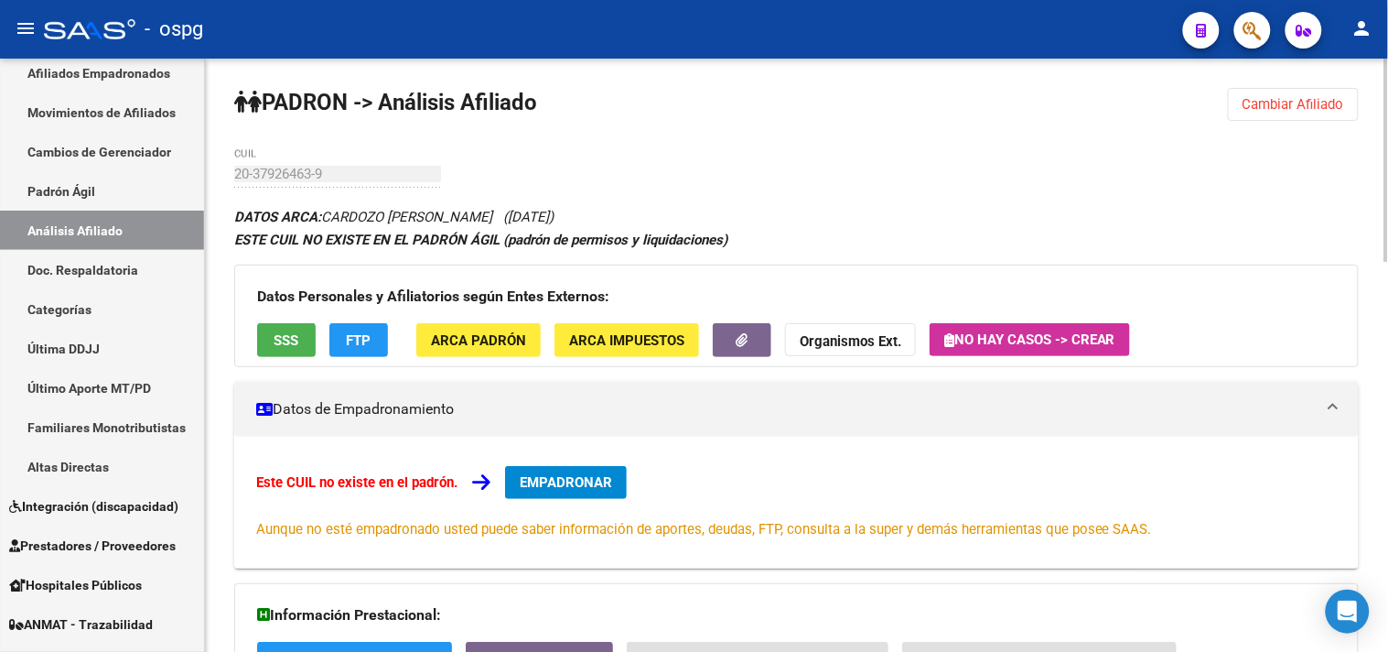
click at [297, 342] on span "SSS" at bounding box center [287, 340] width 25 height 16
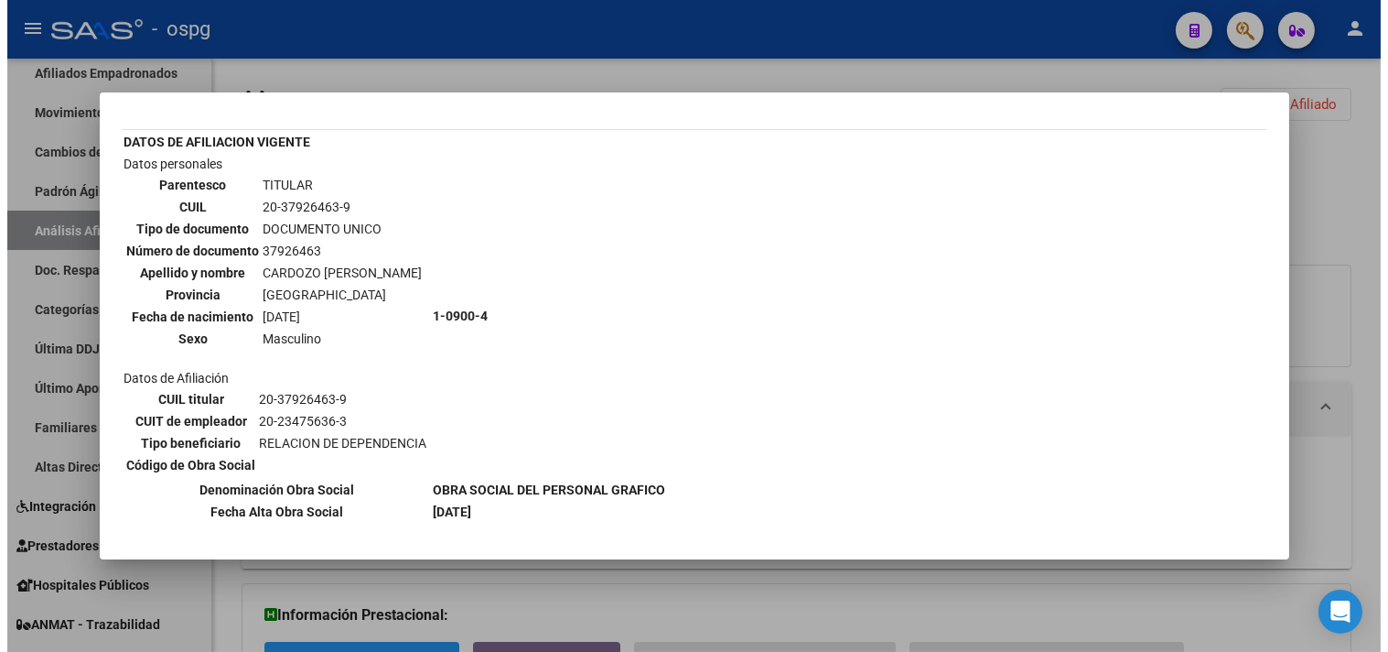
scroll to position [44, 0]
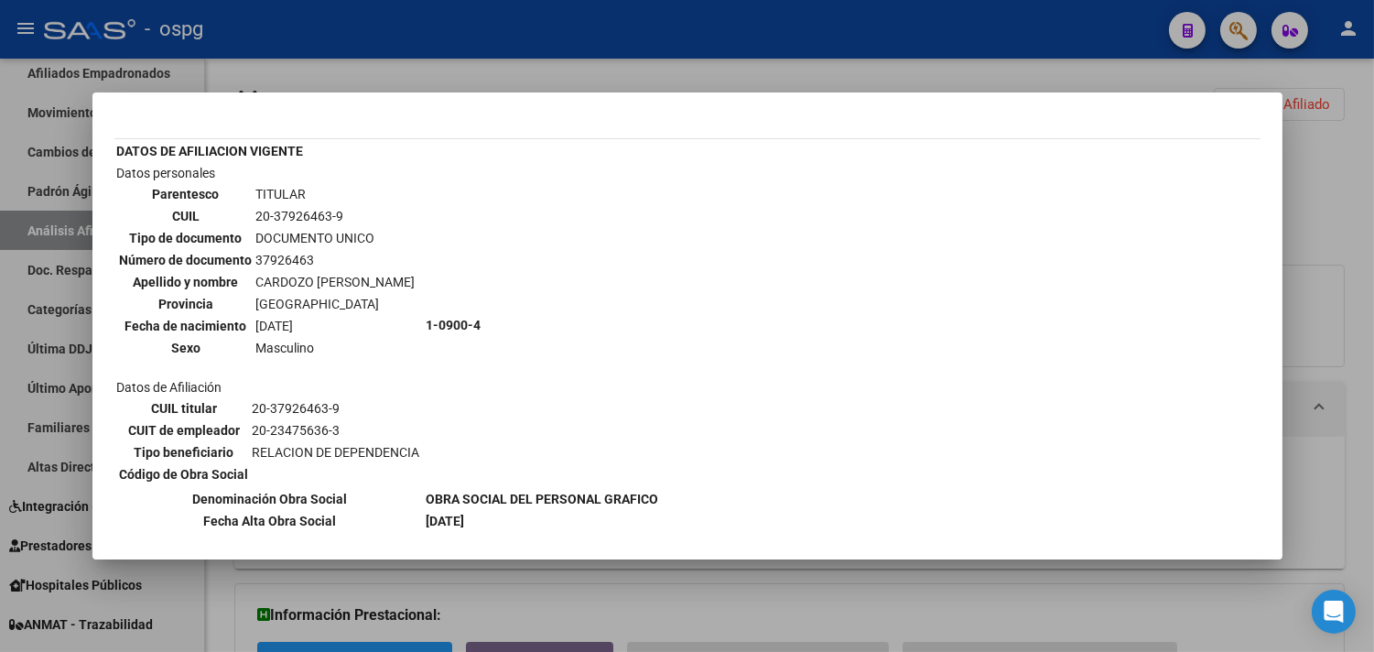
click at [179, 75] on div at bounding box center [687, 326] width 1374 height 652
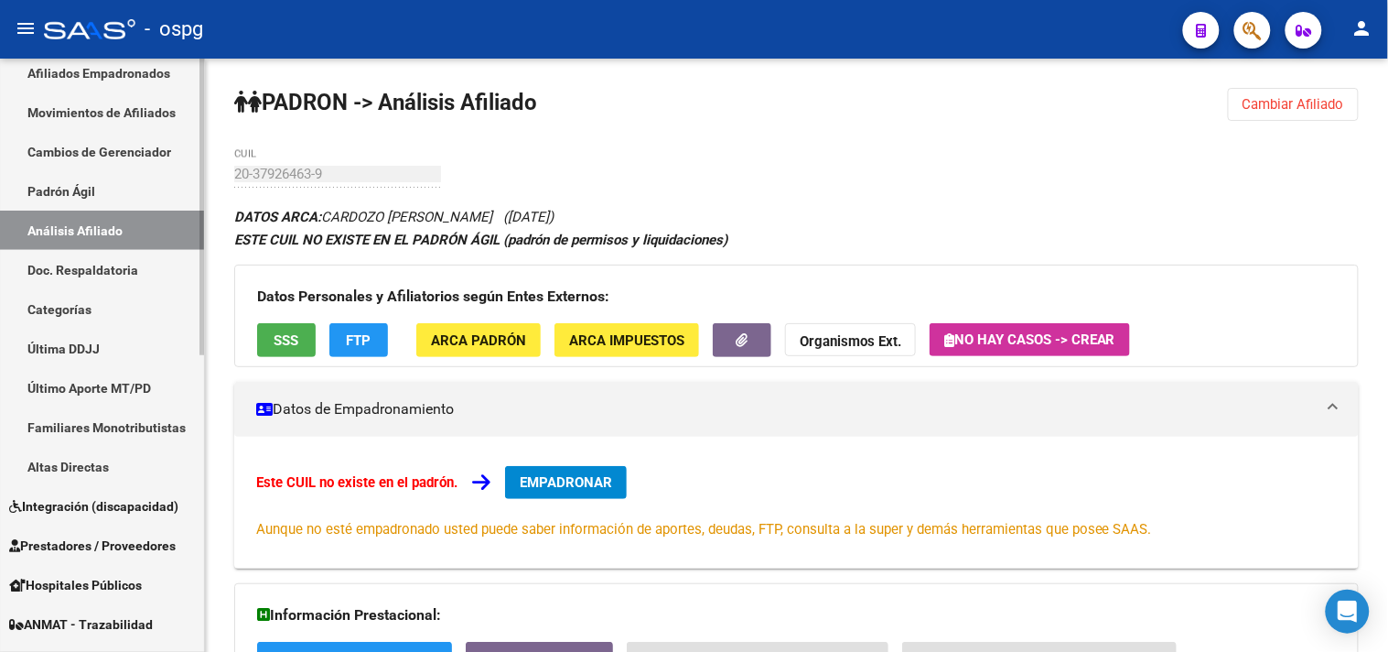
scroll to position [0, 0]
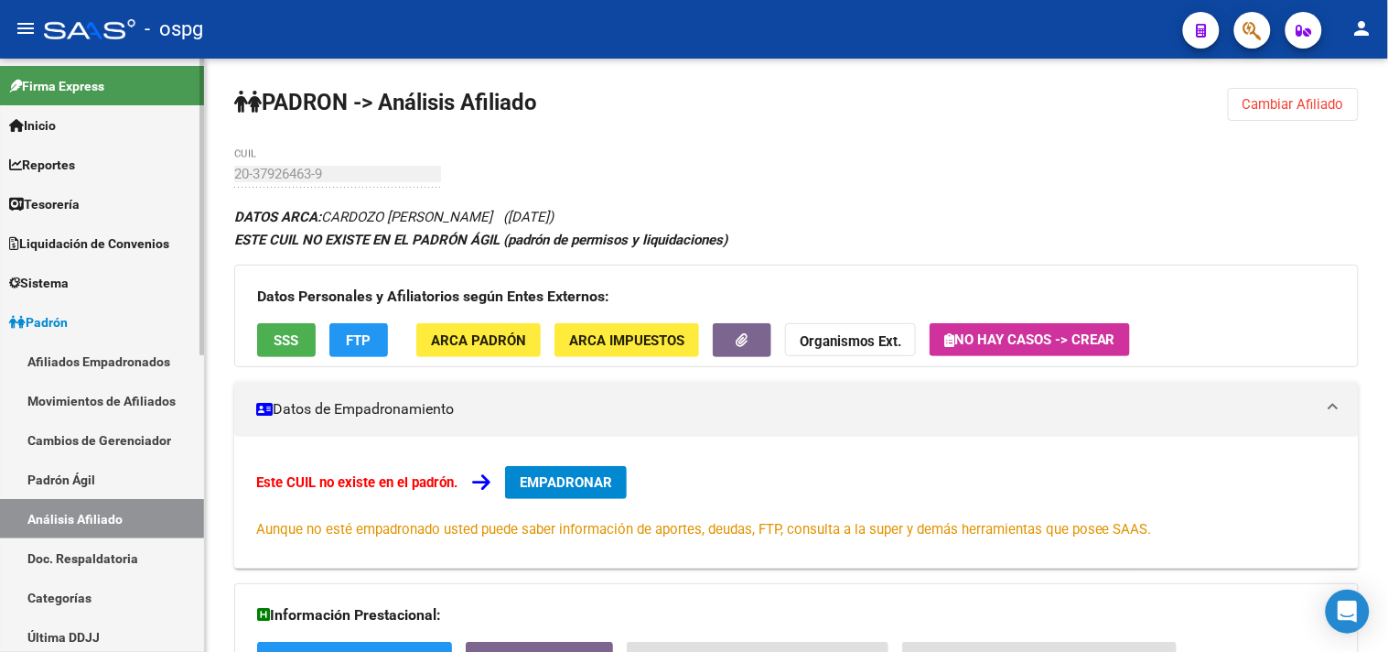
click at [117, 175] on link "Reportes" at bounding box center [102, 164] width 204 height 39
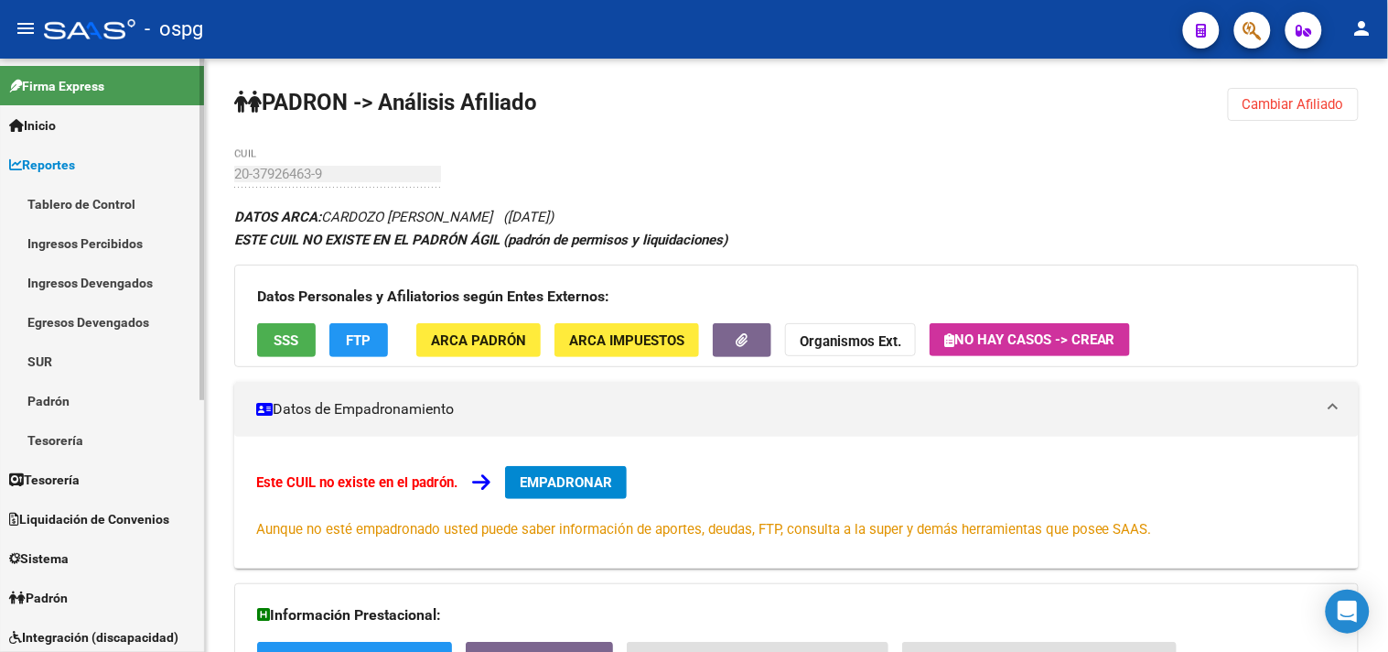
click at [113, 236] on link "Ingresos Percibidos" at bounding box center [102, 242] width 204 height 39
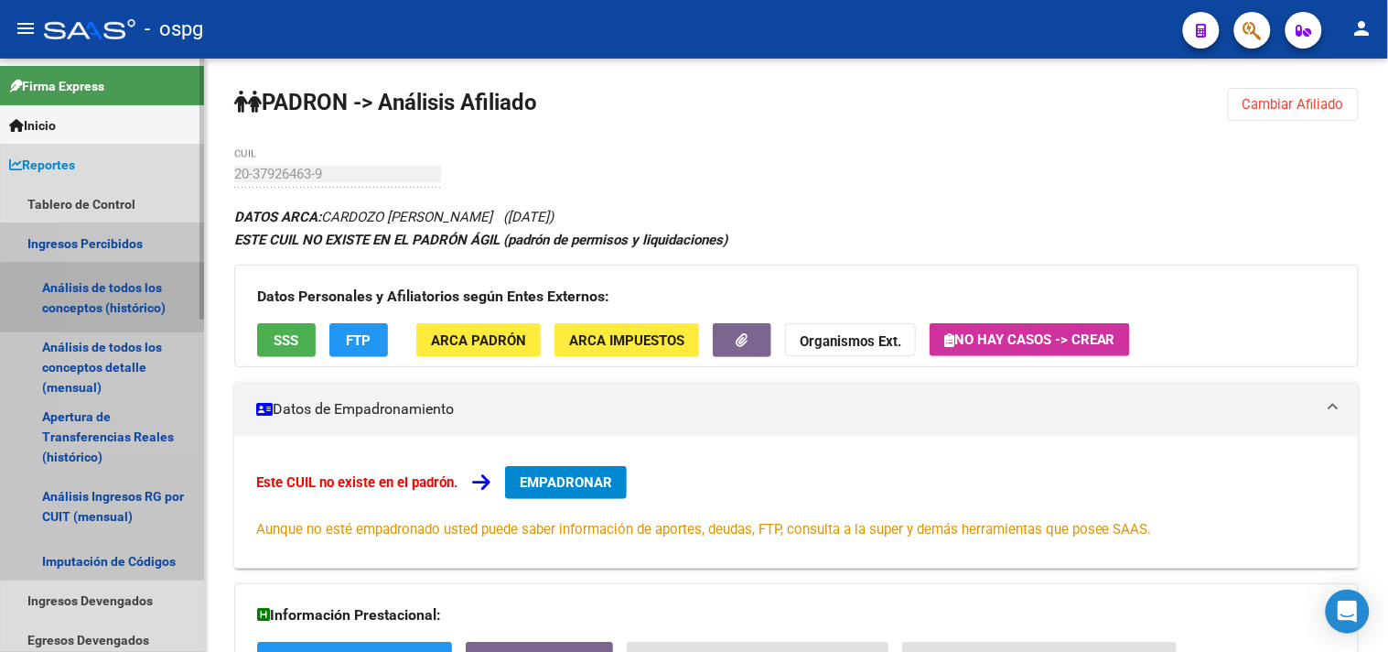
click at [139, 299] on link "Análisis de todos los conceptos (histórico)" at bounding box center [102, 298] width 204 height 70
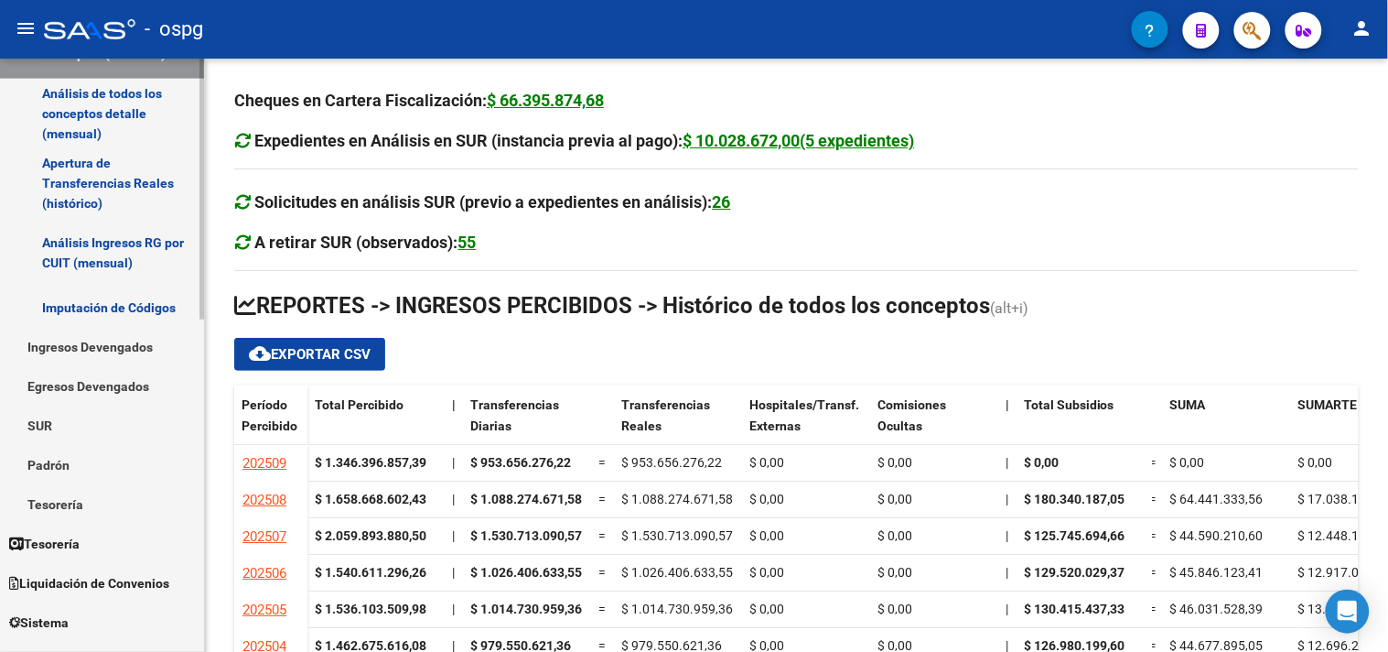
scroll to position [406, 0]
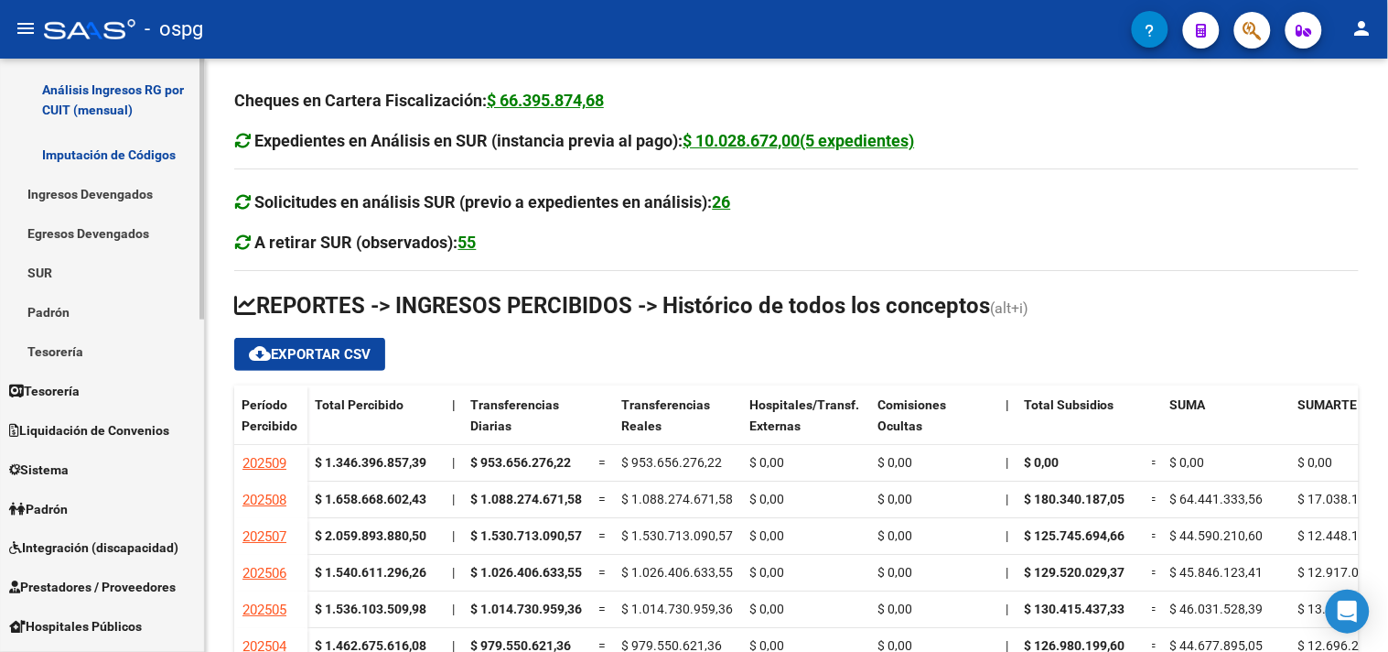
click at [85, 515] on link "Padrón" at bounding box center [102, 508] width 204 height 39
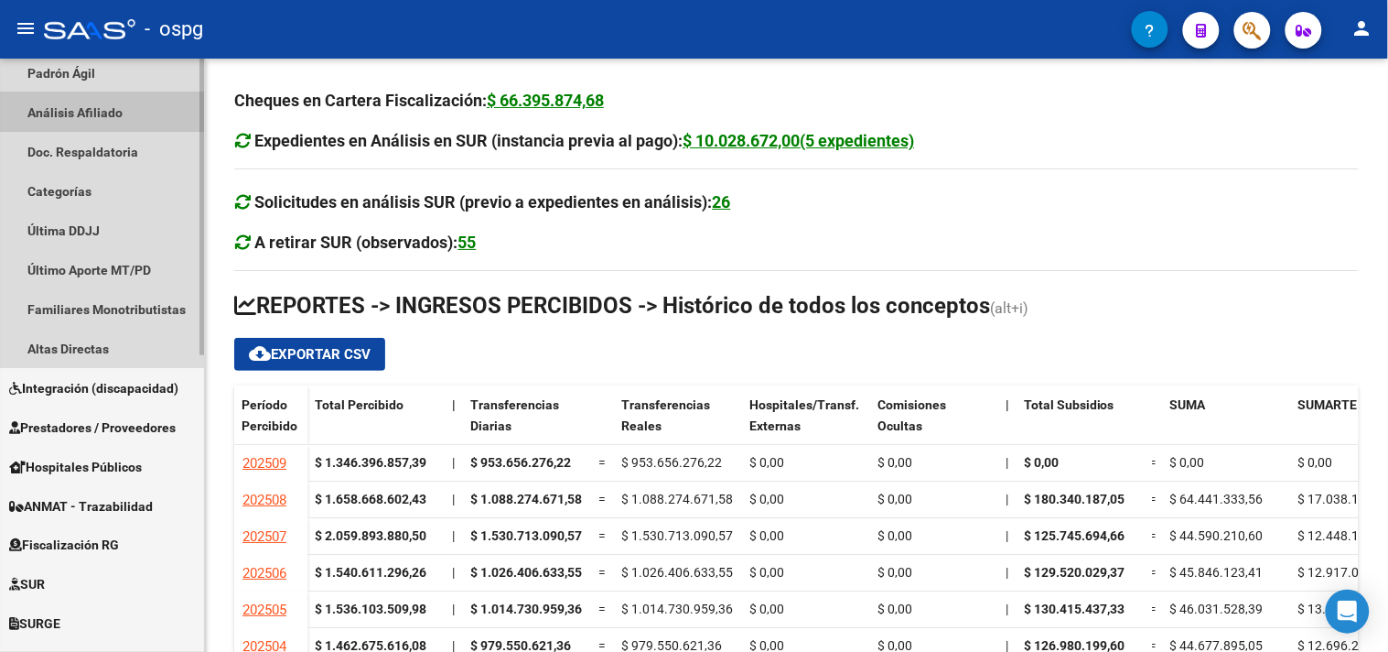
click at [86, 111] on link "Análisis Afiliado" at bounding box center [102, 111] width 204 height 39
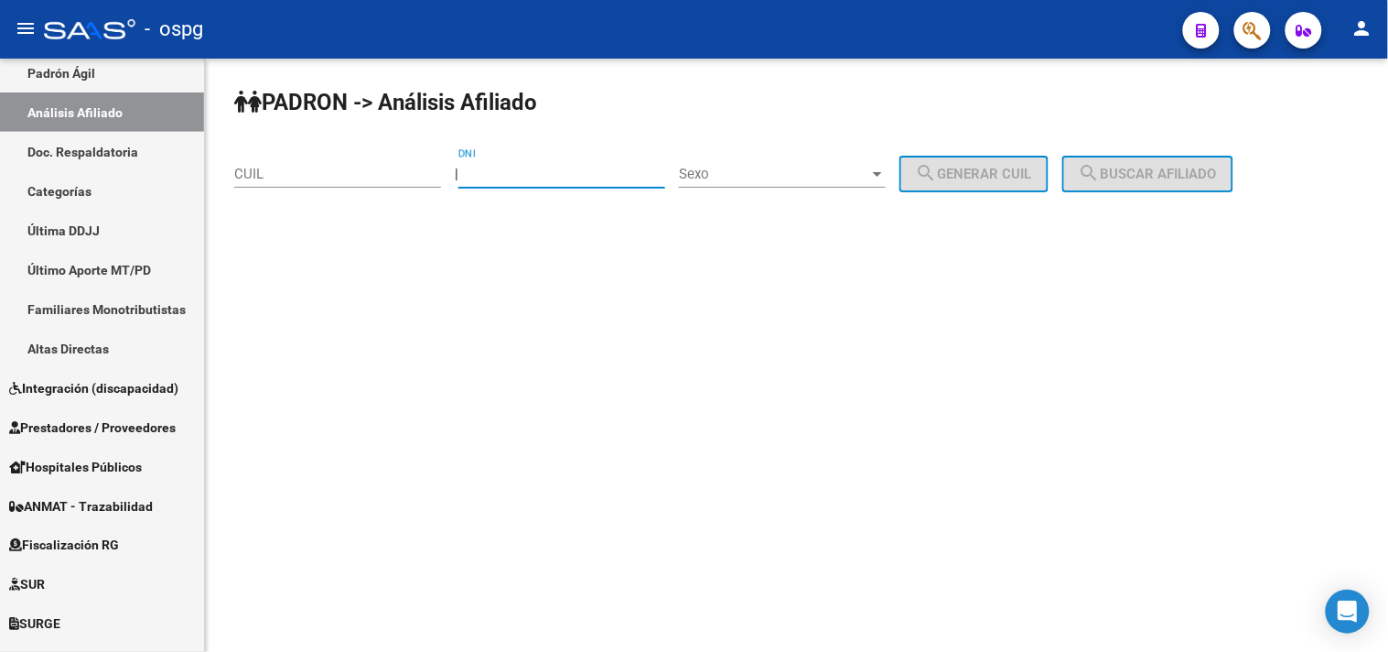
drag, startPoint x: 570, startPoint y: 156, endPoint x: 582, endPoint y: 166, distance: 15.6
paste input "36.842923"
click at [498, 175] on input "36.842923" at bounding box center [562, 174] width 207 height 16
type input "36842923"
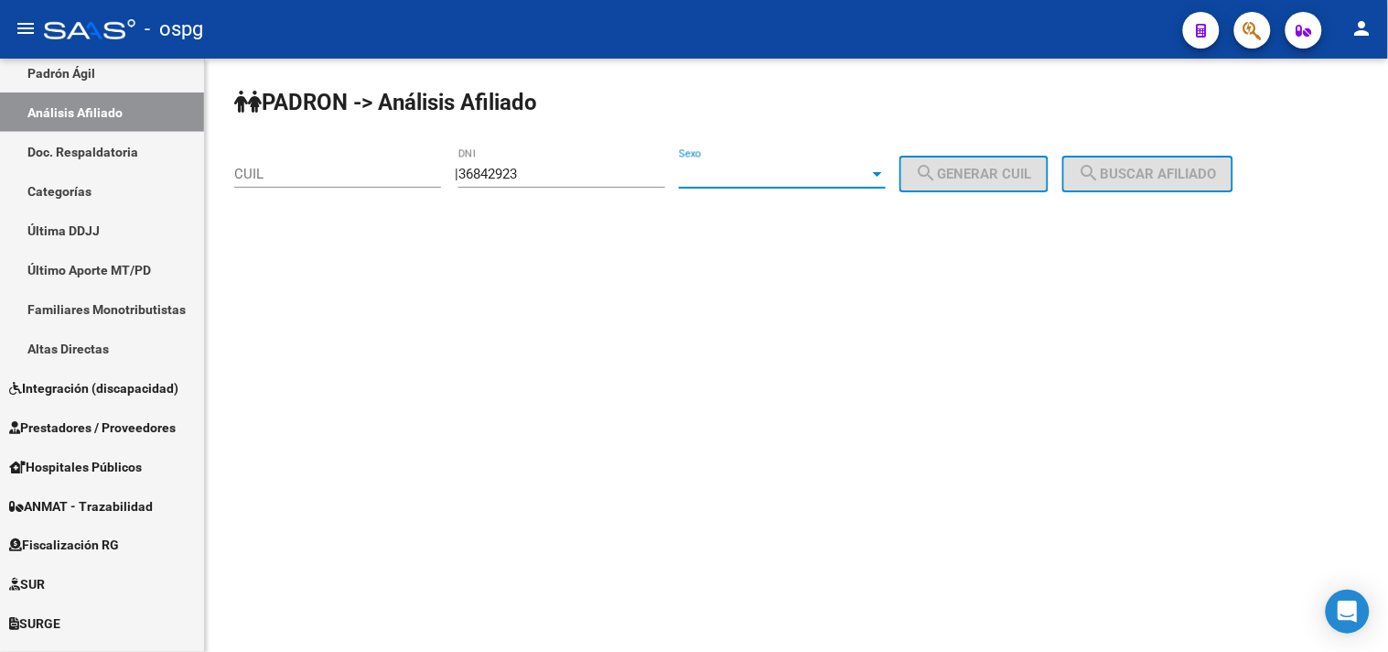
click at [838, 174] on span "Sexo" at bounding box center [774, 174] width 190 height 16
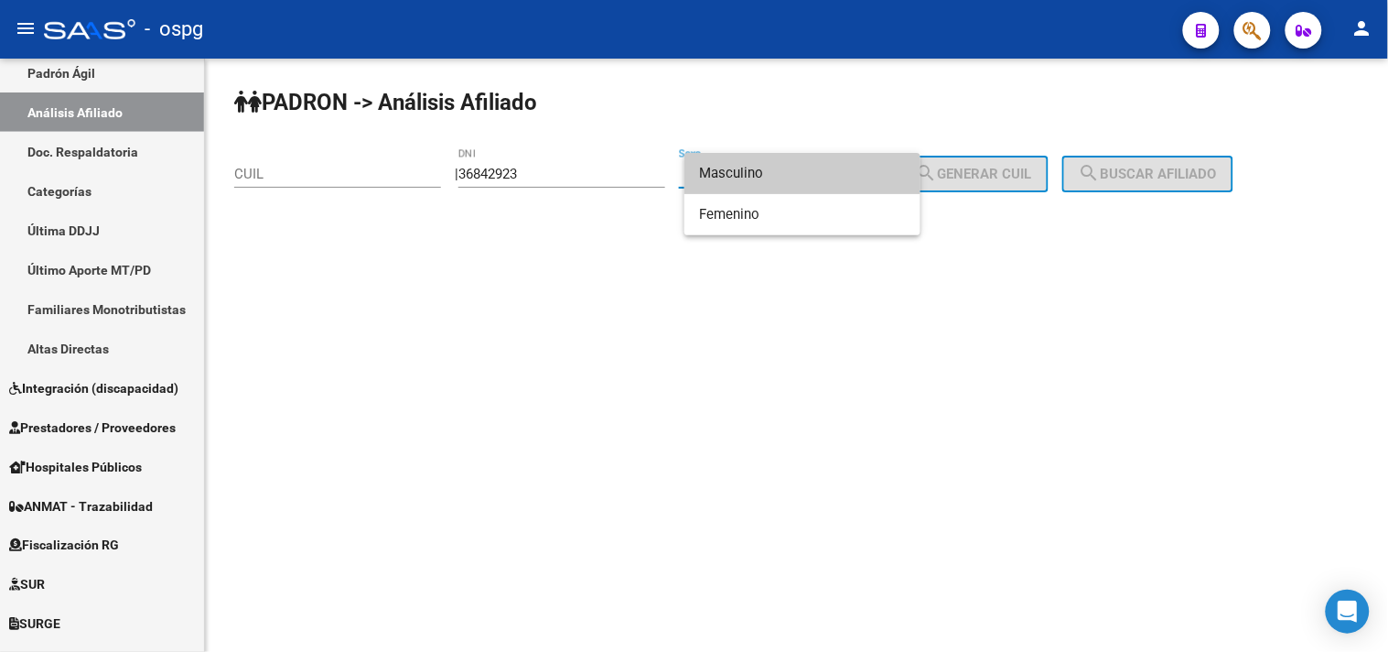
click at [820, 174] on span "Masculino" at bounding box center [802, 173] width 207 height 41
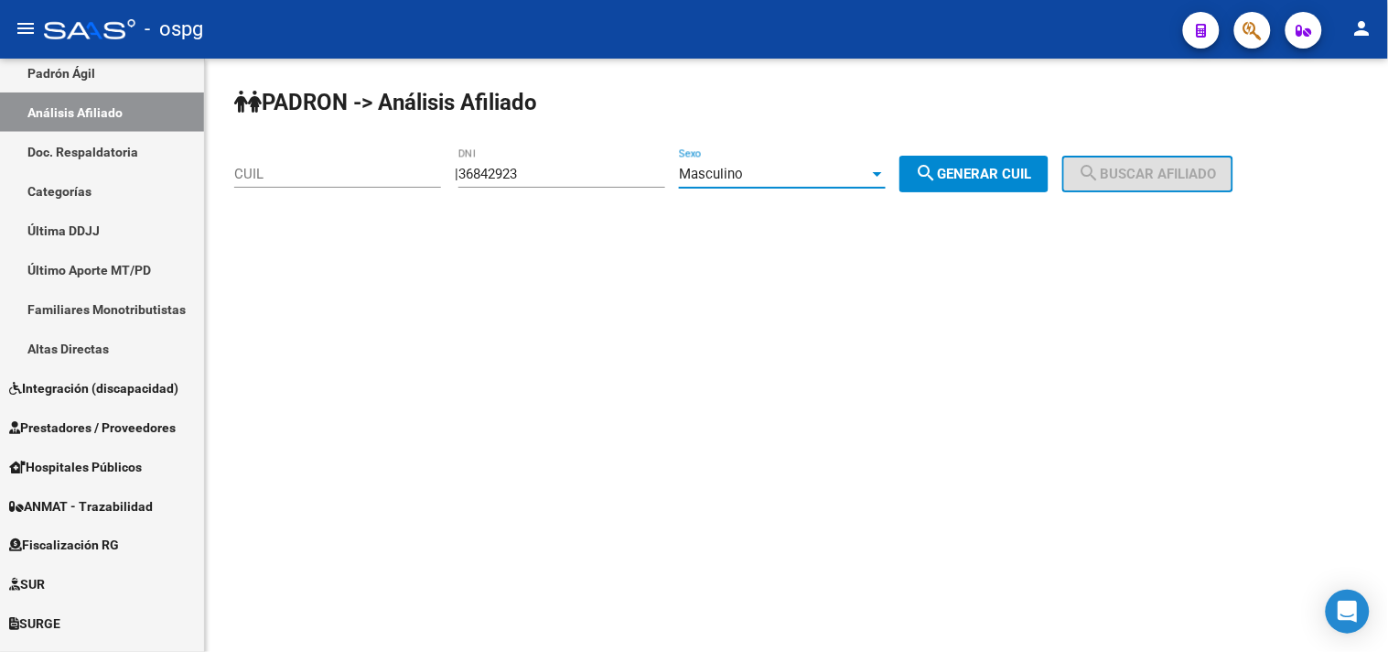
drag, startPoint x: 1011, startPoint y: 178, endPoint x: 1147, endPoint y: 178, distance: 135.5
click at [1027, 178] on span "search Generar CUIL" at bounding box center [974, 174] width 116 height 16
type input "20-36842923-7"
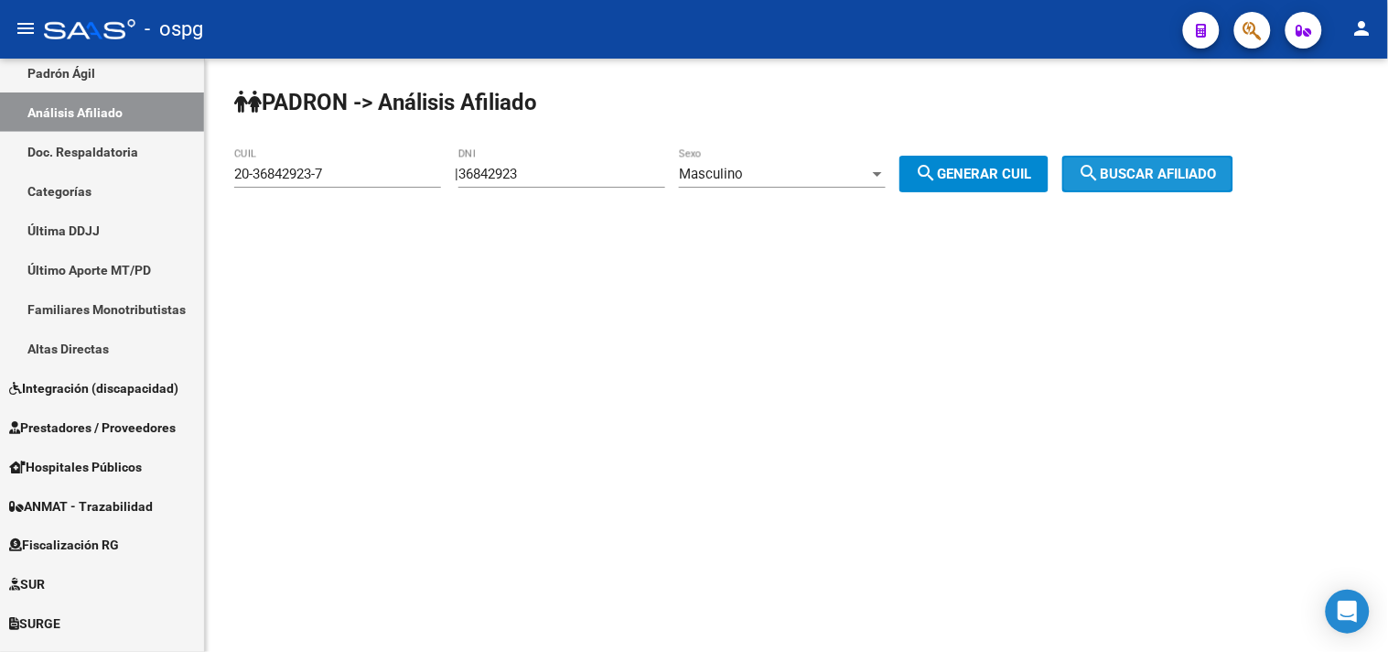
drag, startPoint x: 1147, startPoint y: 178, endPoint x: 962, endPoint y: 168, distance: 185.1
click at [1142, 178] on span "search Buscar afiliado" at bounding box center [1148, 174] width 138 height 16
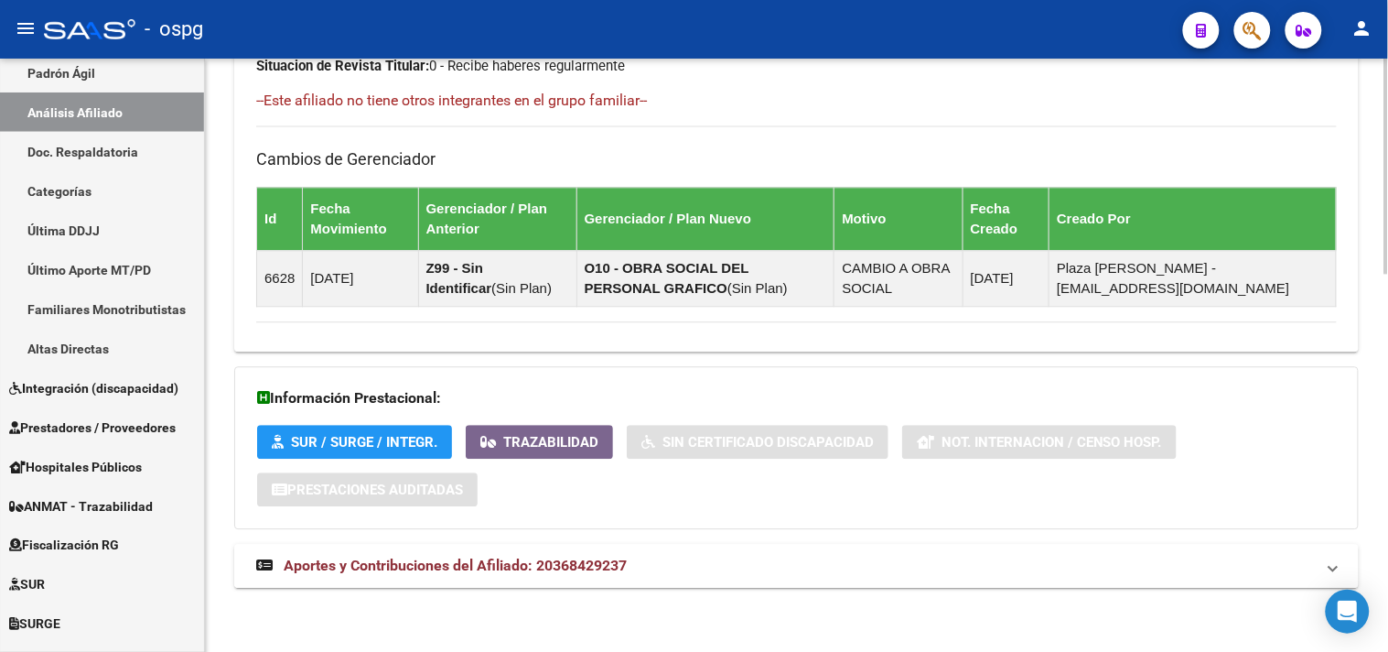
click at [669, 555] on mat-panel-title "Aportes y Contribuciones del Afiliado: 20368429237" at bounding box center [785, 566] width 1059 height 20
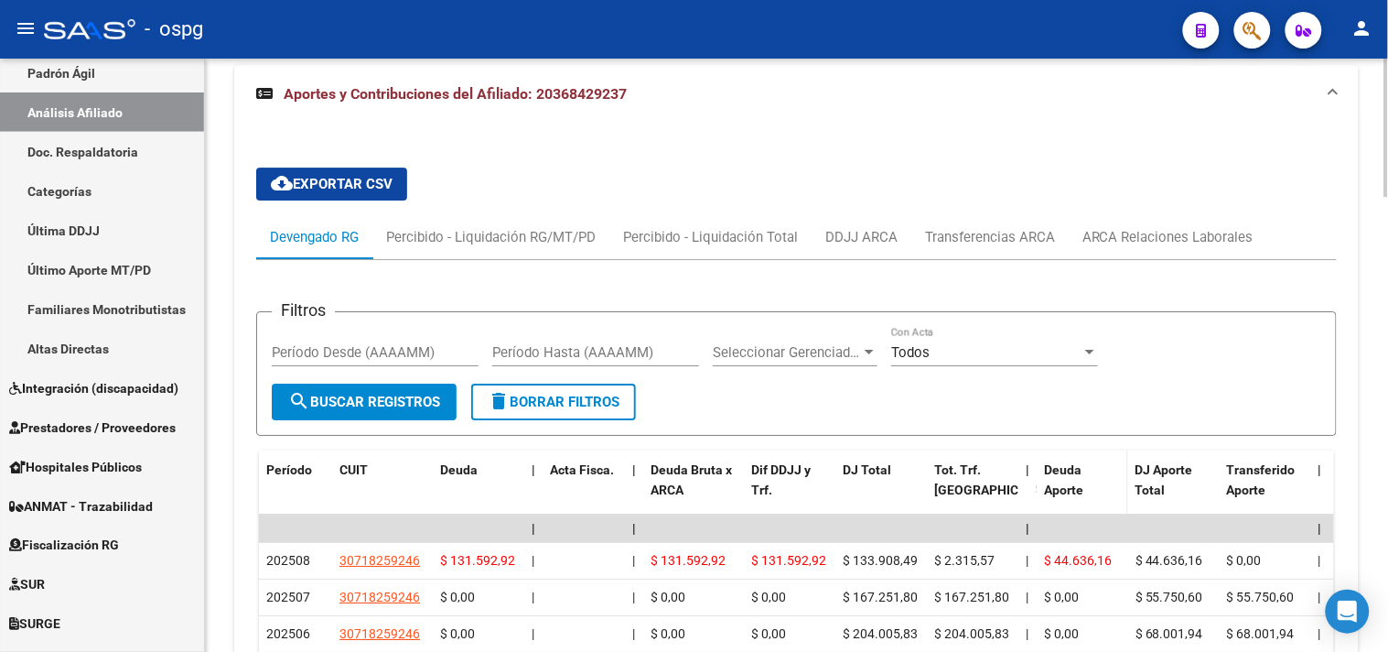
scroll to position [1510, 0]
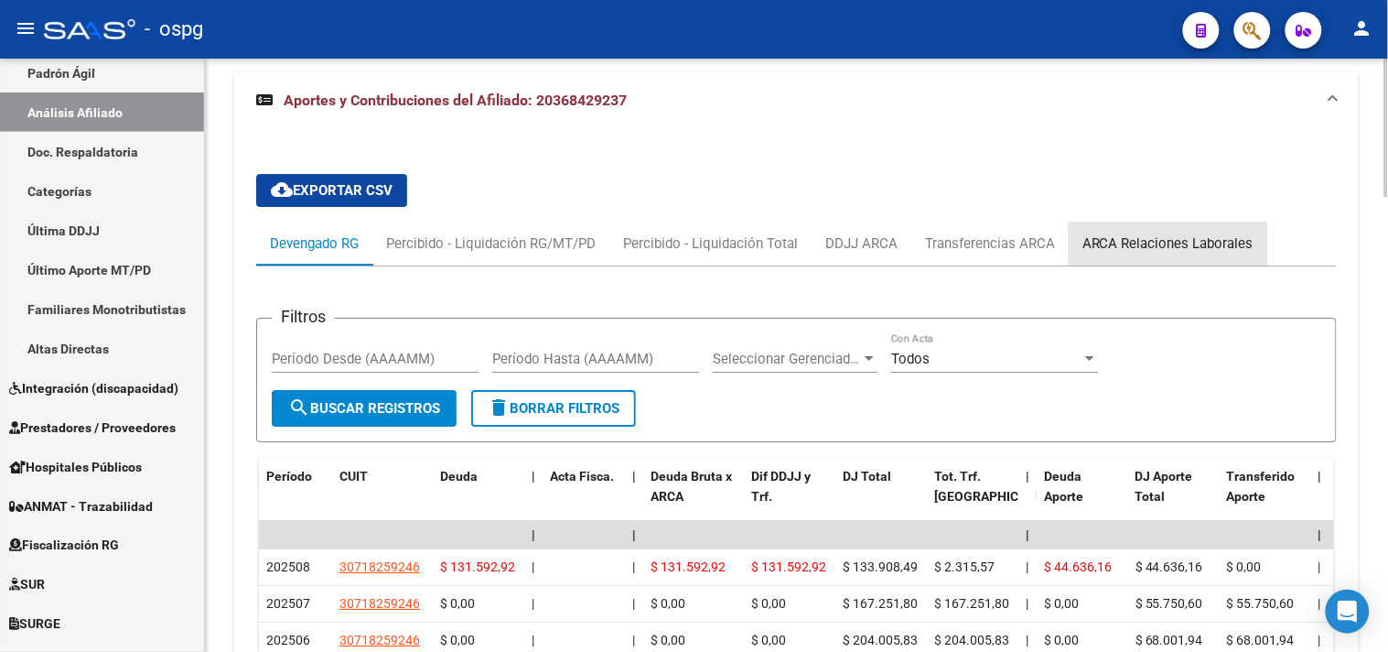
click at [1214, 243] on div "ARCA Relaciones Laborales" at bounding box center [1168, 243] width 171 height 20
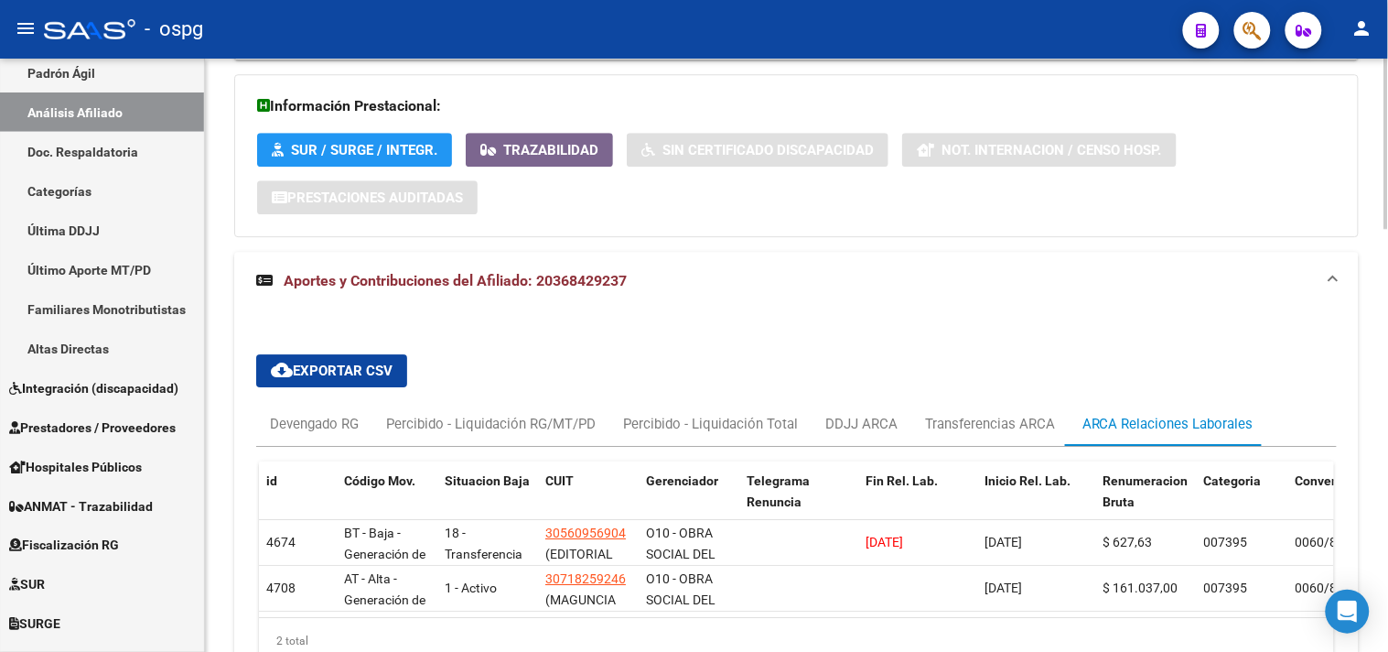
scroll to position [1468, 0]
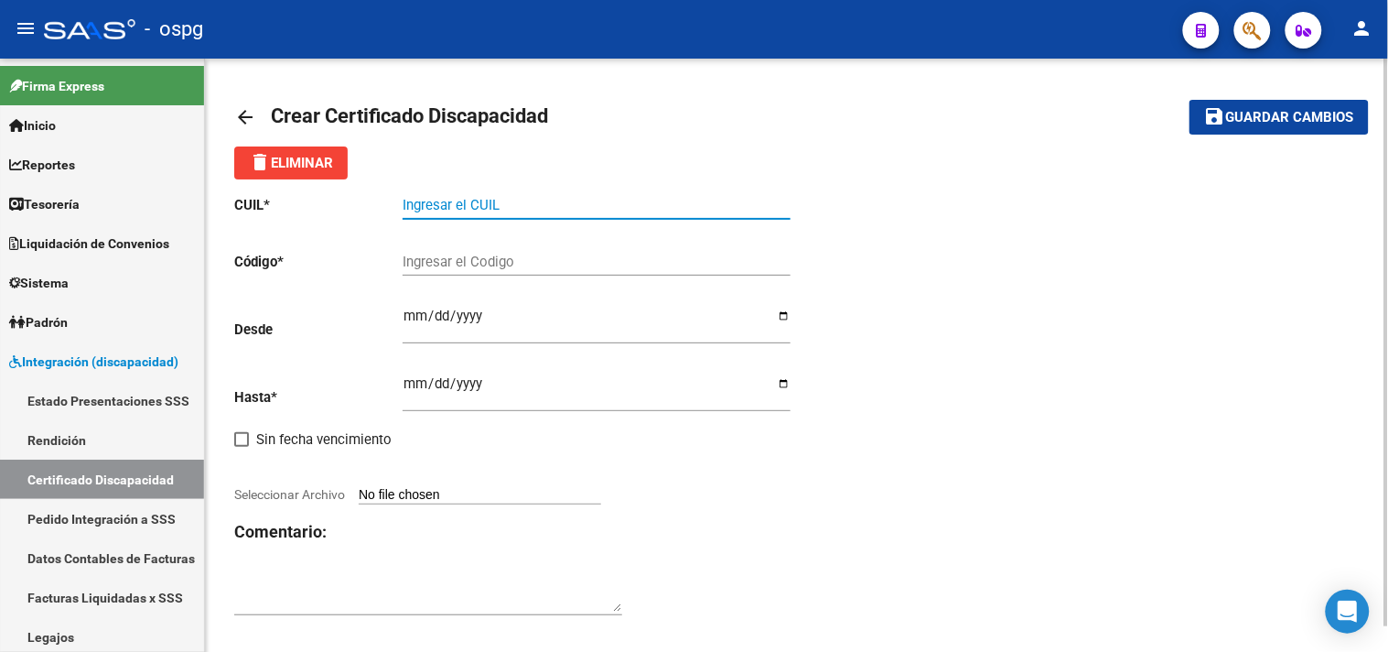
click at [535, 205] on input "Ingresar el CUIL" at bounding box center [597, 205] width 388 height 16
type input "27-46291781-9"
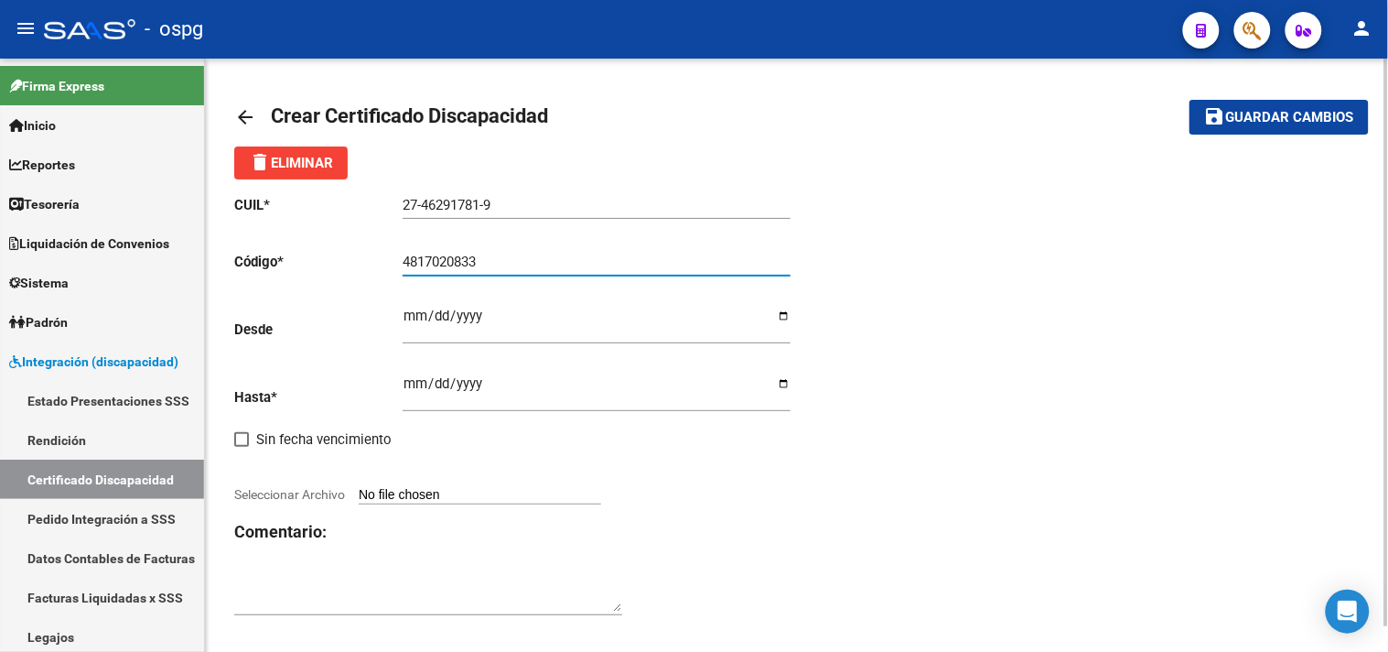
type input "4817020833"
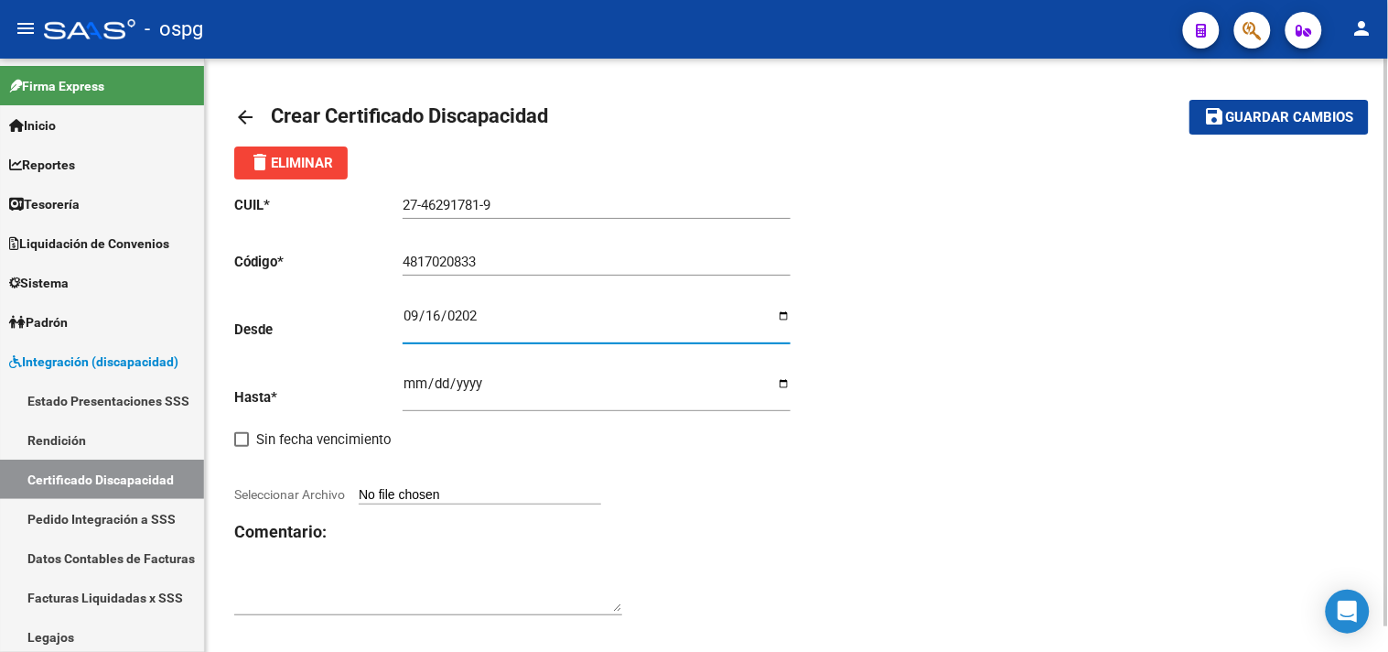
type input "2025-09-16"
click at [516, 397] on input "Ingresar fec. Hasta" at bounding box center [597, 390] width 388 height 29
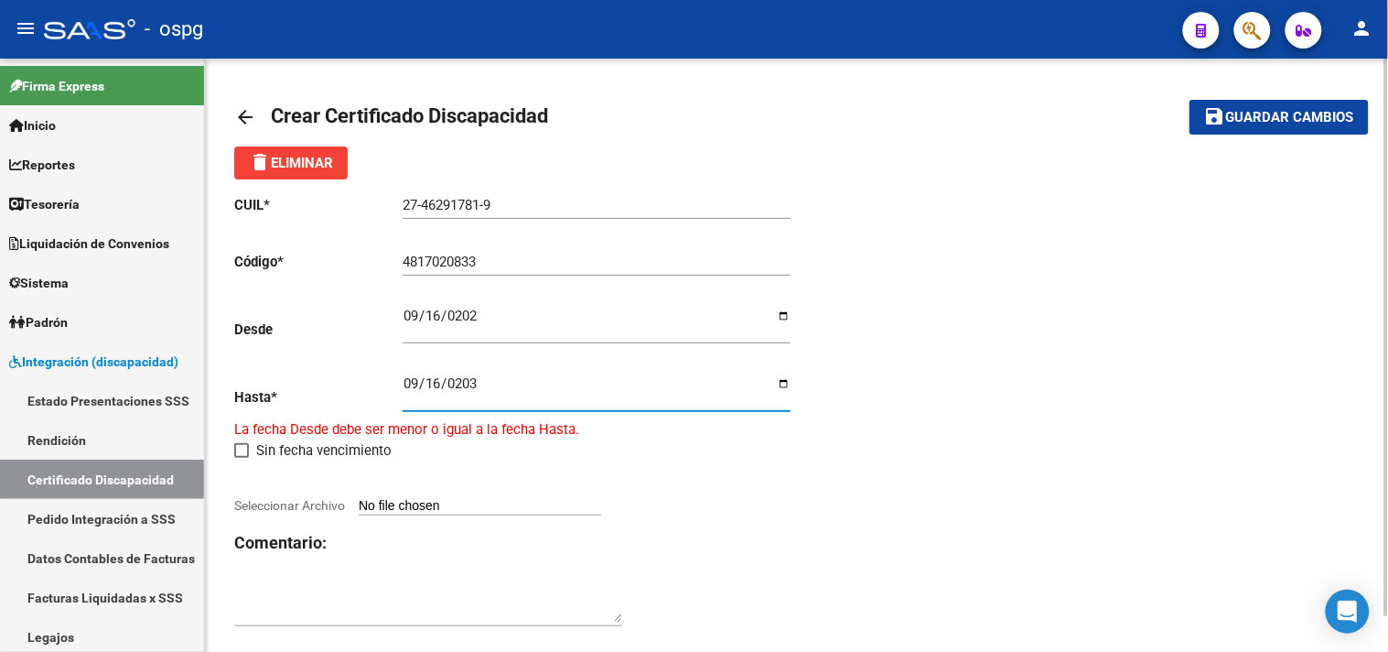
type input "2030-09-16"
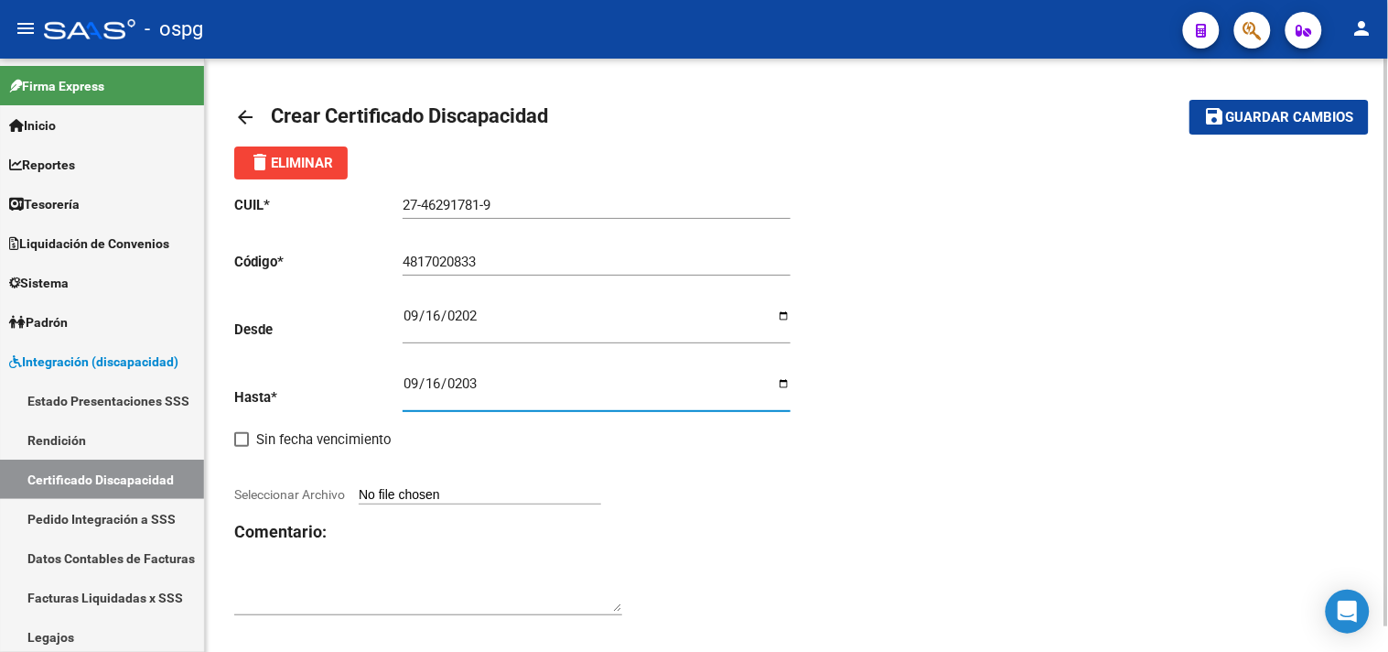
click at [443, 496] on input "Seleccionar Archivo" at bounding box center [480, 495] width 243 height 17
type input "C:\fakepath\CUD2.jpg"
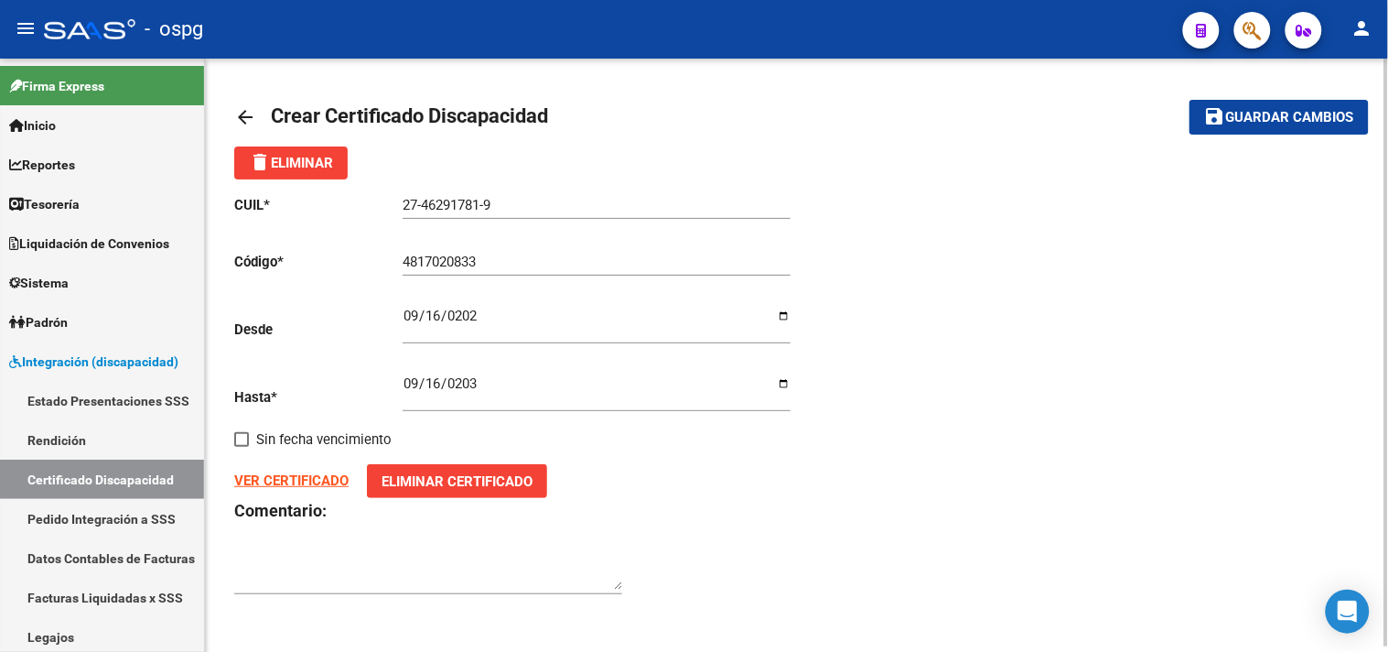
drag, startPoint x: 321, startPoint y: 582, endPoint x: 334, endPoint y: 572, distance: 16.3
click at [329, 579] on textarea at bounding box center [428, 572] width 388 height 37
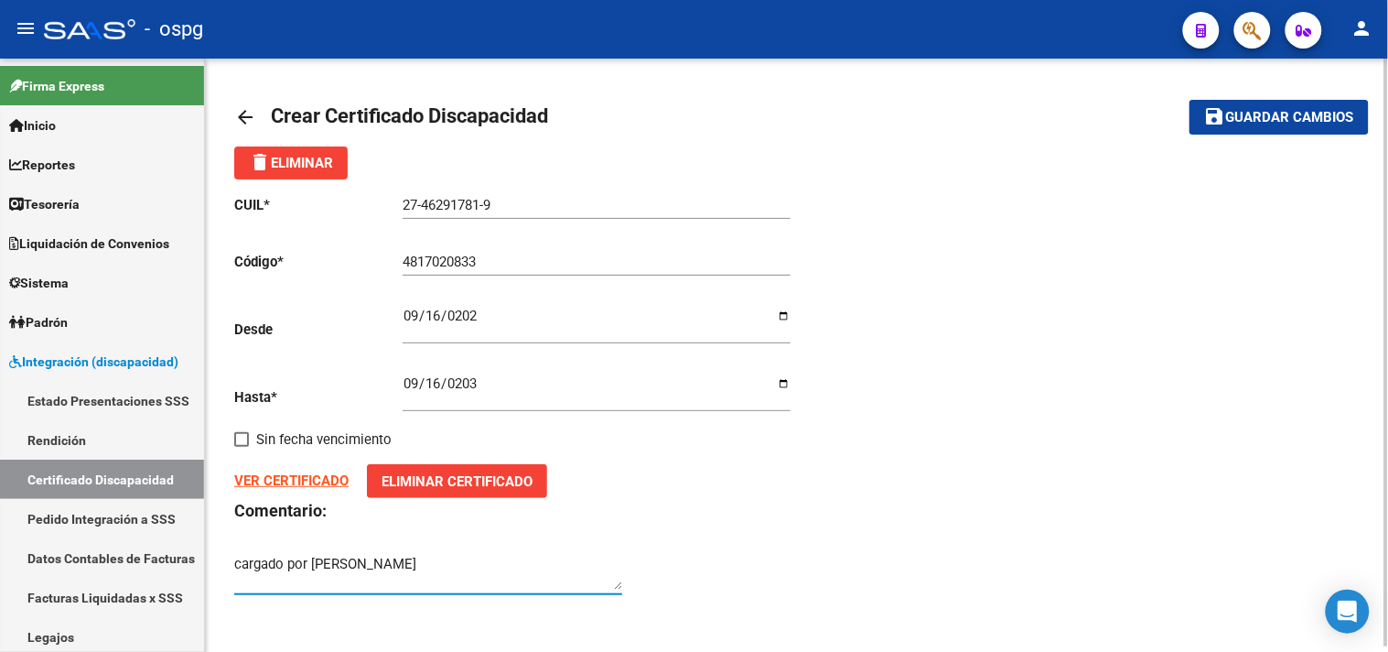
type textarea "cargado por Nadia Plaza"
click at [1226, 107] on mat-icon "save" at bounding box center [1215, 116] width 22 height 22
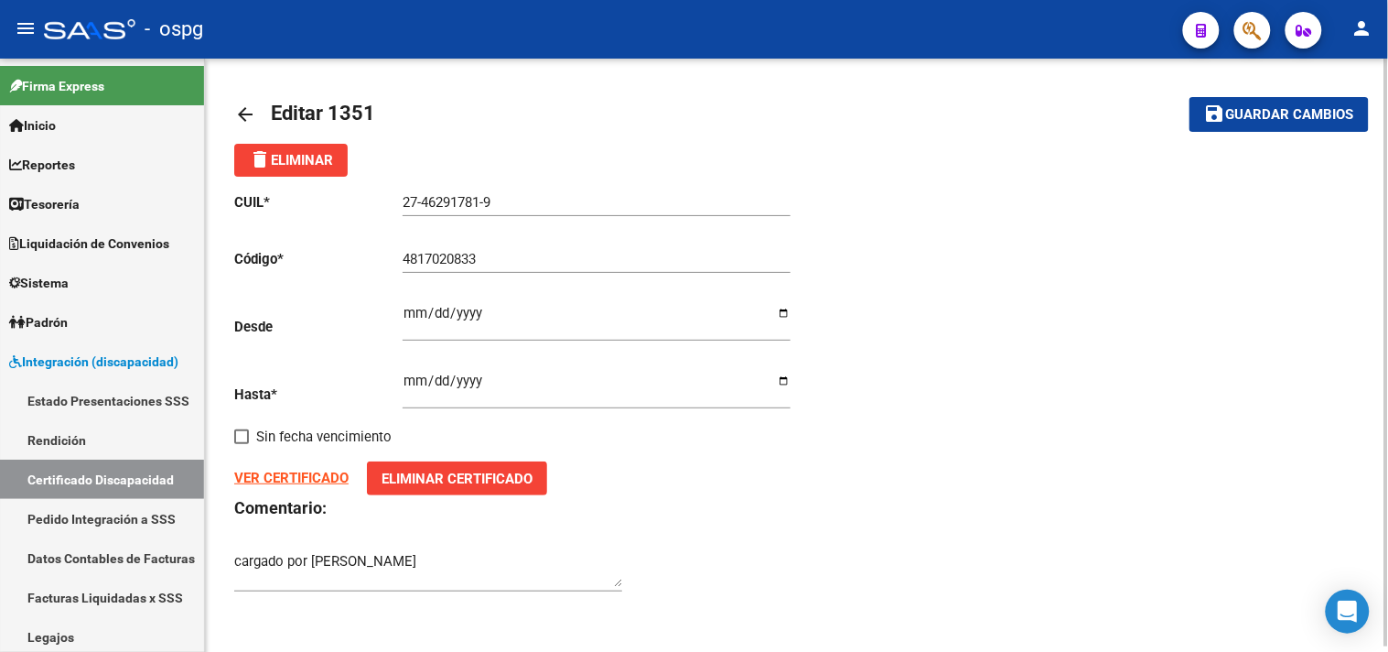
scroll to position [5, 0]
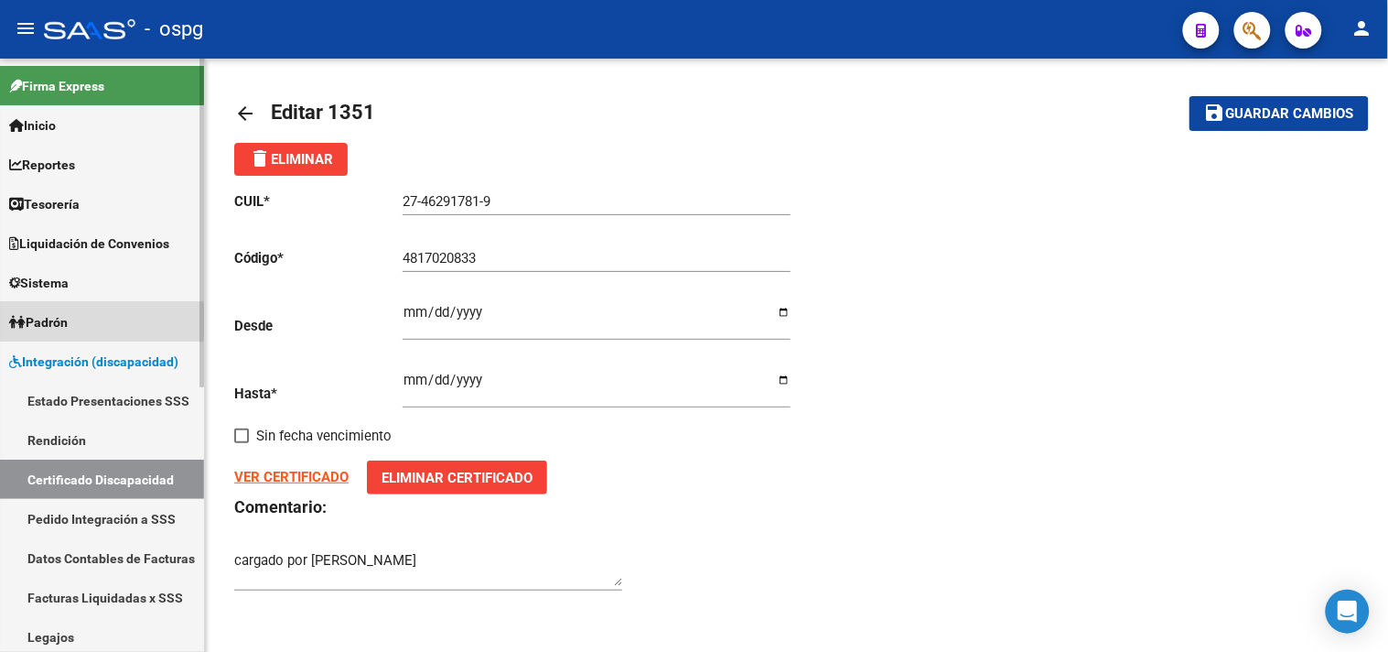
click at [49, 321] on span "Padrón" at bounding box center [38, 322] width 59 height 20
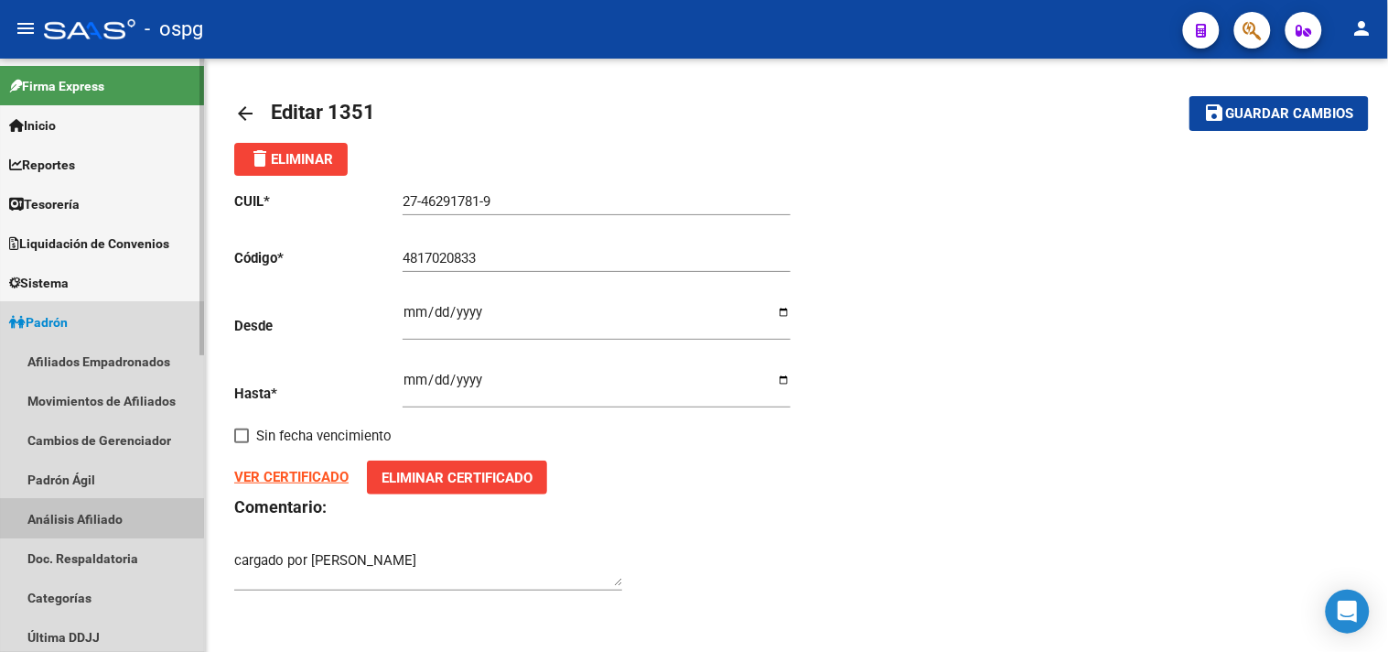
click at [65, 516] on link "Análisis Afiliado" at bounding box center [102, 518] width 204 height 39
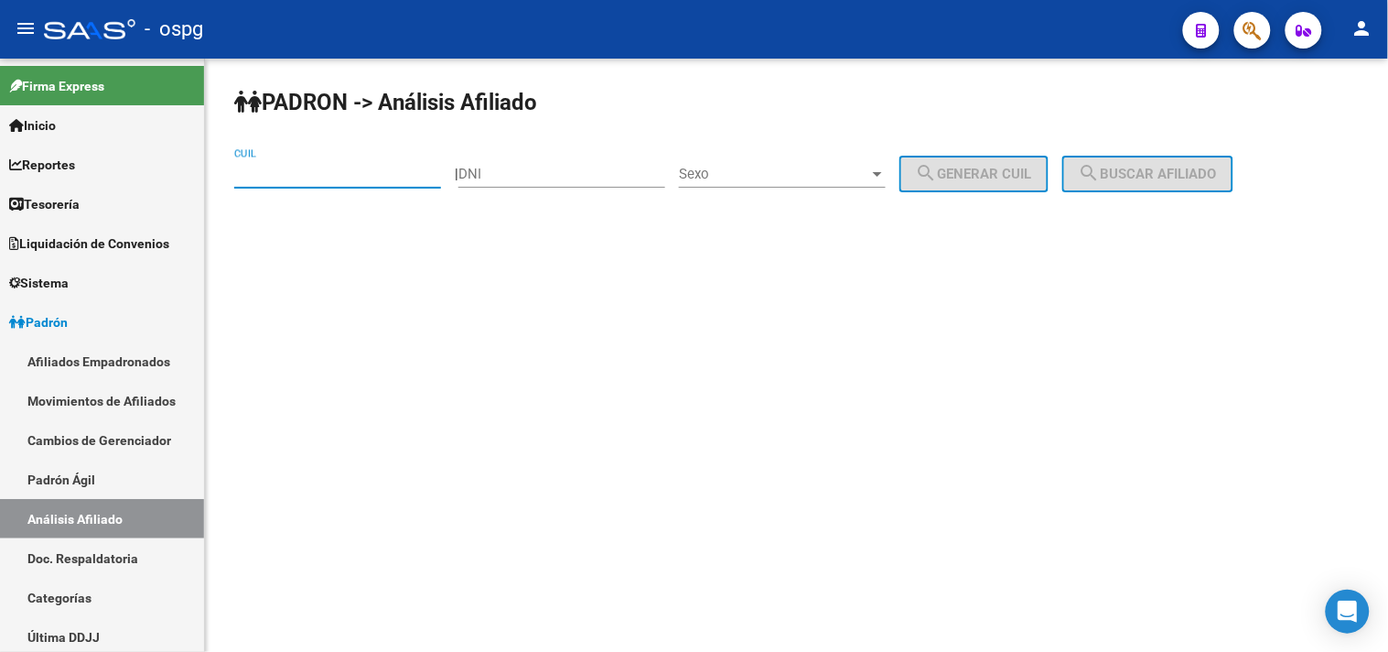
drag, startPoint x: 405, startPoint y: 178, endPoint x: 426, endPoint y: 204, distance: 33.3
click at [426, 205] on div "CUIL" at bounding box center [337, 176] width 207 height 57
type input "27-46291781-9"
click at [1139, 169] on span "search Buscar afiliado" at bounding box center [1148, 174] width 138 height 16
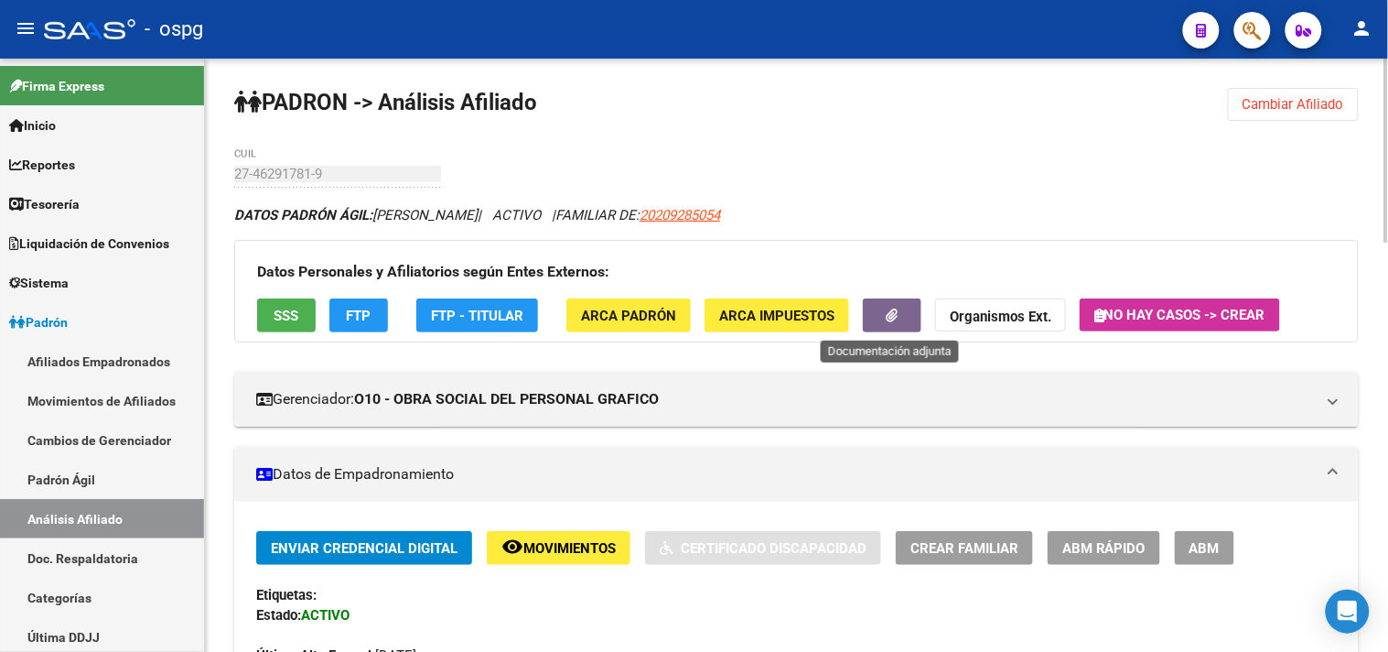
click at [879, 314] on button "button" at bounding box center [892, 315] width 59 height 34
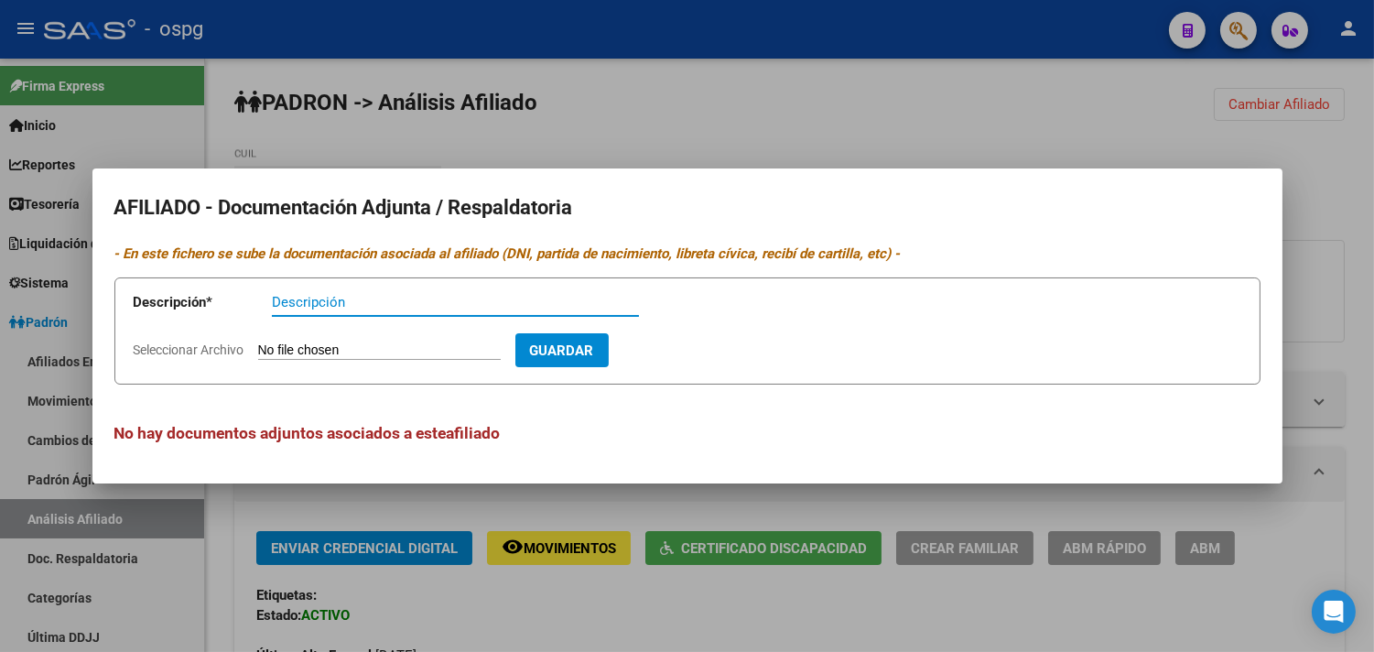
click at [477, 357] on input "Seleccionar Archivo" at bounding box center [379, 350] width 243 height 17
type input "C:\fakepath\CUD2.jpg"
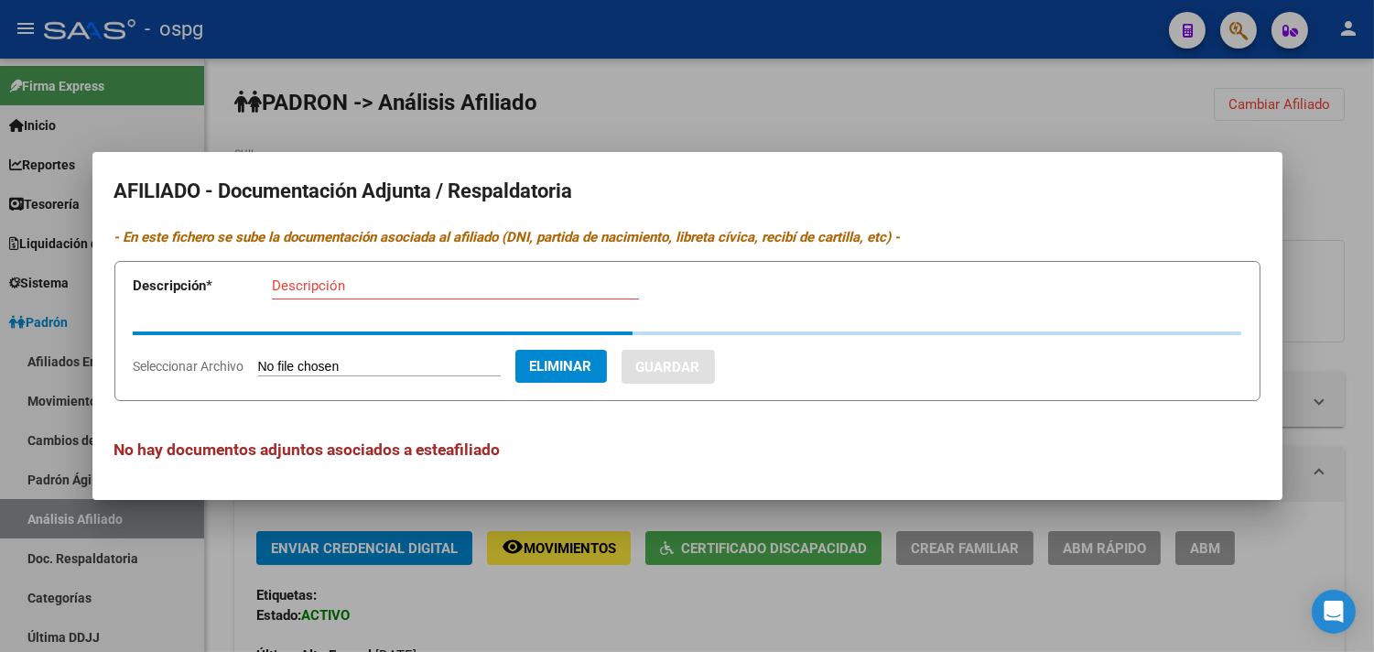
click at [513, 287] on input "Descripción" at bounding box center [455, 285] width 367 height 16
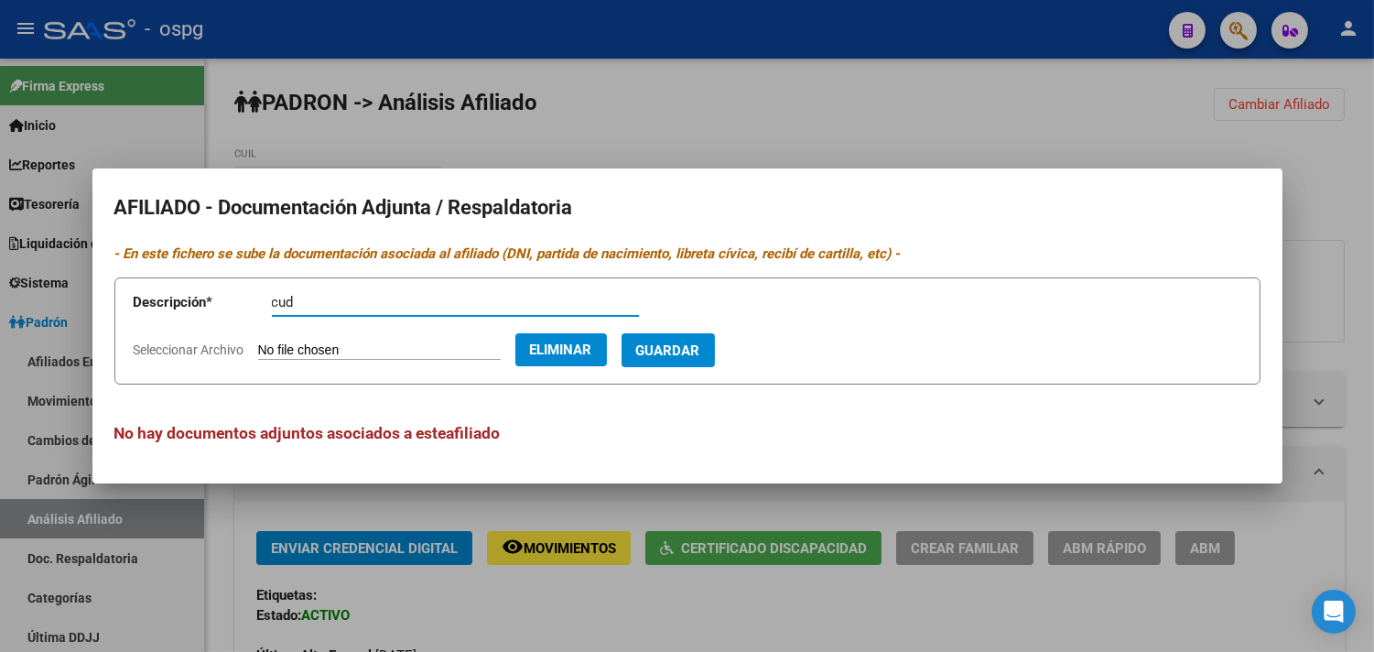
type input "cud"
click at [700, 353] on span "Guardar" at bounding box center [668, 350] width 64 height 16
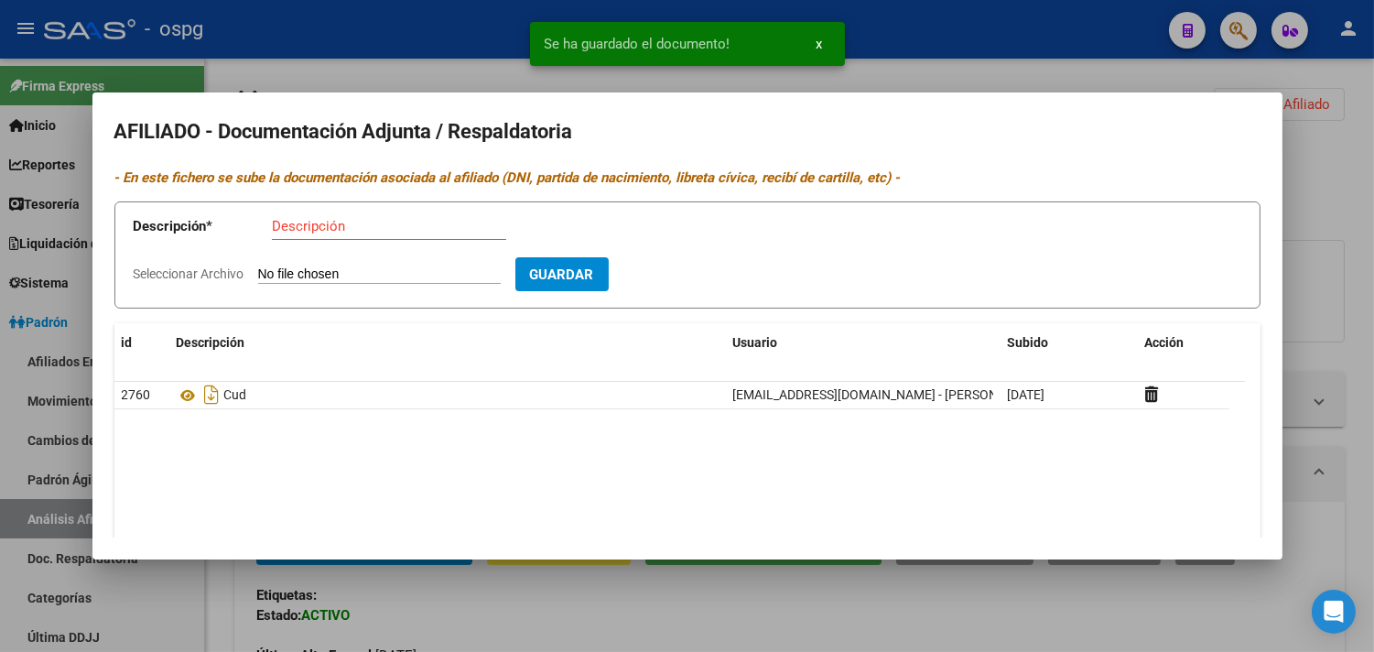
click at [389, 267] on input "Seleccionar Archivo" at bounding box center [379, 274] width 243 height 17
type input "C:\fakepath\DDJJ.jpg"
click at [382, 223] on input "Descripción" at bounding box center [389, 226] width 234 height 16
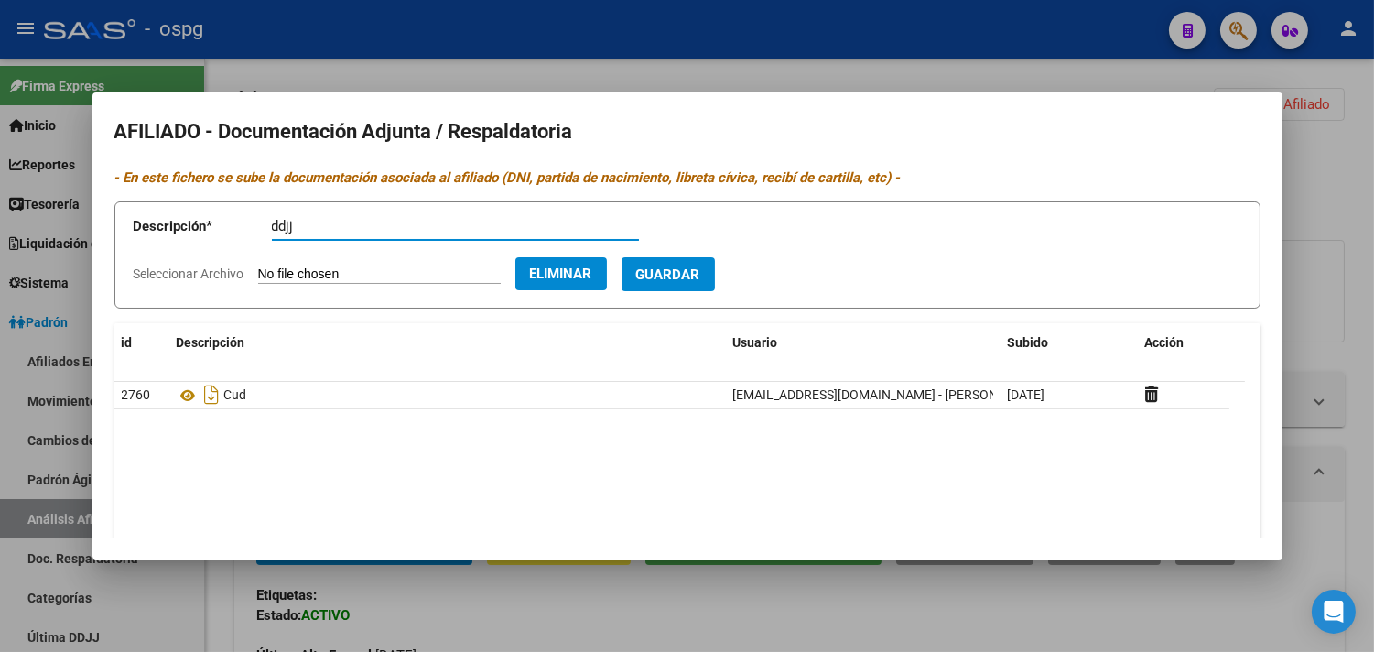
type input "ddjj"
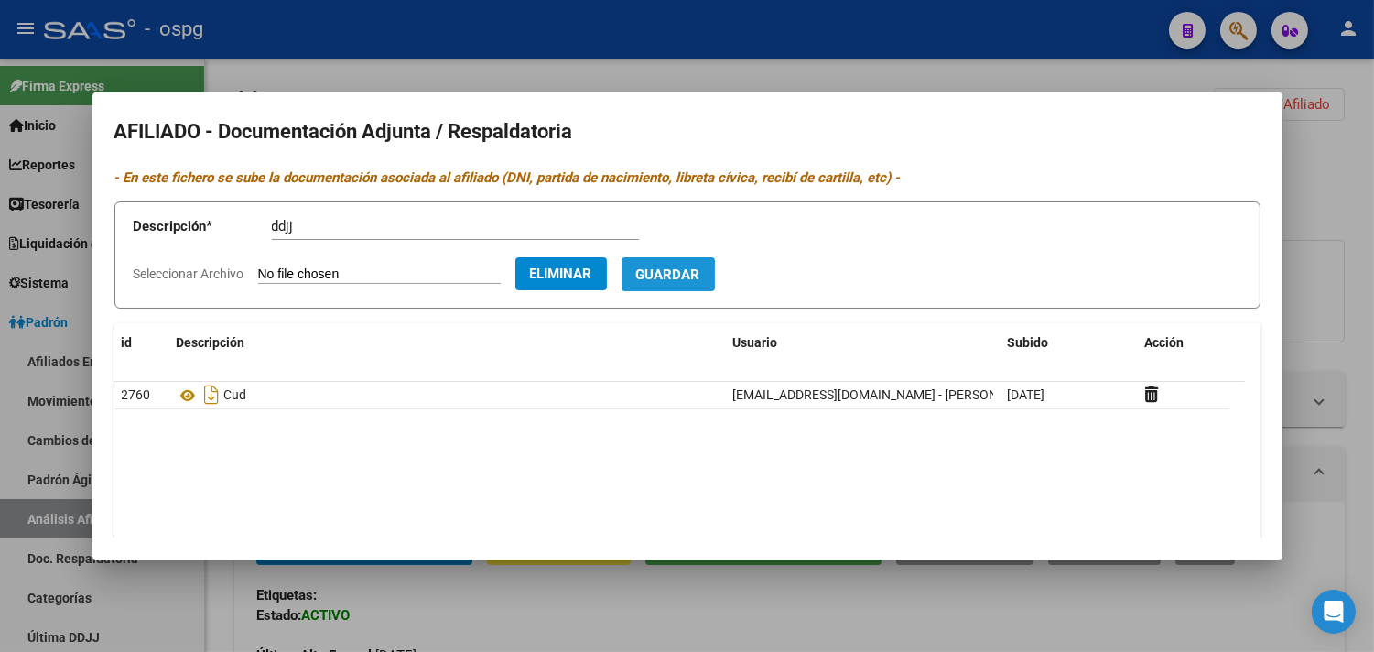
click at [700, 275] on span "Guardar" at bounding box center [668, 274] width 64 height 16
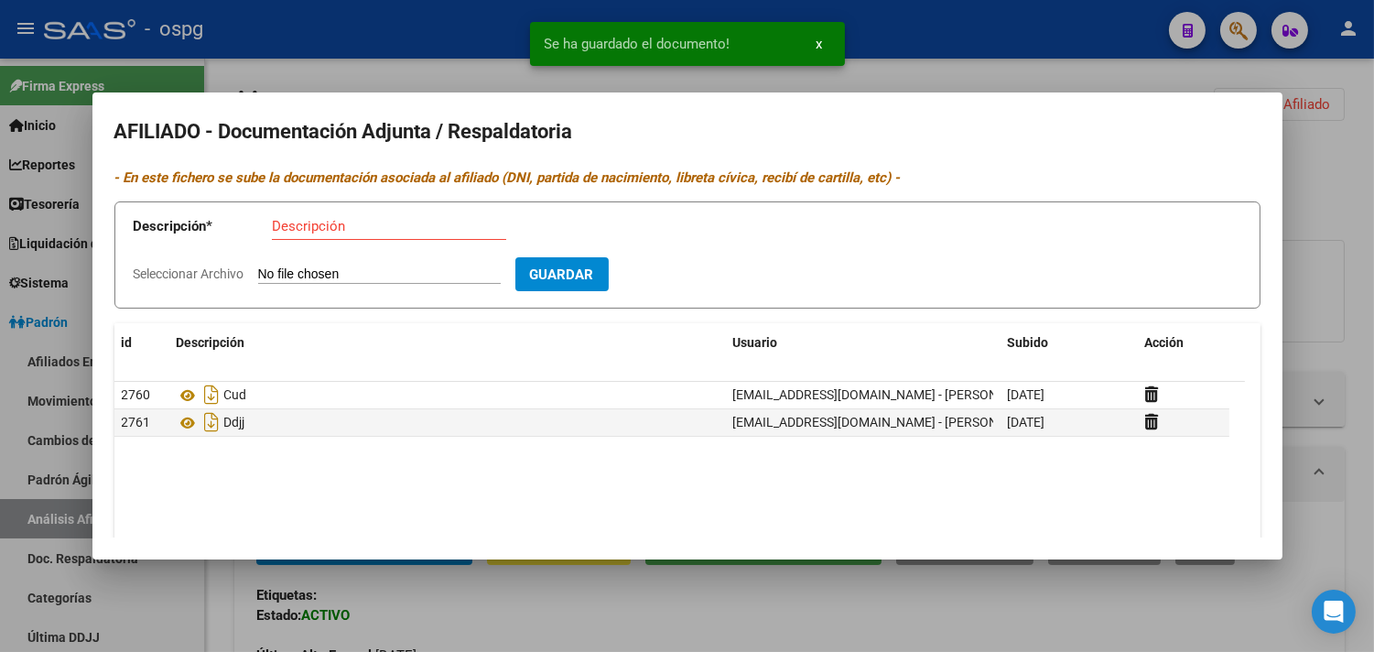
click at [389, 266] on app-file-uploader "Seleccionar Archivo" at bounding box center [325, 273] width 382 height 16
click at [387, 273] on input "Seleccionar Archivo" at bounding box center [379, 274] width 243 height 17
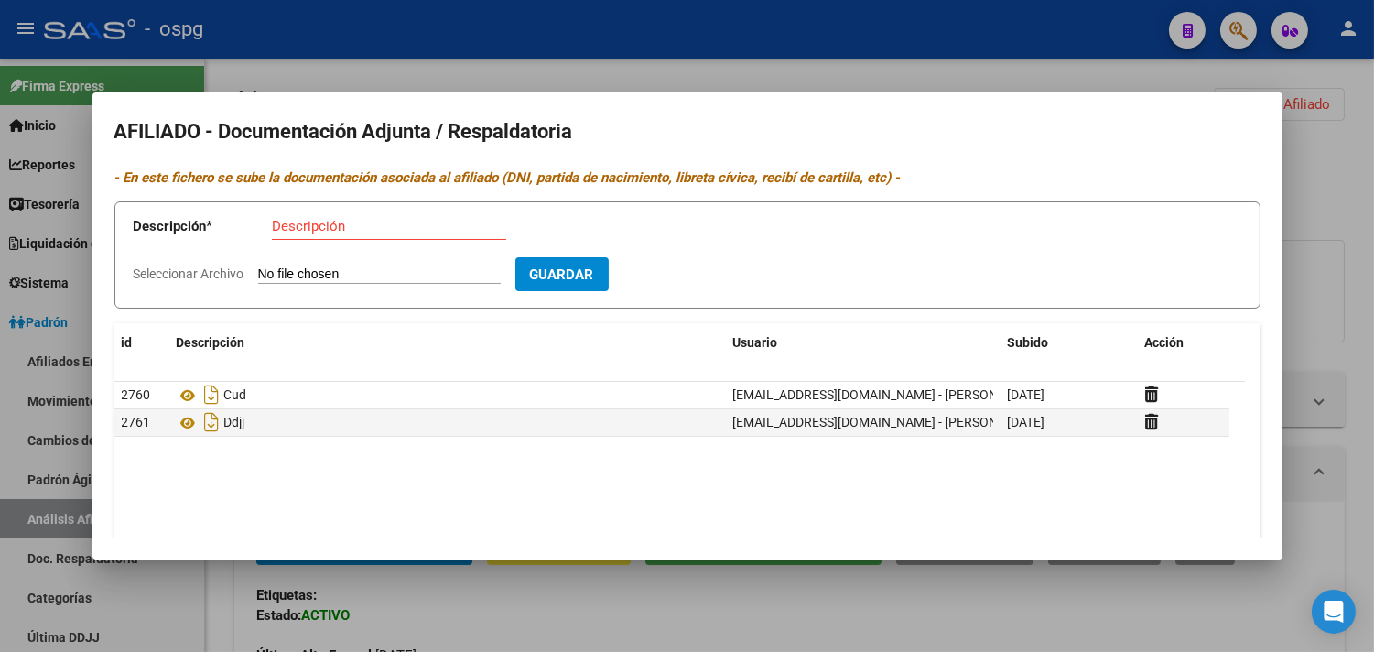
type input "C:\fakepath\PNf.jpg"
click at [334, 225] on input "Descripción" at bounding box center [389, 226] width 234 height 16
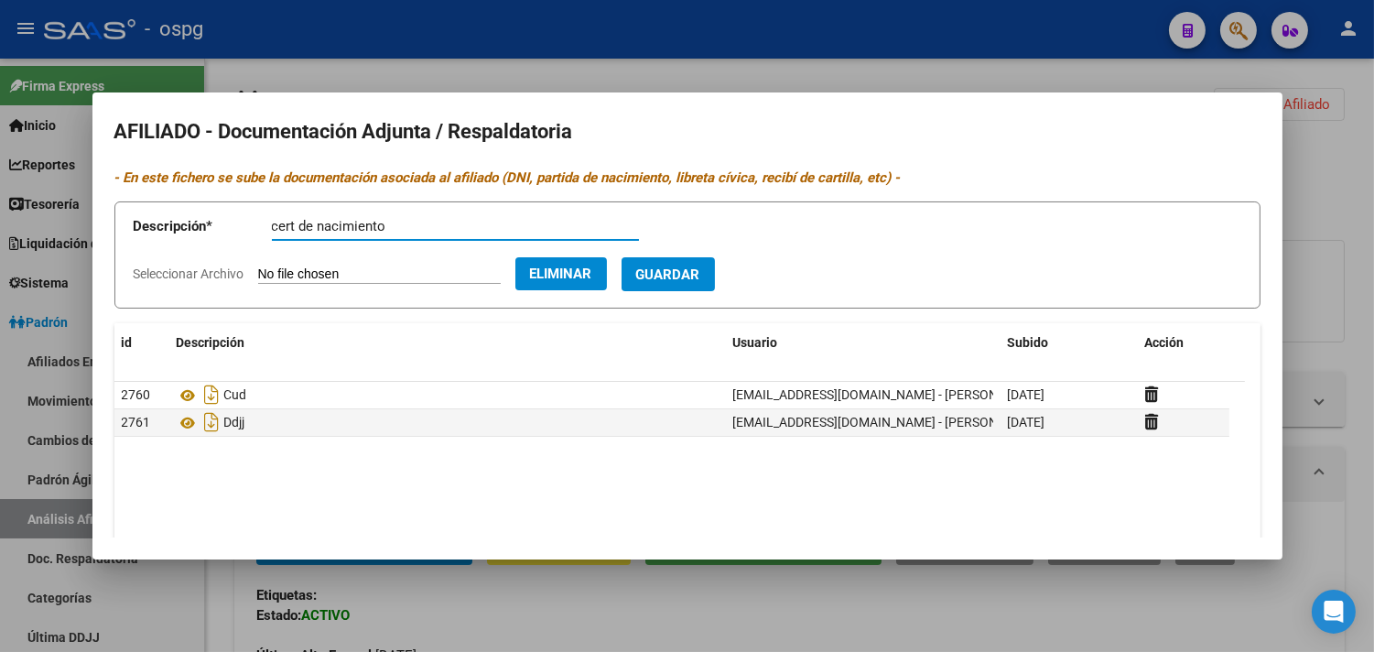
type input "cert de nacimiento"
click at [755, 275] on form "Descripción * cert de nacimiento Descripción Seleccionar Archivo Eliminar Guard…" at bounding box center [687, 254] width 1146 height 107
click at [700, 282] on span "Guardar" at bounding box center [668, 274] width 64 height 16
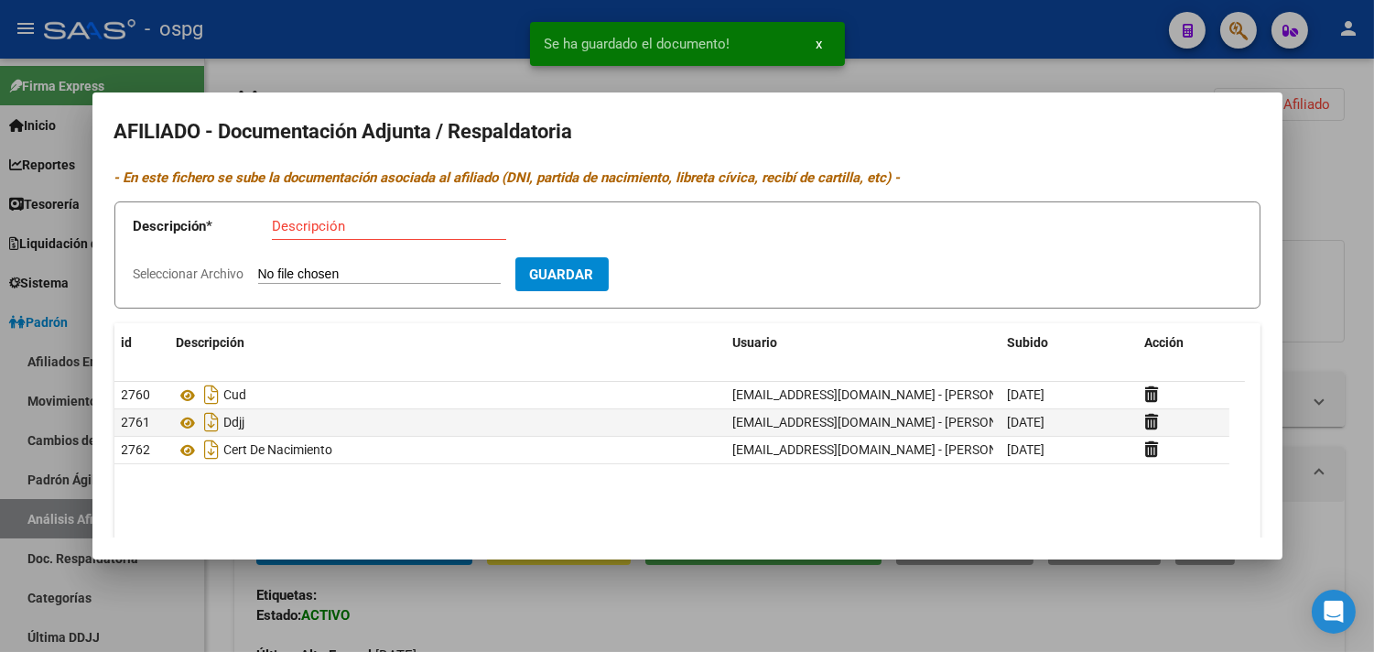
click at [414, 275] on input "Seleccionar Archivo" at bounding box center [379, 274] width 243 height 17
type input "C:\fakepath\Recibo.jpg"
click at [287, 230] on input "Descripción" at bounding box center [389, 226] width 234 height 16
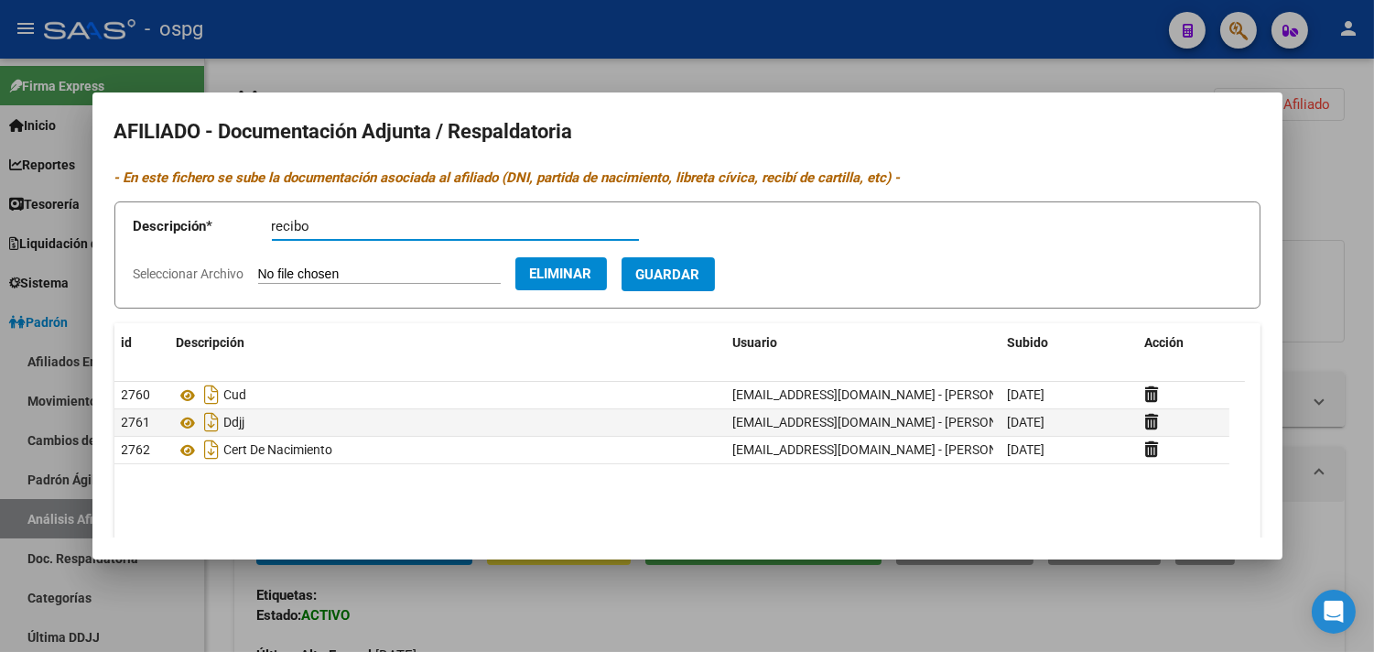
type input "recibo"
click at [700, 269] on span "Guardar" at bounding box center [668, 274] width 64 height 16
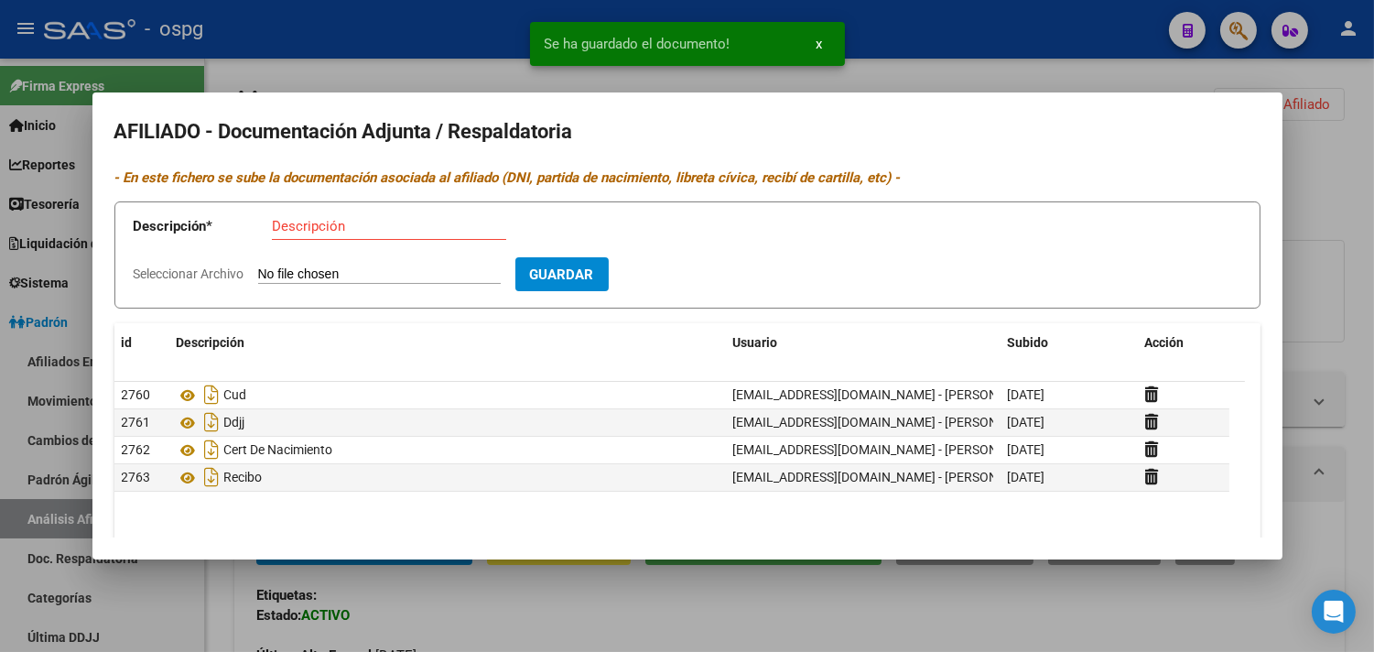
click at [336, 268] on input "Seleccionar Archivo" at bounding box center [379, 274] width 243 height 17
type input "C:\fakepath\Solicitud.jpg"
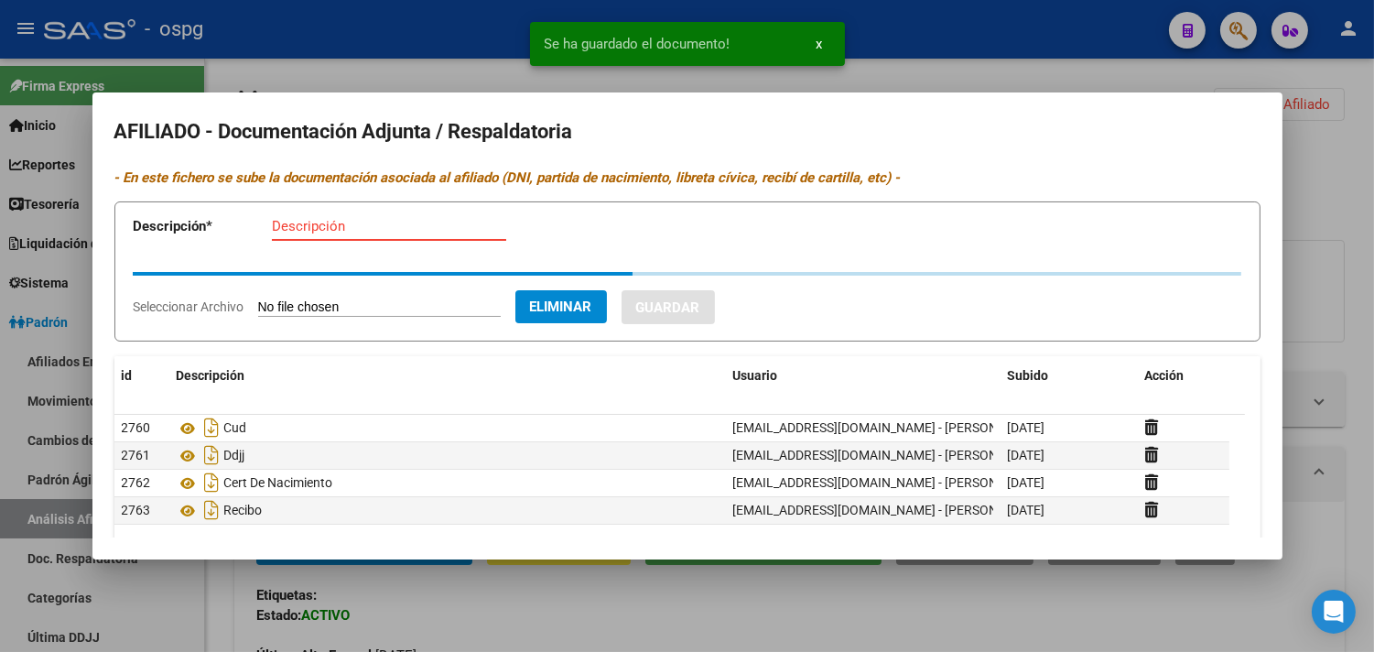
click at [403, 227] on input "Descripción" at bounding box center [389, 226] width 234 height 16
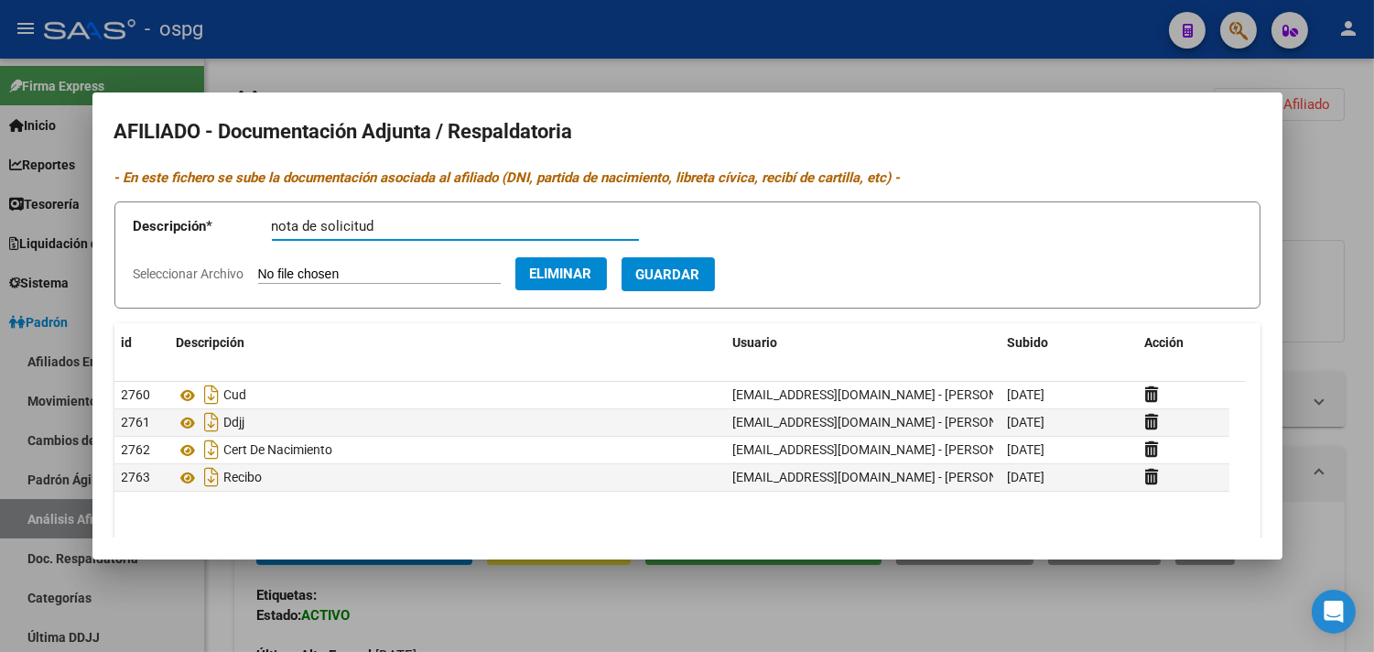
type input "nota de solicitud"
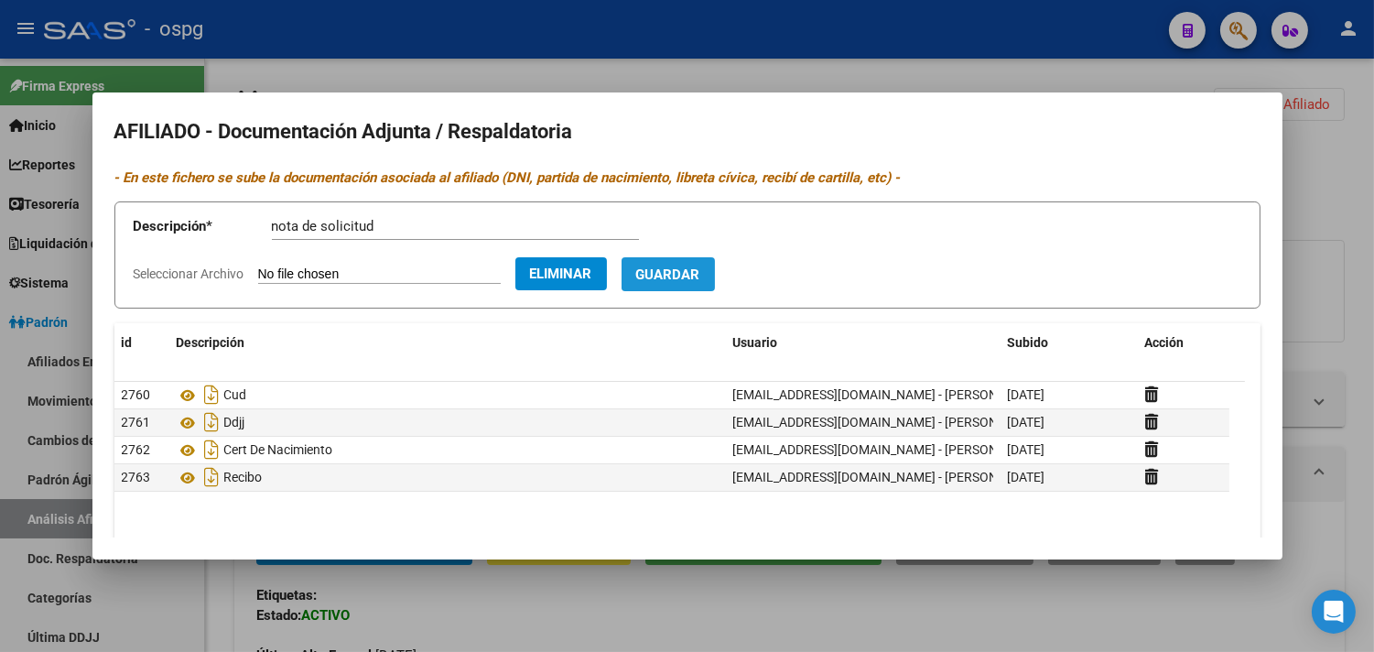
click at [700, 282] on span "Guardar" at bounding box center [668, 274] width 64 height 16
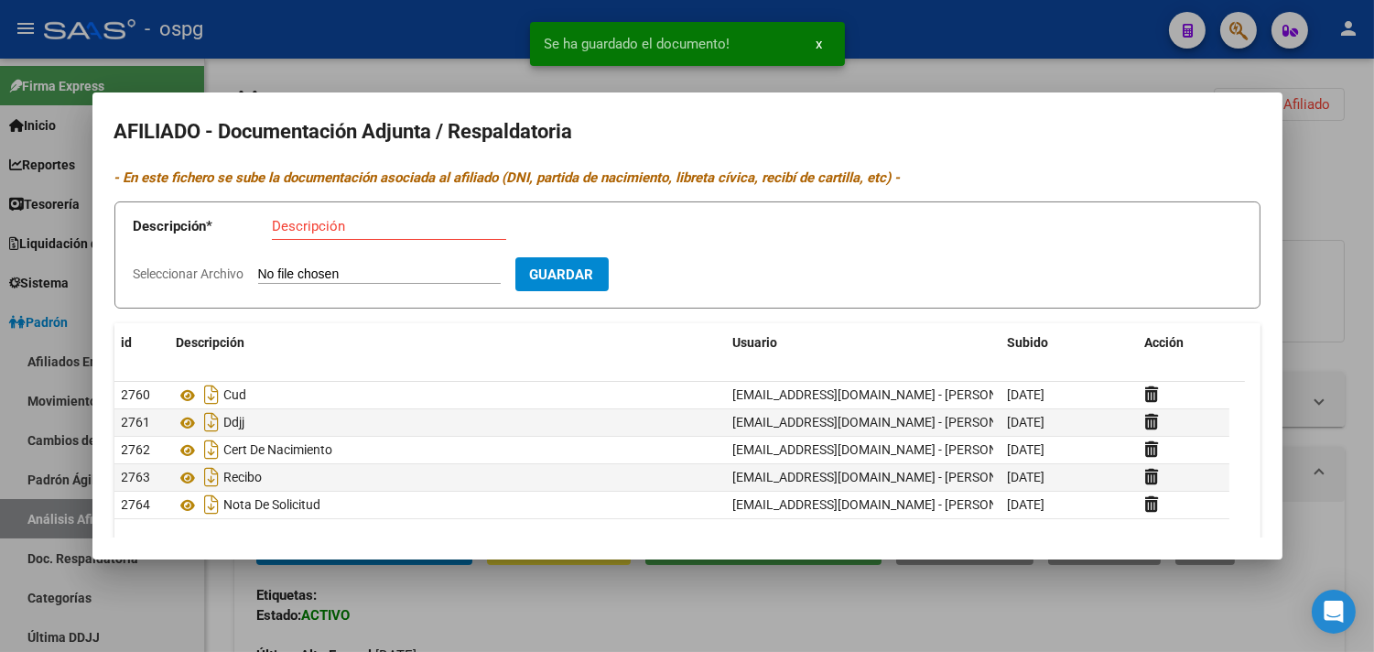
click at [328, 276] on input "Seleccionar Archivo" at bounding box center [379, 274] width 243 height 17
type input "C:\fakepath\Hector.pdf"
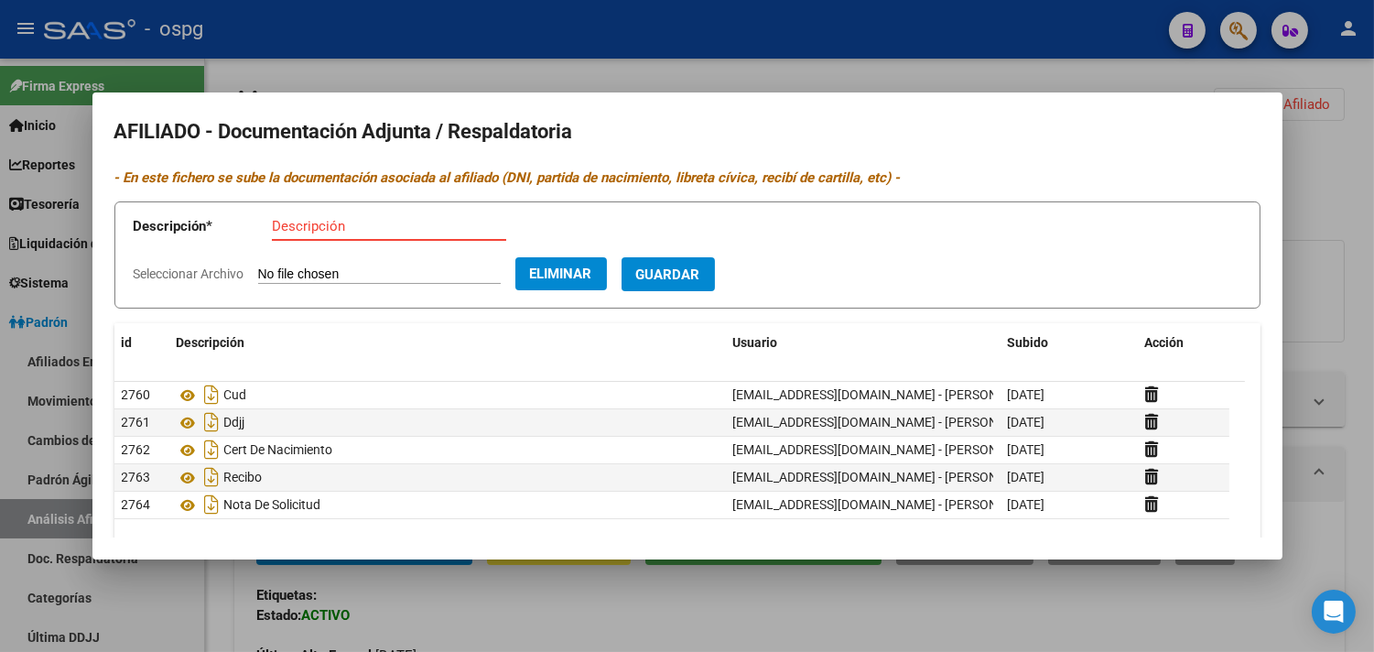
click at [333, 227] on input "Descripción" at bounding box center [389, 226] width 234 height 16
type input "dnit tit"
click at [714, 265] on button "Guardar" at bounding box center [667, 274] width 93 height 34
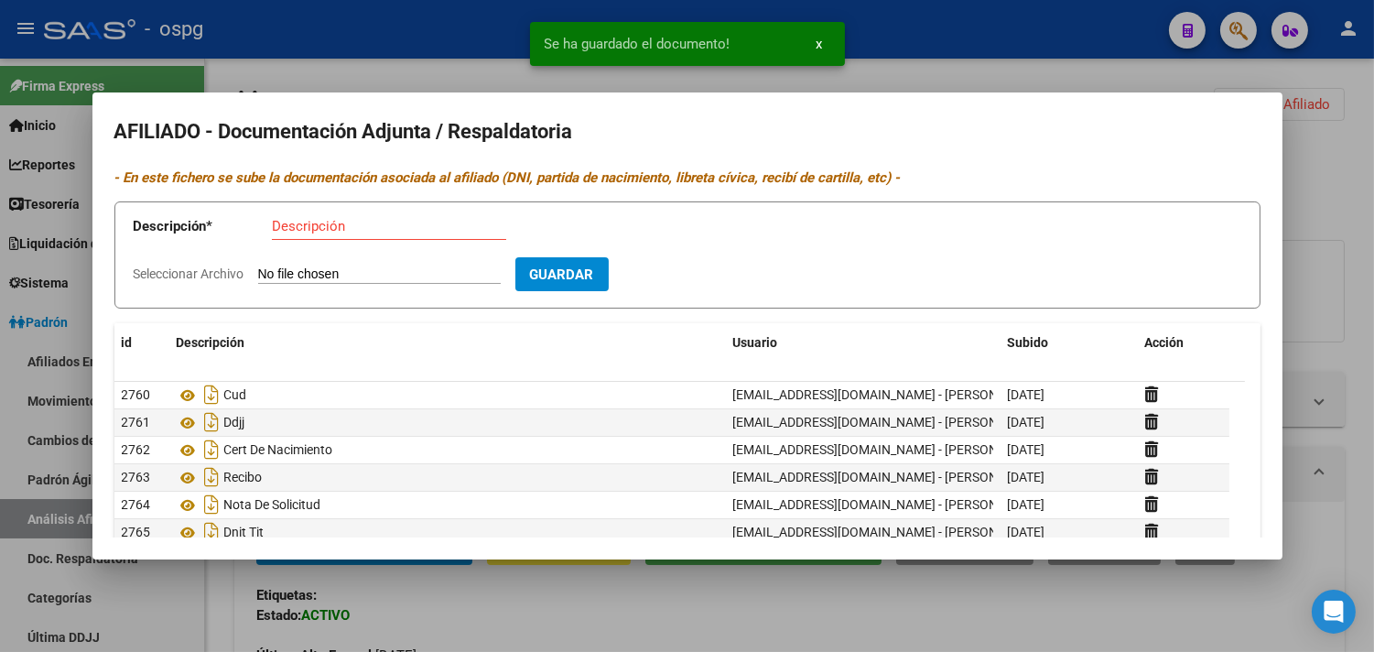
click at [312, 284] on form "Descripción * Descripción Seleccionar Archivo Guardar" at bounding box center [687, 254] width 1146 height 107
click at [311, 282] on input "Seleccionar Archivo" at bounding box center [379, 274] width 243 height 17
type input "C:\fakepath\Kimberly.pdf"
click at [322, 222] on input "Descripción" at bounding box center [389, 226] width 234 height 16
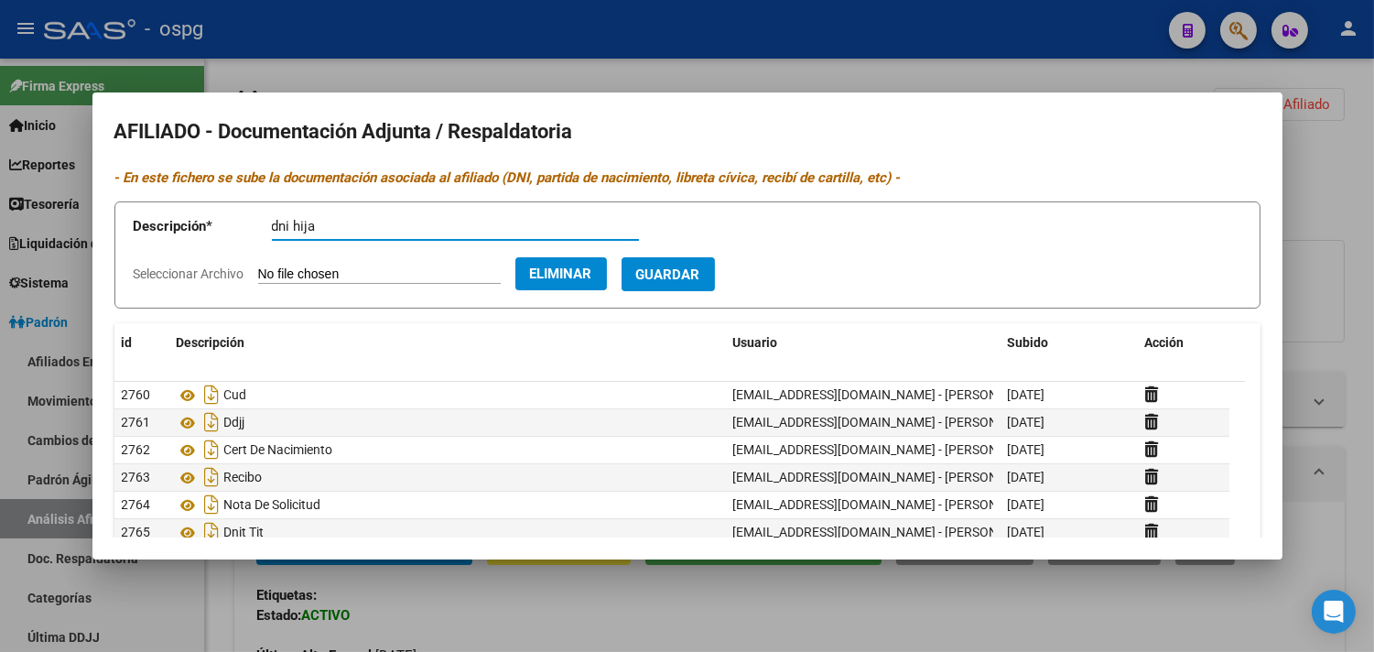
type input "dni hija"
click at [700, 275] on span "Guardar" at bounding box center [668, 274] width 64 height 16
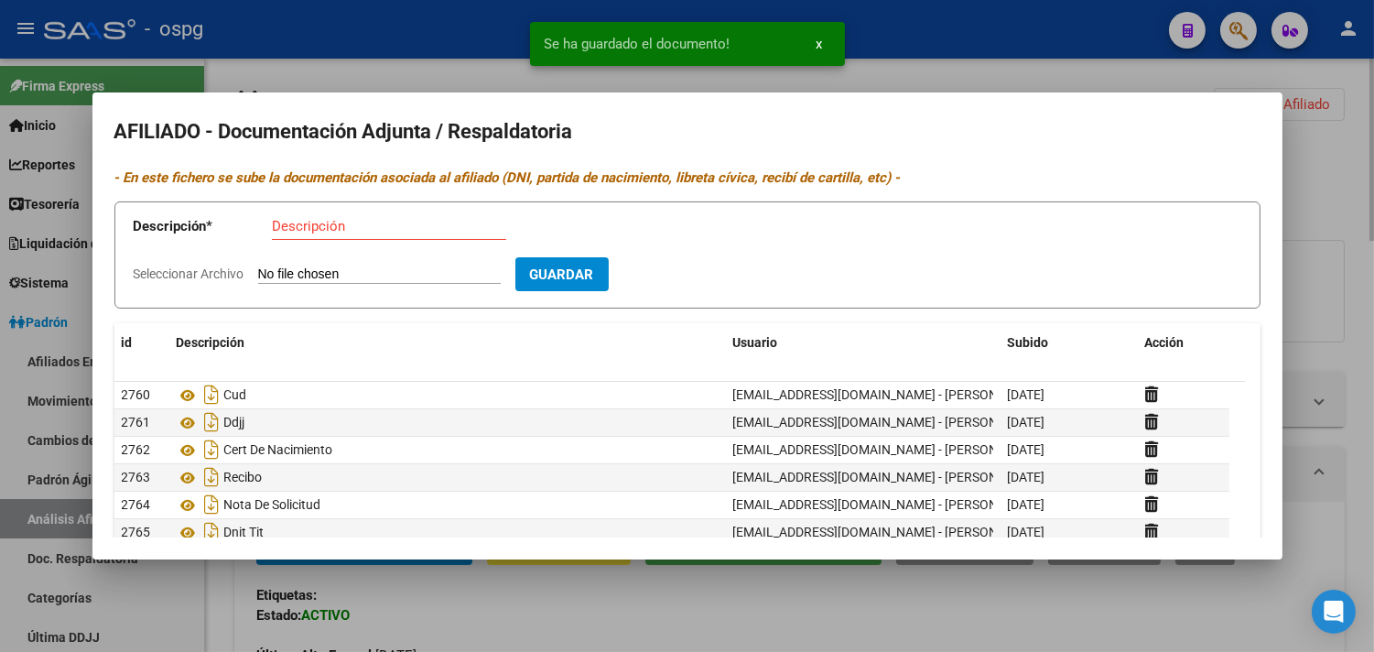
click at [1359, 354] on div at bounding box center [687, 326] width 1374 height 652
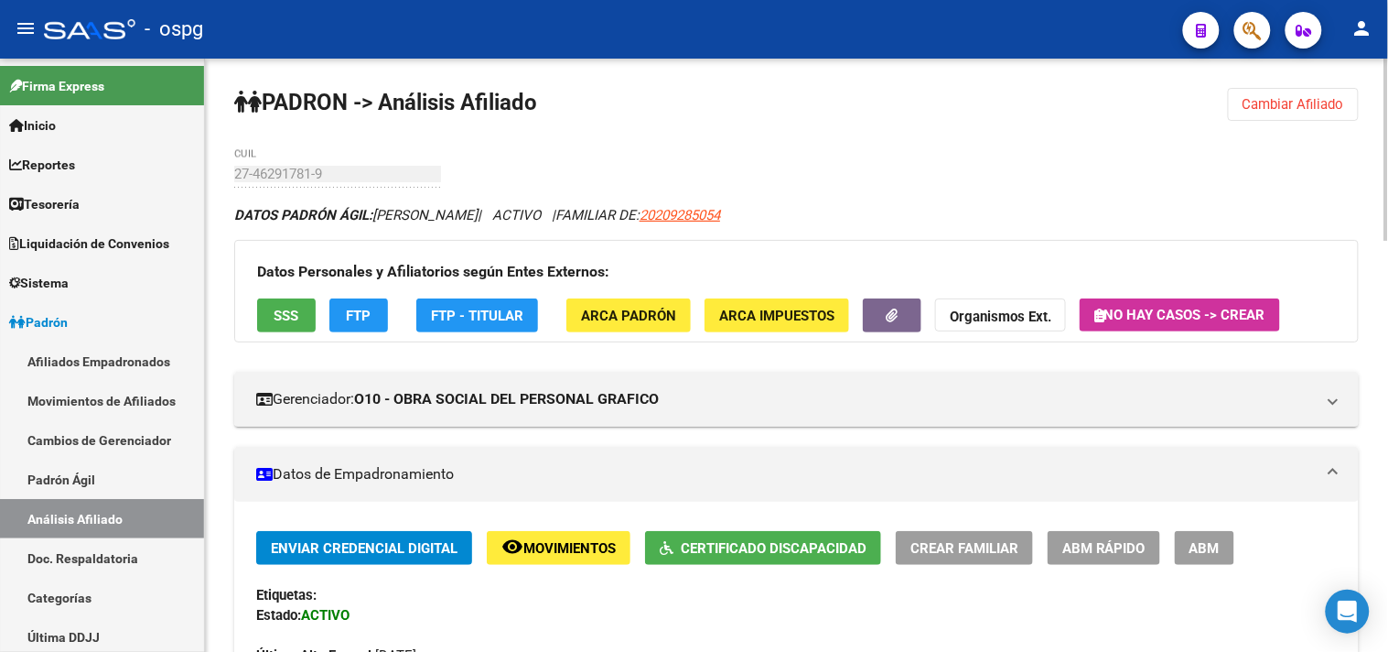
drag, startPoint x: 1300, startPoint y: 124, endPoint x: 1175, endPoint y: 119, distance: 124.6
click at [1303, 96] on span "Cambiar Afiliado" at bounding box center [1294, 104] width 102 height 16
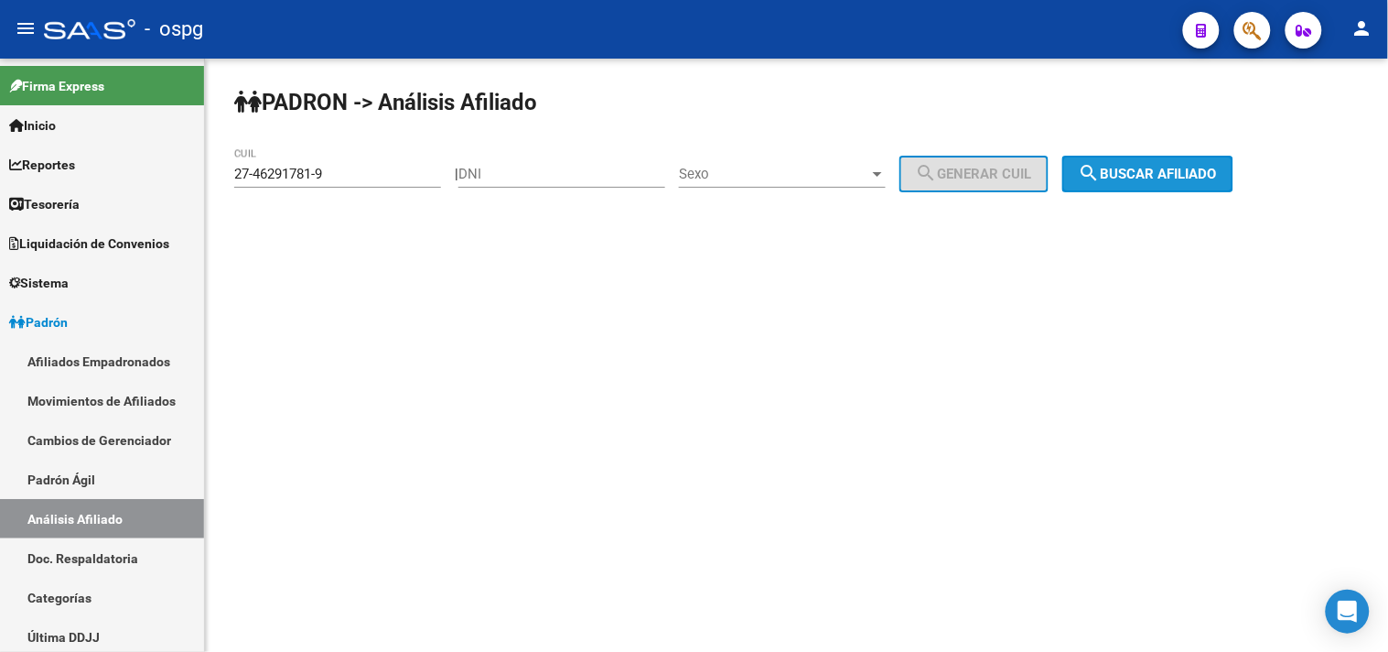
drag, startPoint x: 1176, startPoint y: 175, endPoint x: 450, endPoint y: 309, distance: 738.1
click at [1176, 174] on span "search Buscar afiliado" at bounding box center [1148, 174] width 138 height 16
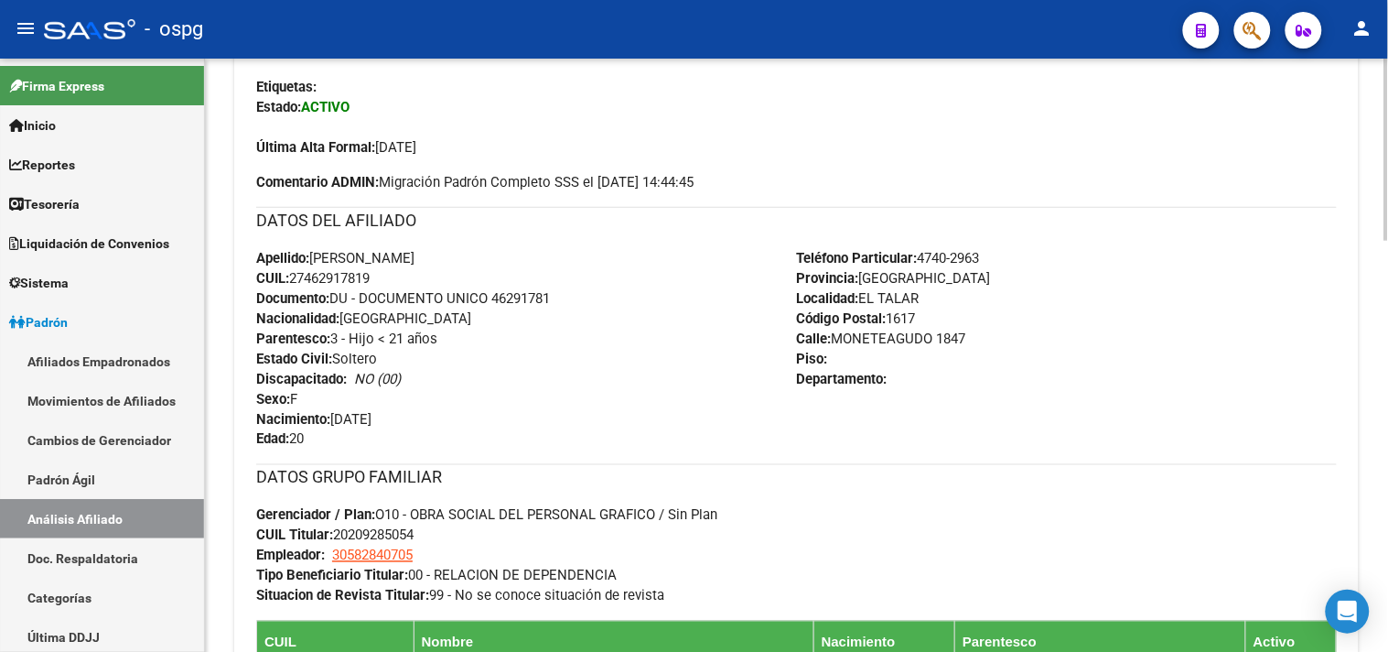
scroll to position [305, 0]
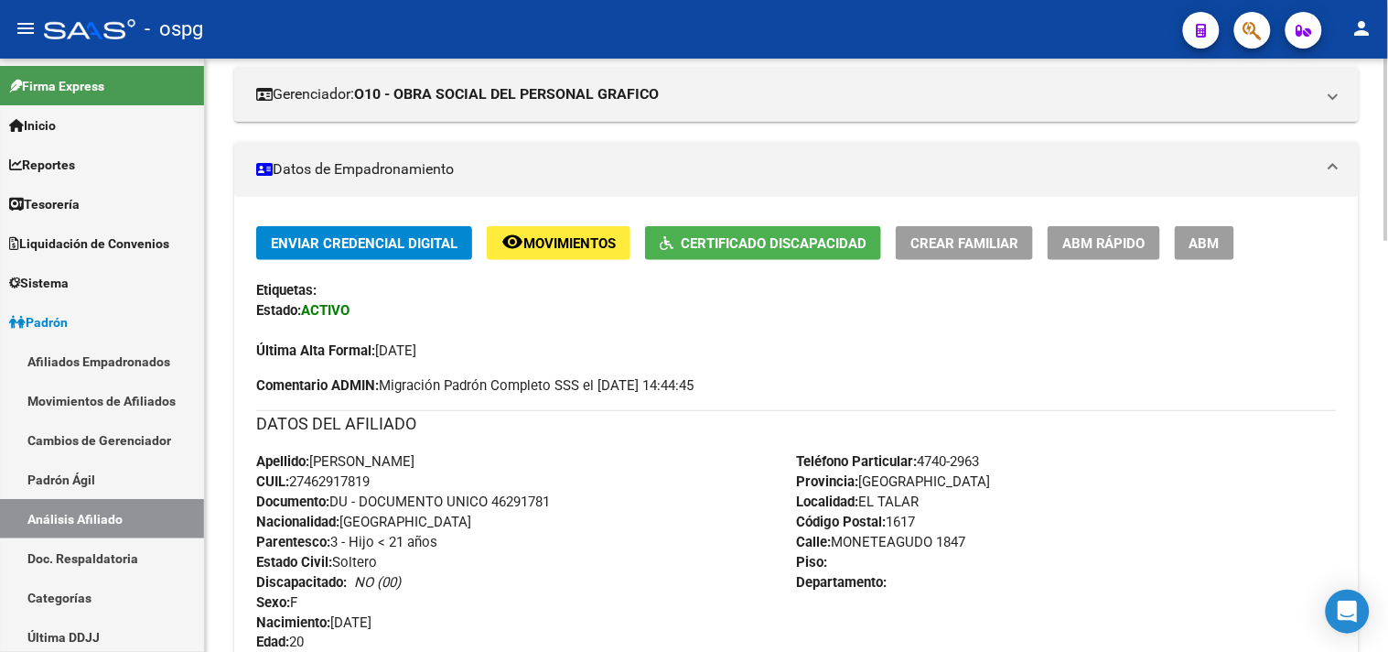
click at [1209, 249] on span "ABM" at bounding box center [1205, 243] width 30 height 16
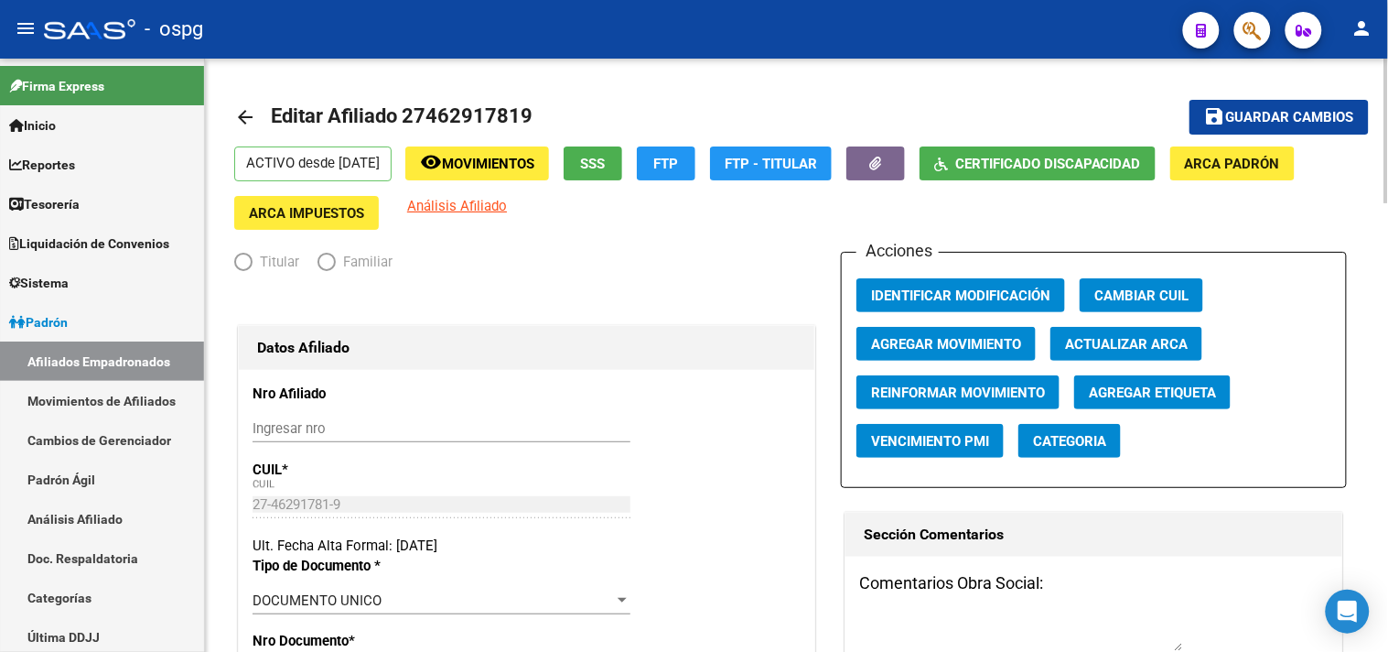
radio input "true"
type input "30-58284070-5"
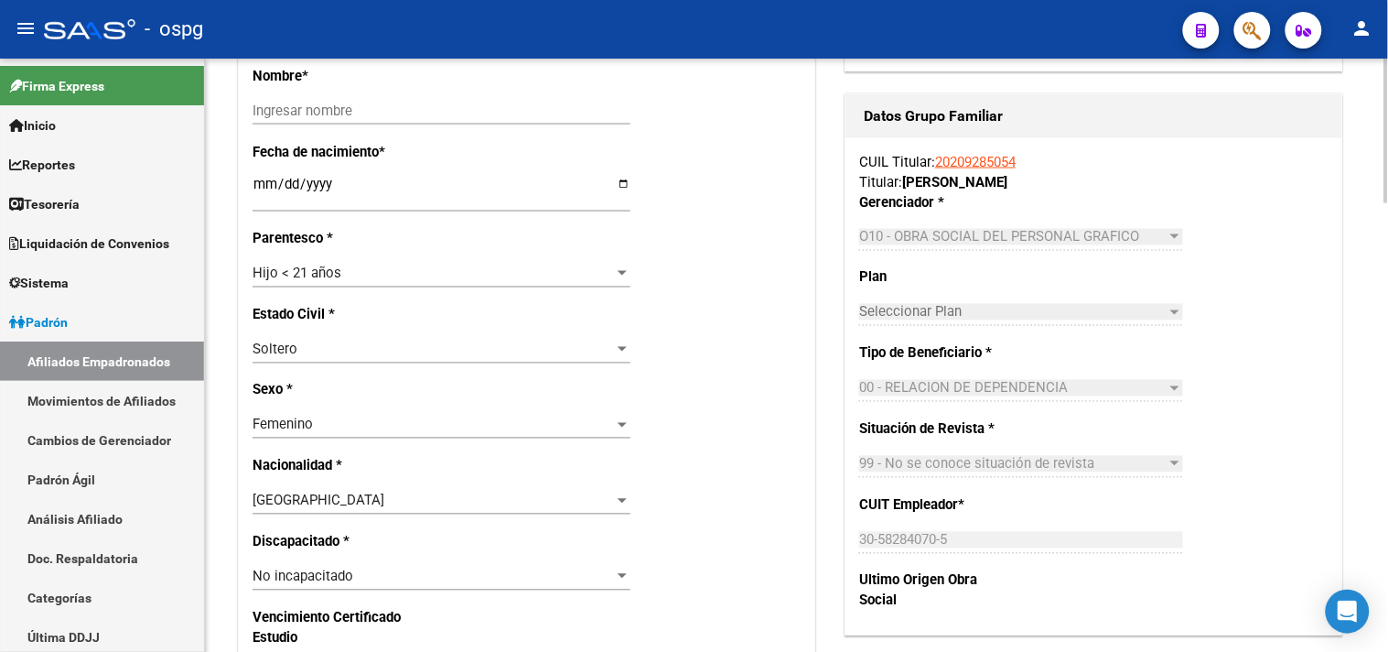
scroll to position [915, 0]
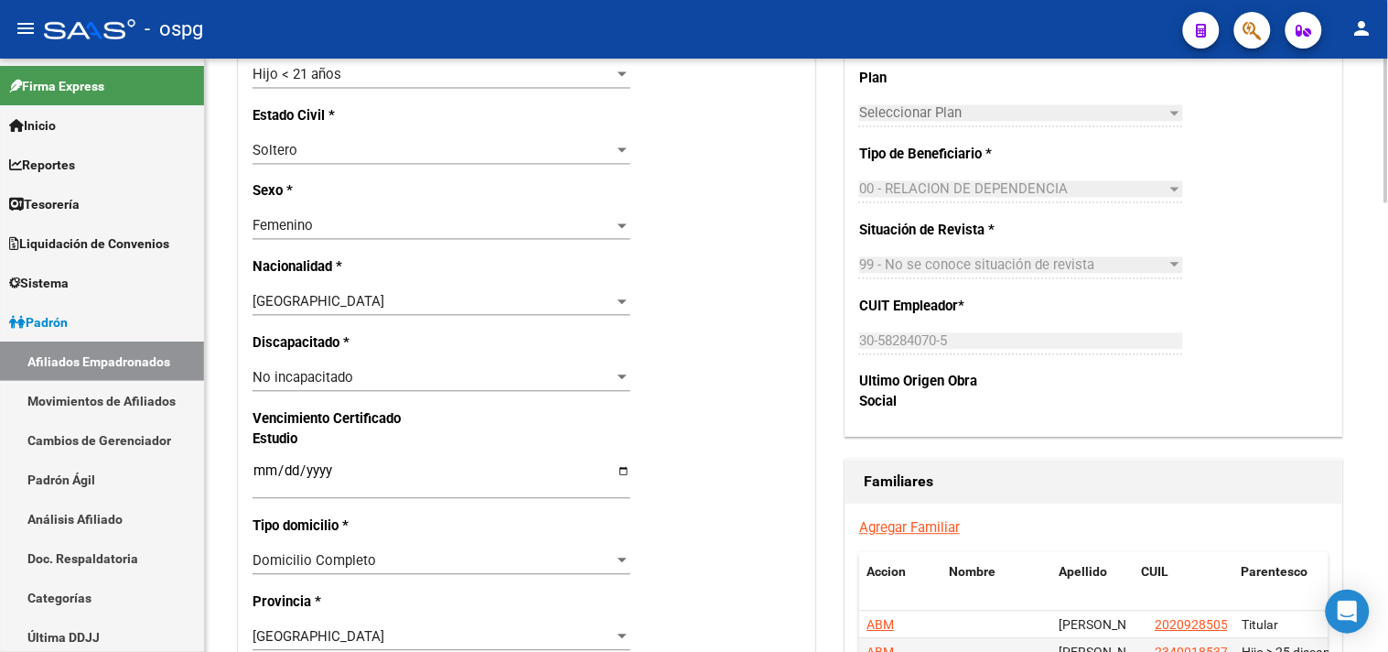
click at [300, 385] on span "No incapacitado" at bounding box center [303, 378] width 101 height 16
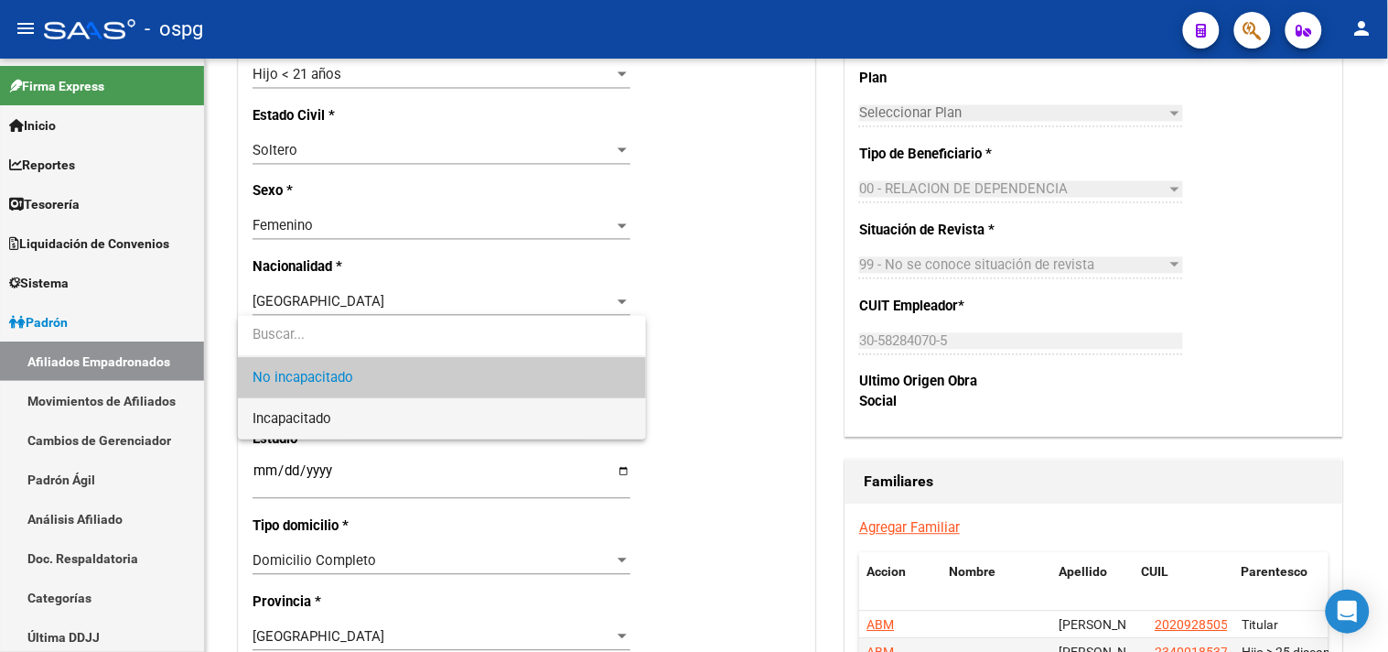
click at [291, 408] on span "Incapacitado" at bounding box center [442, 418] width 378 height 41
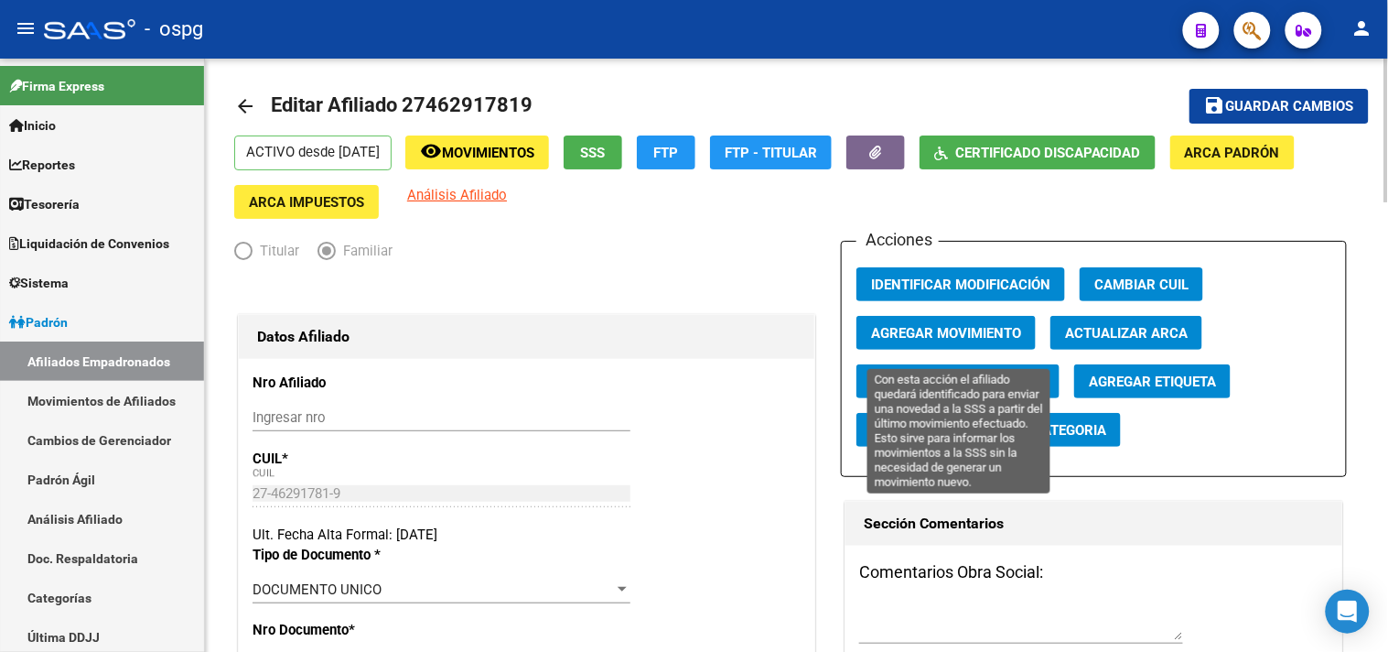
scroll to position [0, 0]
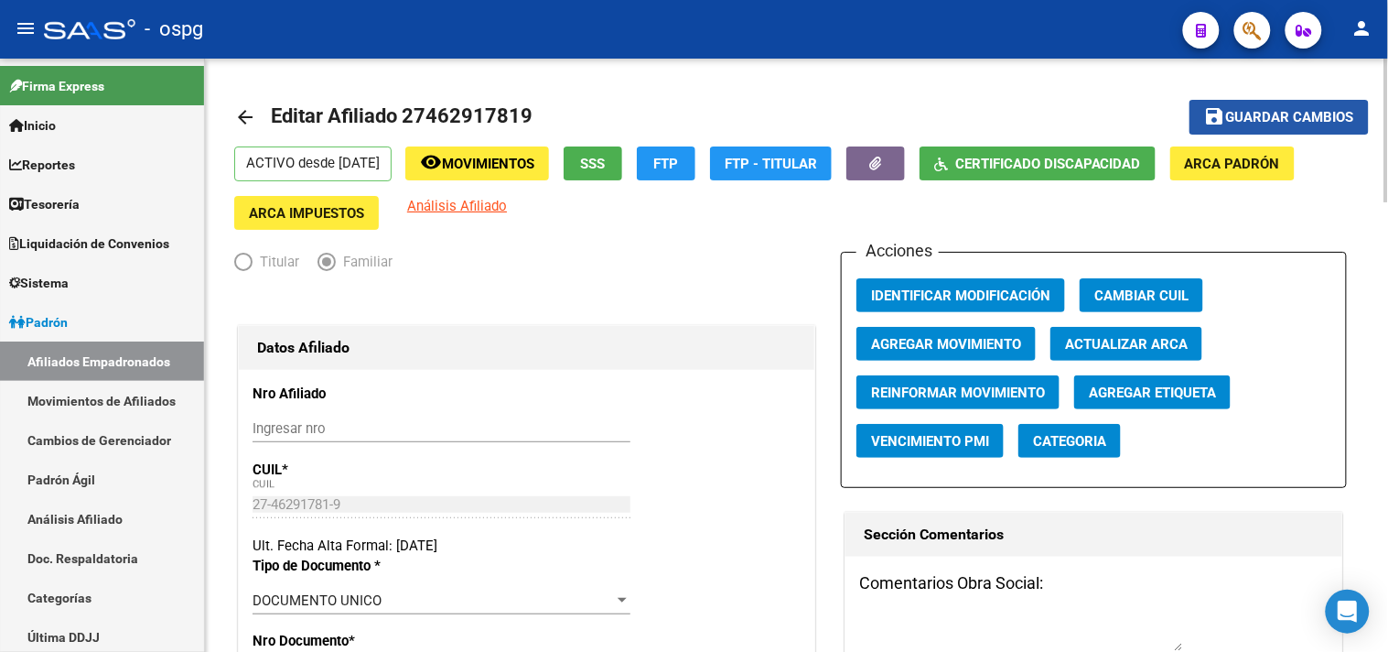
click at [1344, 111] on span "Guardar cambios" at bounding box center [1290, 118] width 128 height 16
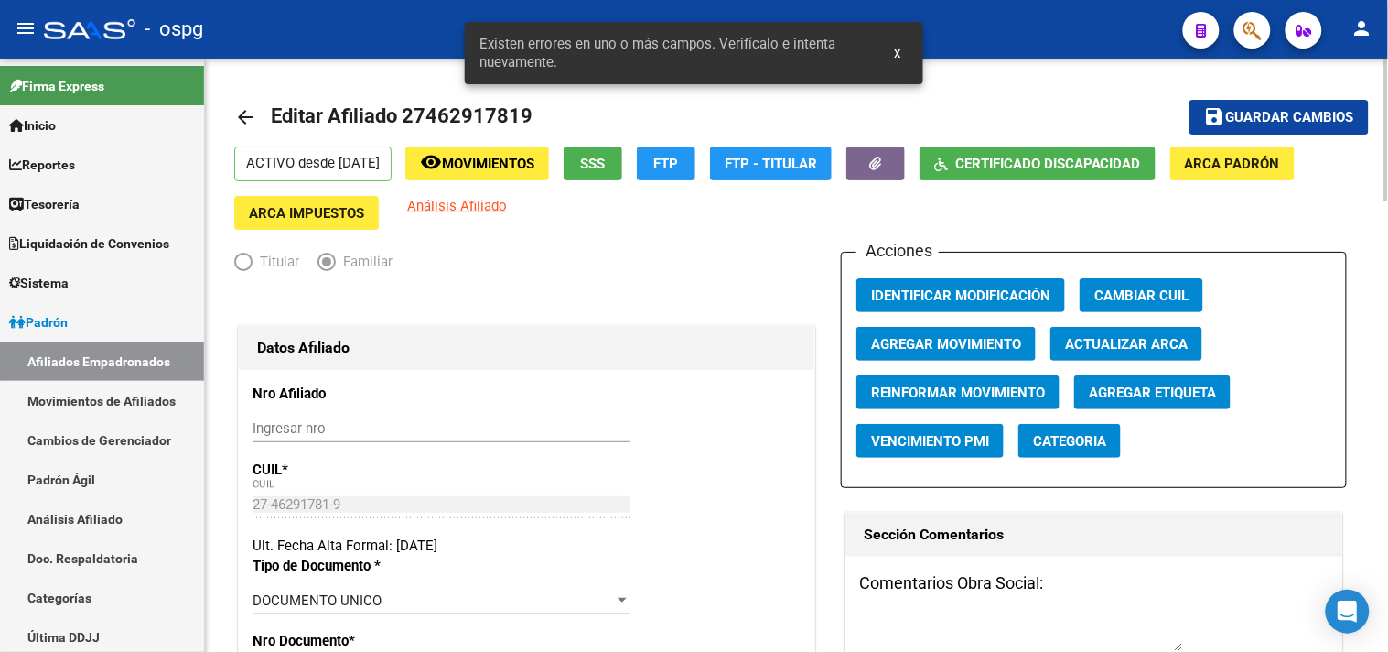
click at [500, 330] on div "Datos Afiliado" at bounding box center [527, 348] width 576 height 44
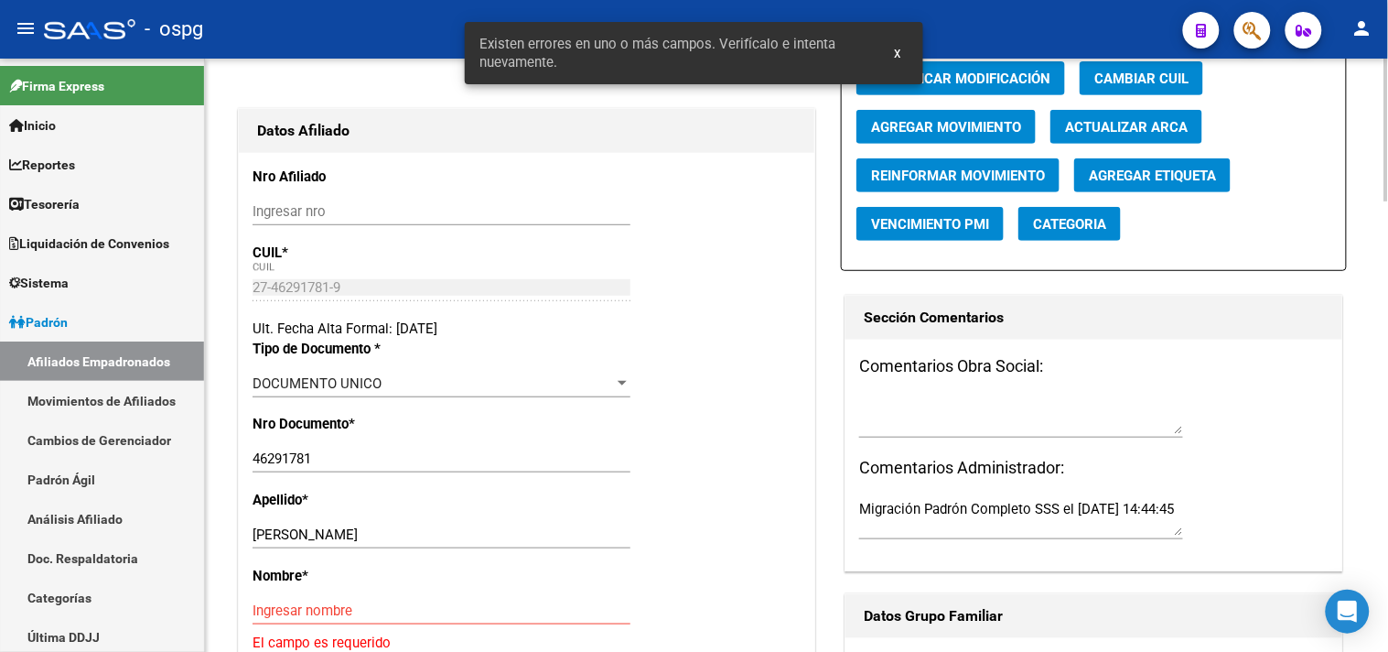
scroll to position [406, 0]
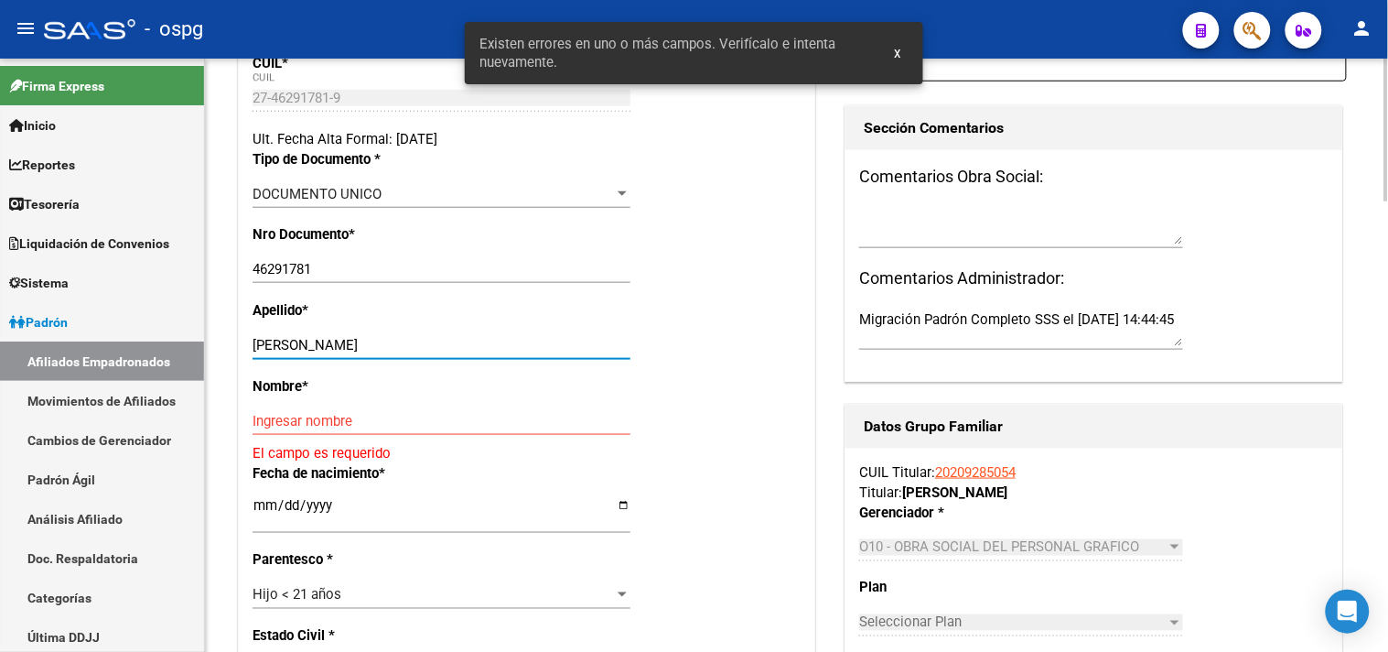
drag, startPoint x: 326, startPoint y: 340, endPoint x: 441, endPoint y: 346, distance: 115.4
click at [489, 332] on div "GUTIERREZ KIMBERLY GUADALUPE Ingresar apellido" at bounding box center [442, 344] width 378 height 27
type input "GUTIERREZ"
drag, startPoint x: 386, startPoint y: 417, endPoint x: 404, endPoint y: 419, distance: 17.5
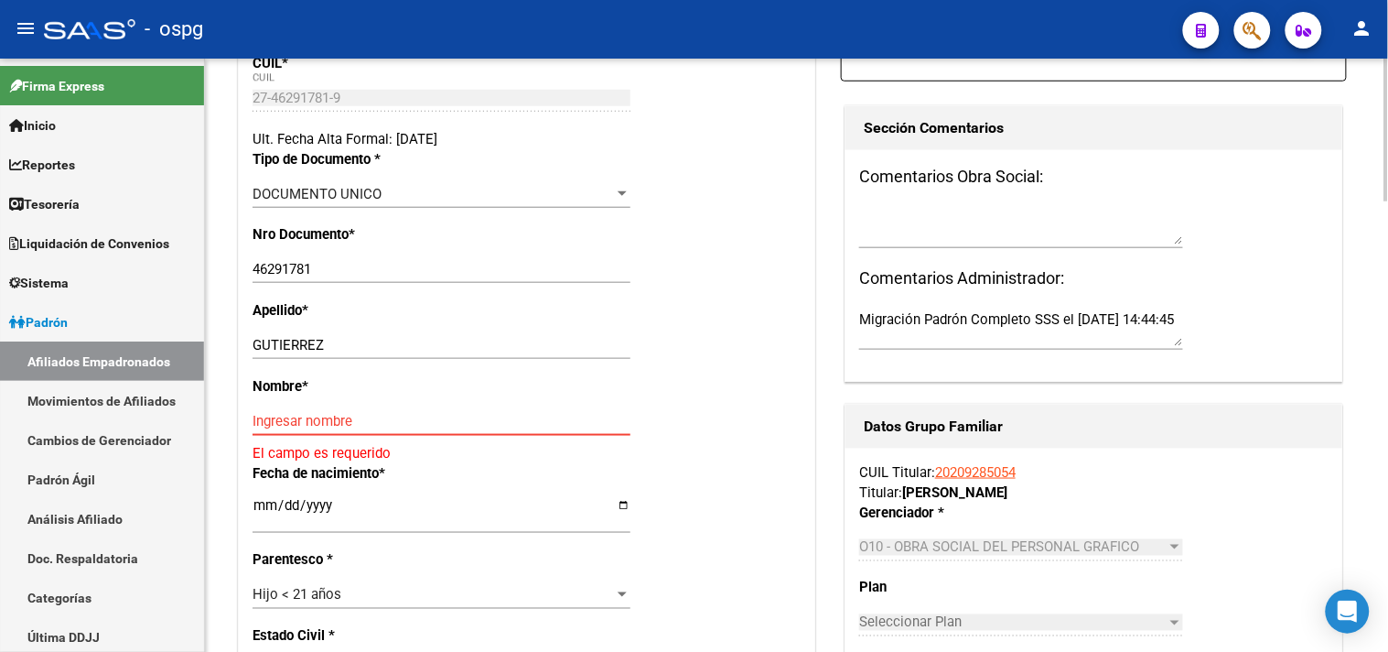
paste input "KIMBERLY GUADALUPE"
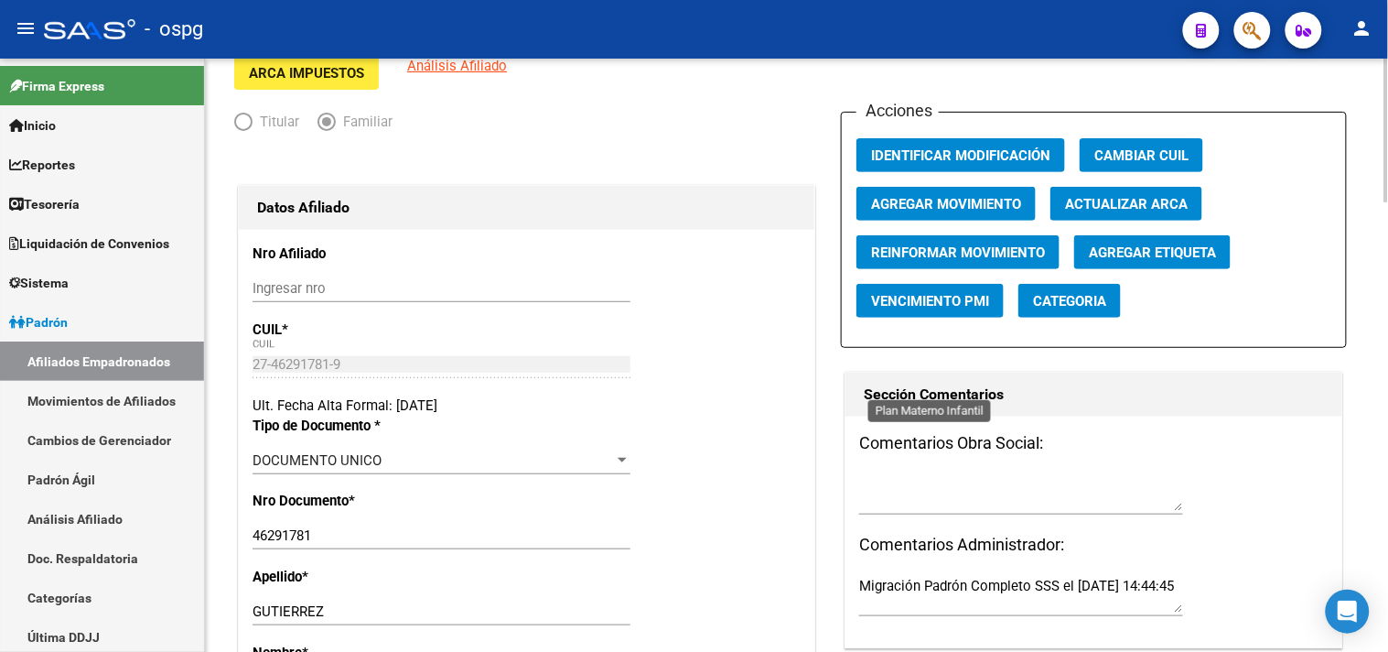
scroll to position [0, 0]
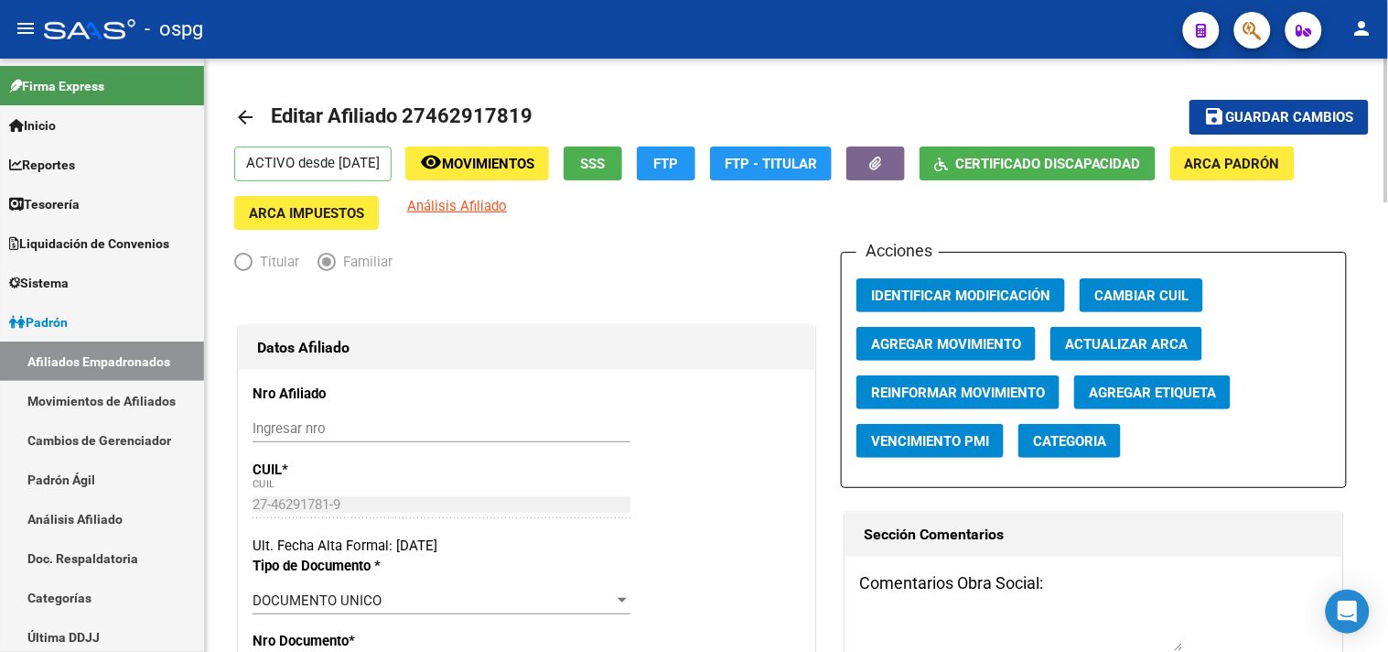
type input "KIMBERLY GUADALUPE"
click at [1342, 112] on span "Guardar cambios" at bounding box center [1290, 118] width 128 height 16
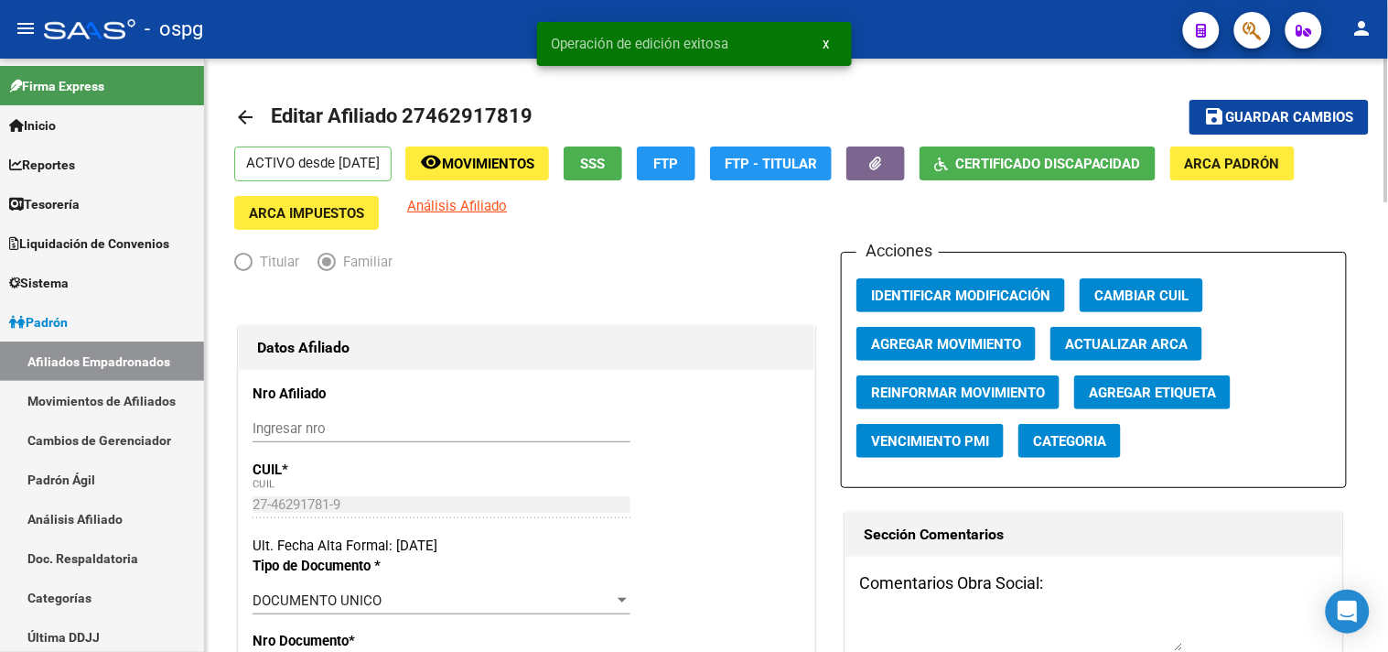
click at [252, 117] on mat-icon "arrow_back" at bounding box center [245, 117] width 22 height 22
